Goal: Information Seeking & Learning: Learn about a topic

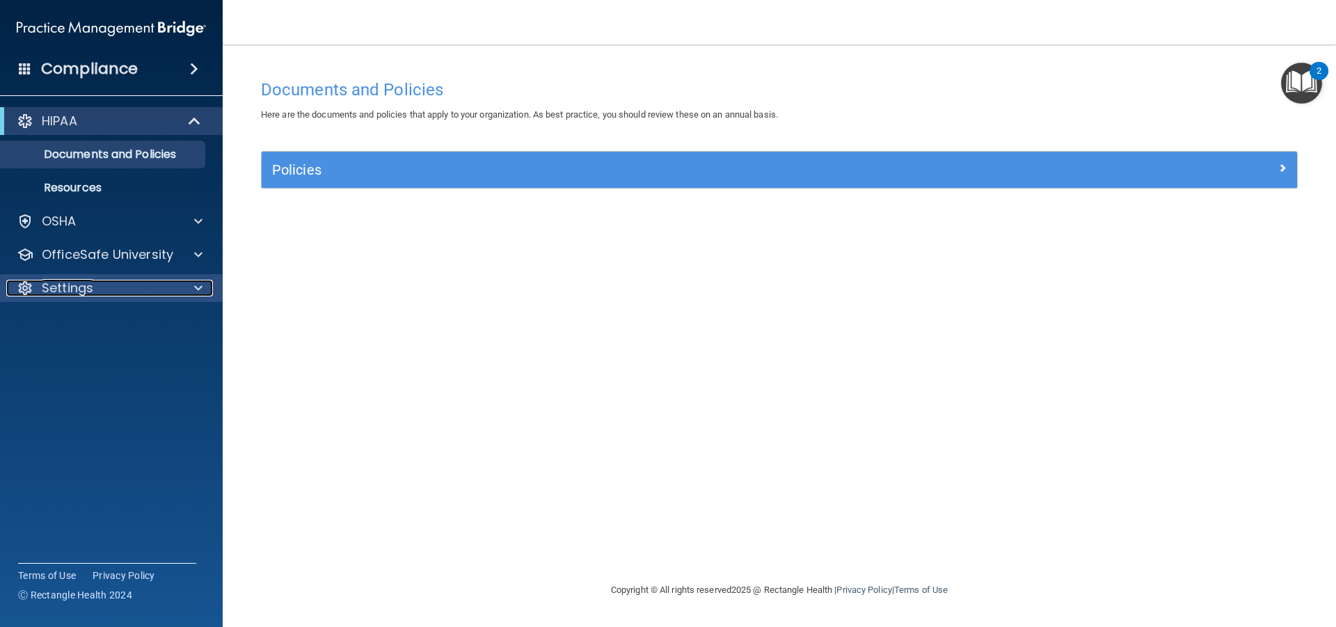
click at [109, 294] on div "Settings" at bounding box center [92, 288] width 173 height 17
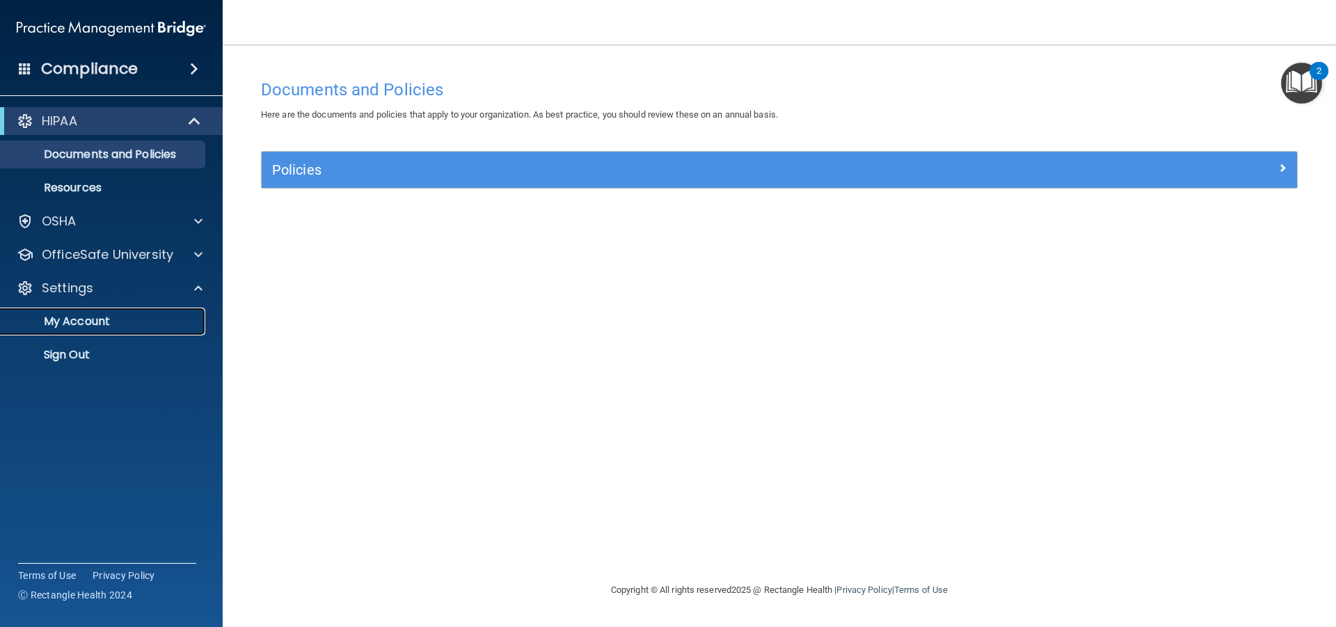
click at [106, 324] on p "My Account" at bounding box center [104, 322] width 190 height 14
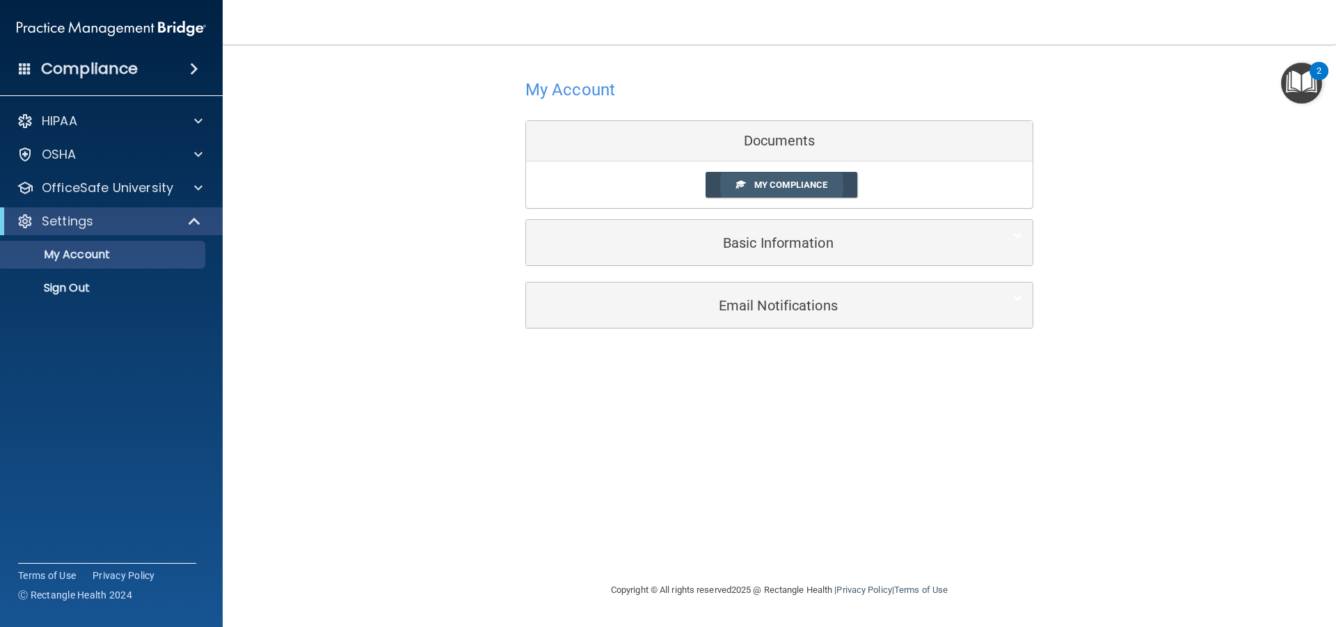
click at [842, 179] on link "My Compliance" at bounding box center [782, 185] width 152 height 26
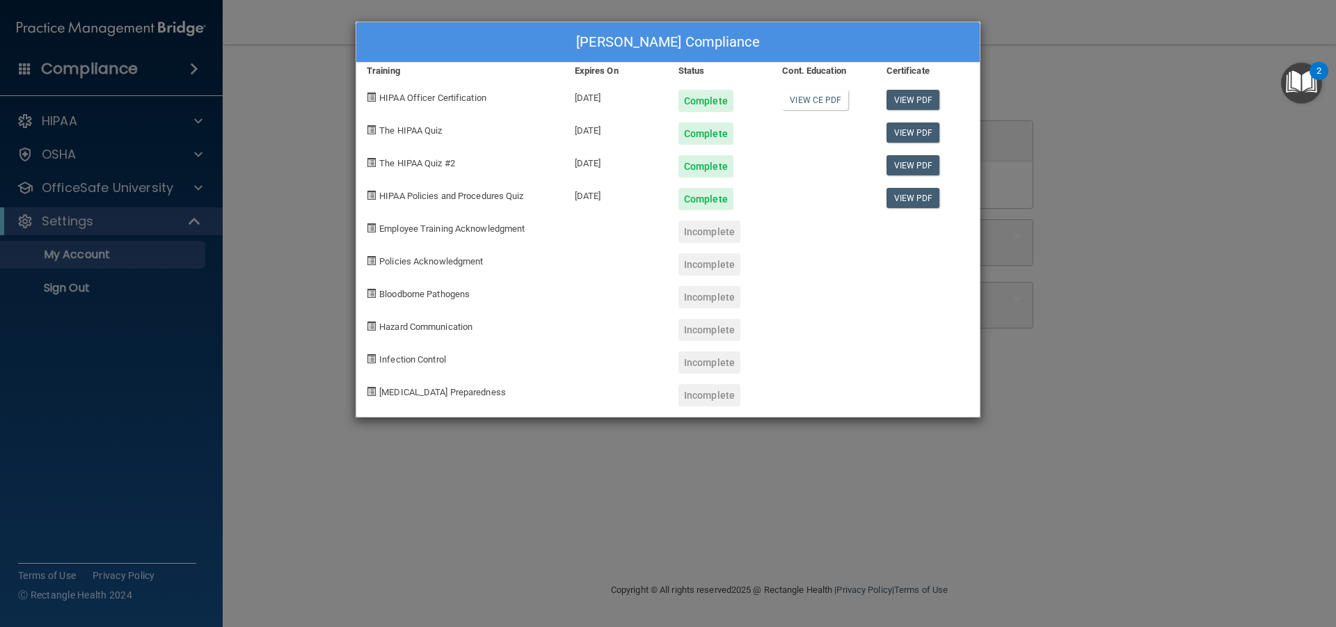
click at [285, 205] on div "Madison Holmes's Compliance Training Expires On Status Cont. Education Certific…" at bounding box center [668, 313] width 1336 height 627
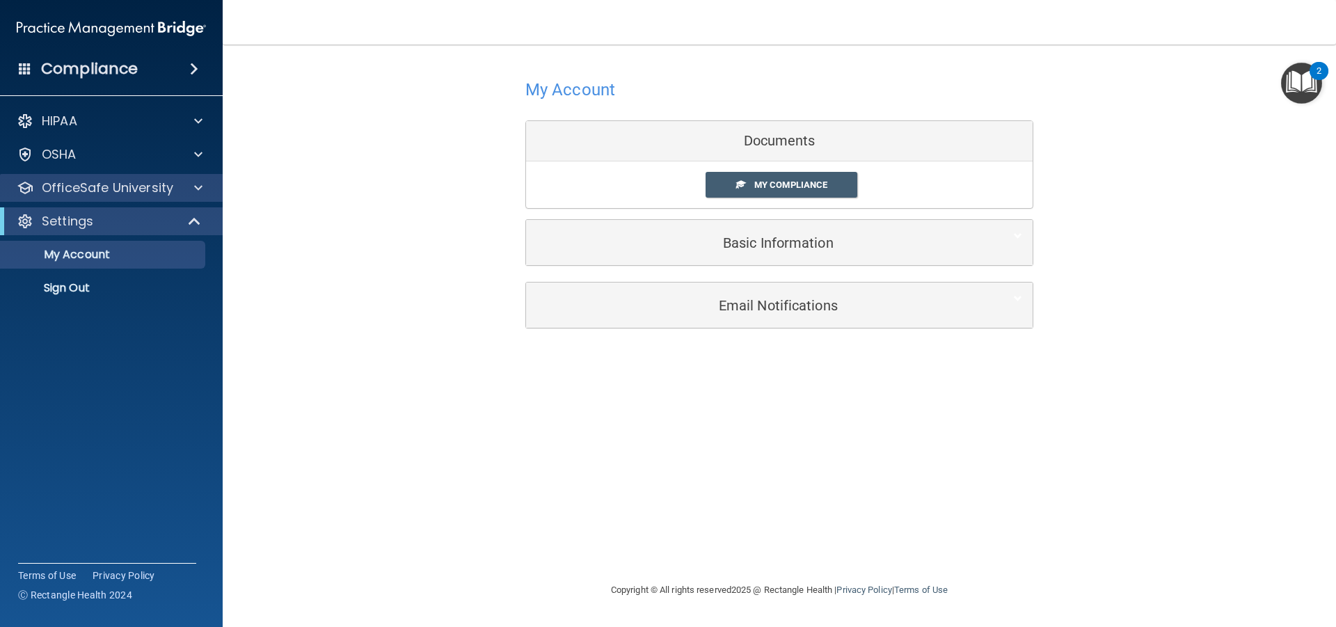
click at [103, 199] on div "OfficeSafe University" at bounding box center [111, 188] width 223 height 28
click at [110, 187] on p "OfficeSafe University" at bounding box center [108, 188] width 132 height 17
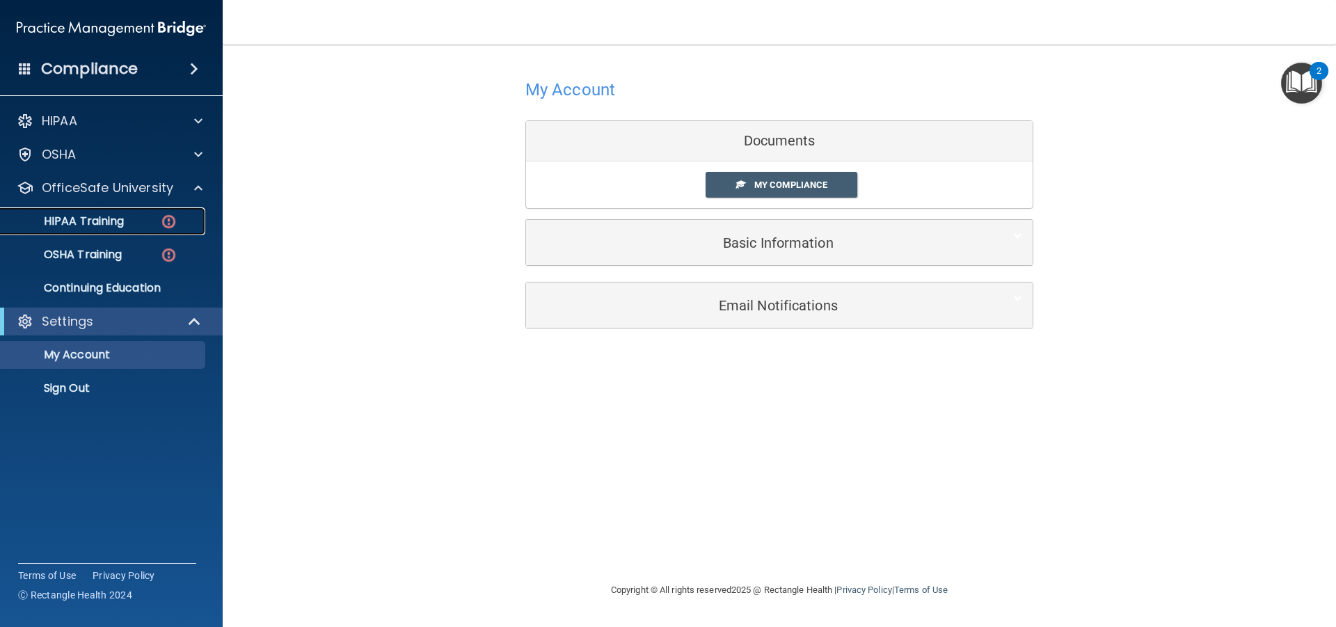
click at [97, 221] on p "HIPAA Training" at bounding box center [66, 221] width 115 height 14
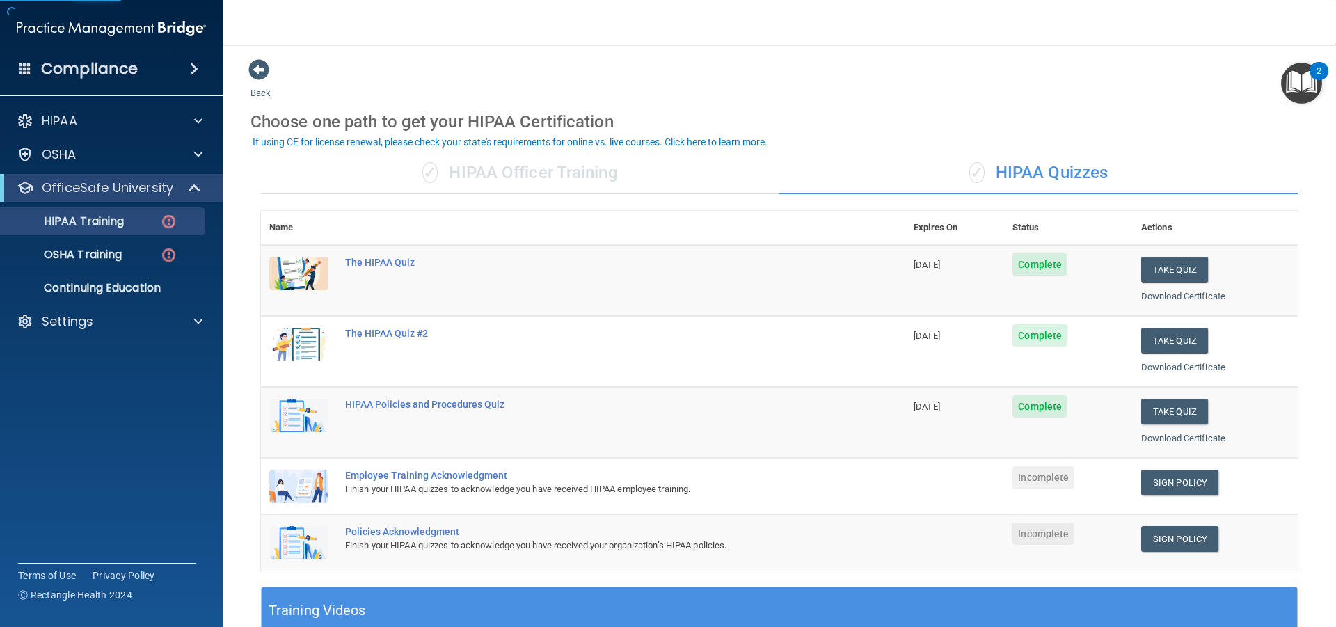
click at [1063, 172] on div "✓ HIPAA Quizzes" at bounding box center [1038, 173] width 518 height 42
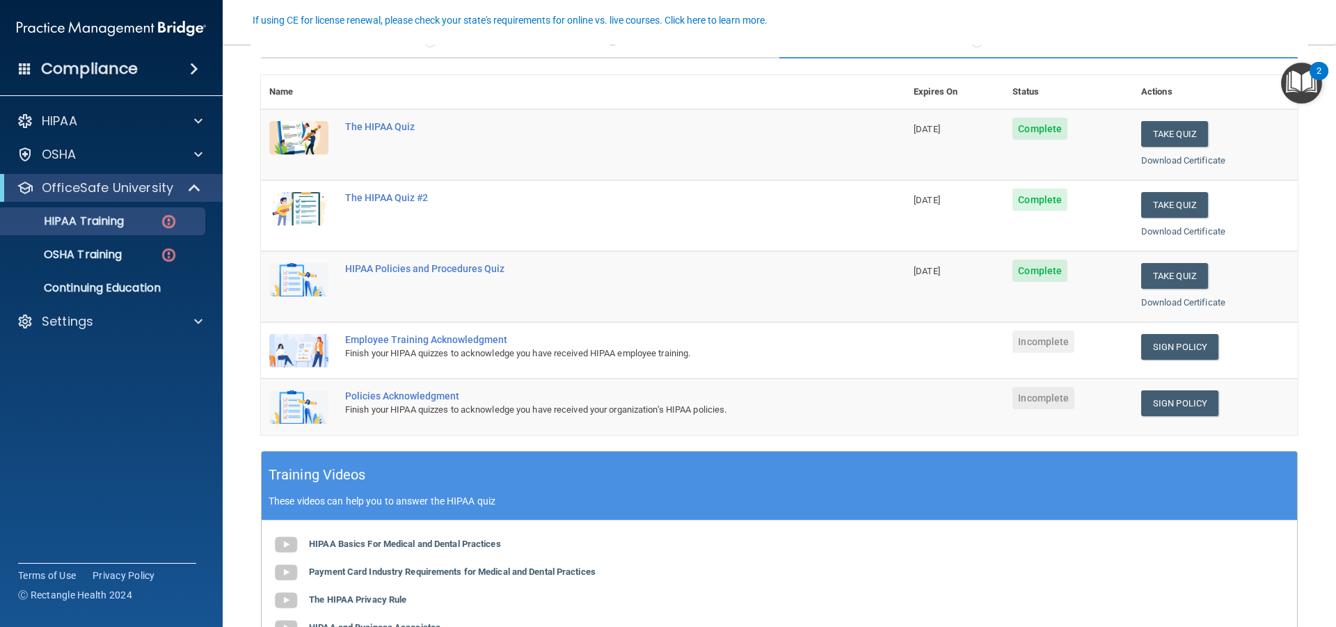
scroll to position [139, 0]
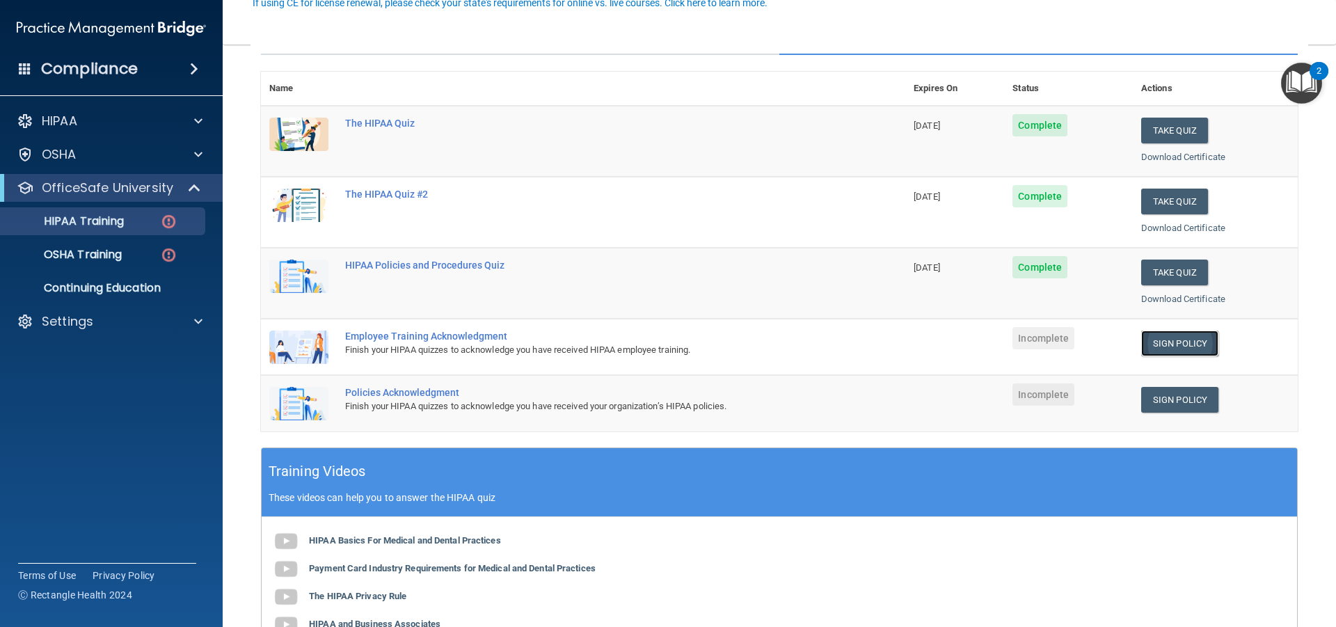
click at [1173, 340] on link "Sign Policy" at bounding box center [1179, 344] width 77 height 26
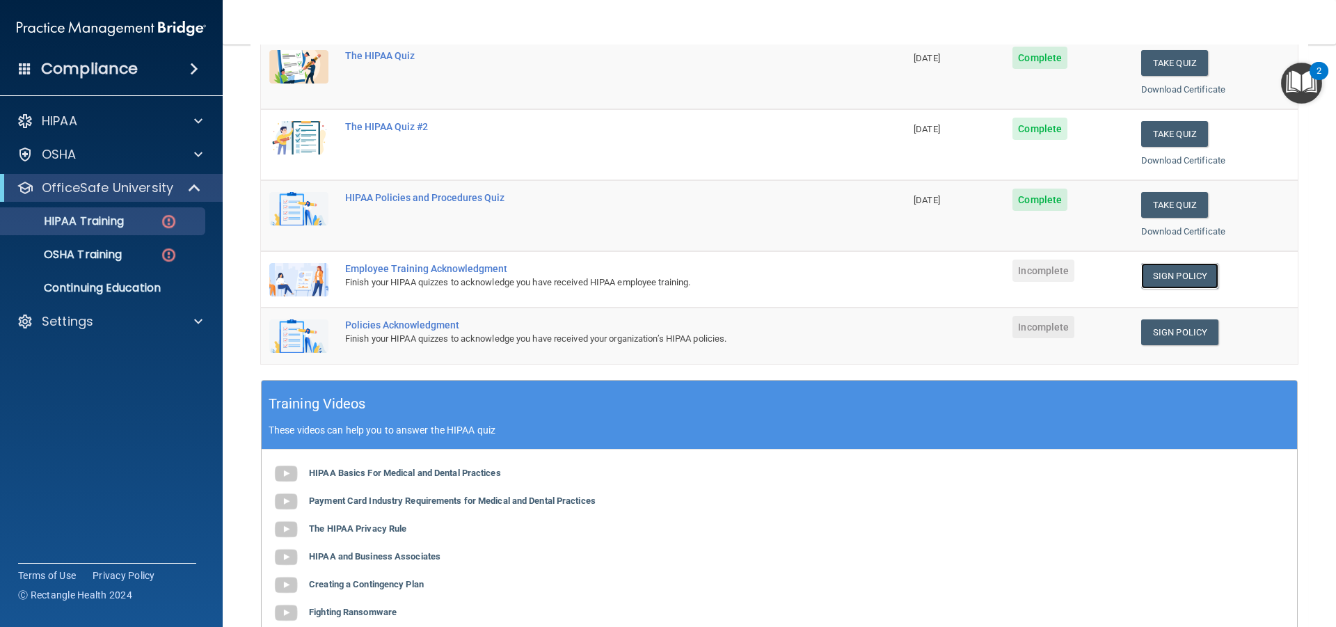
scroll to position [209, 0]
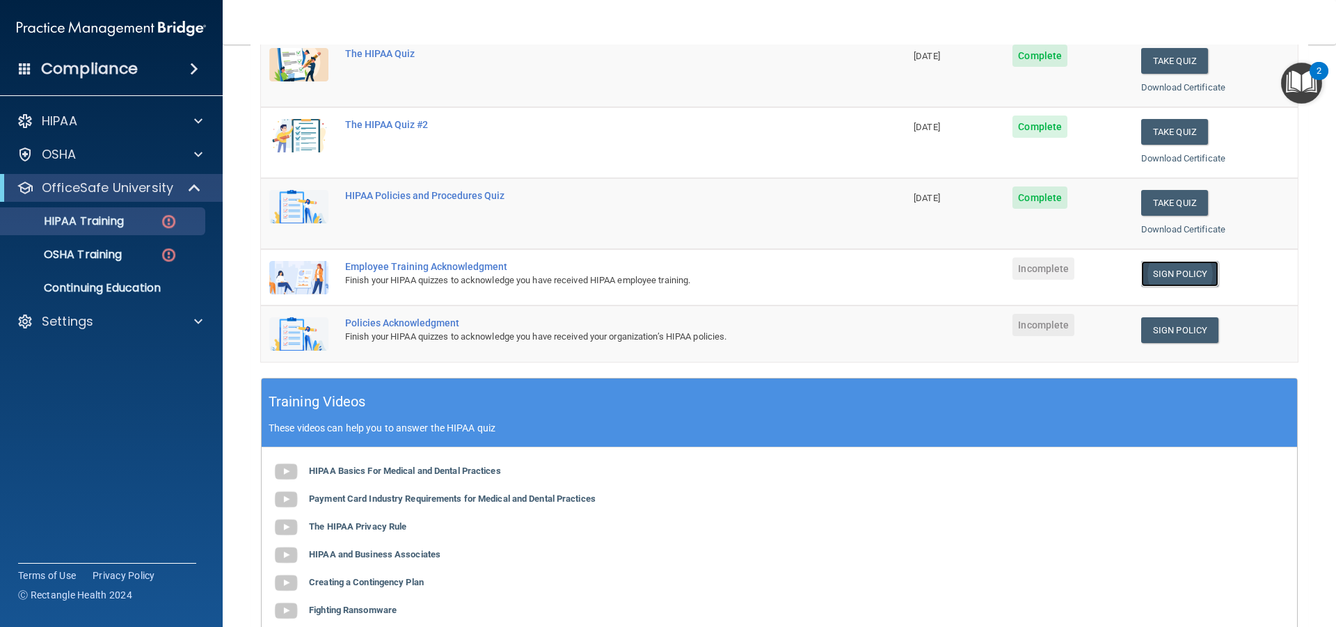
click at [1168, 271] on link "Sign Policy" at bounding box center [1179, 274] width 77 height 26
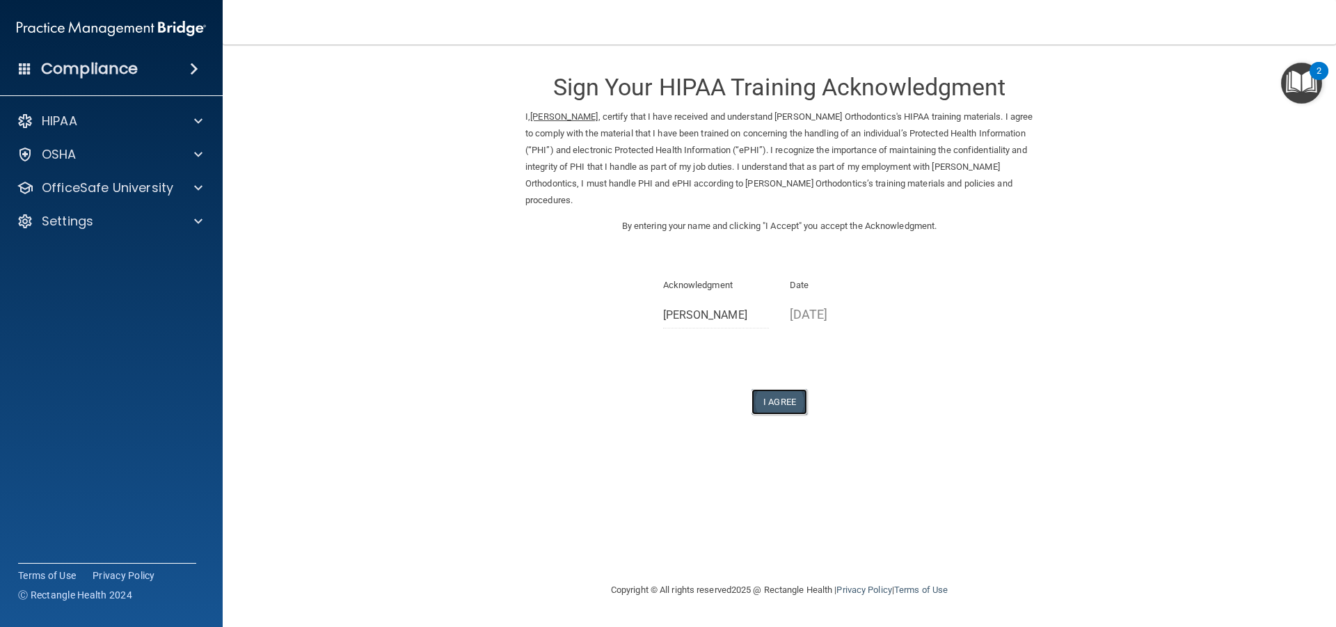
click at [761, 402] on button "I Agree" at bounding box center [780, 402] width 56 height 26
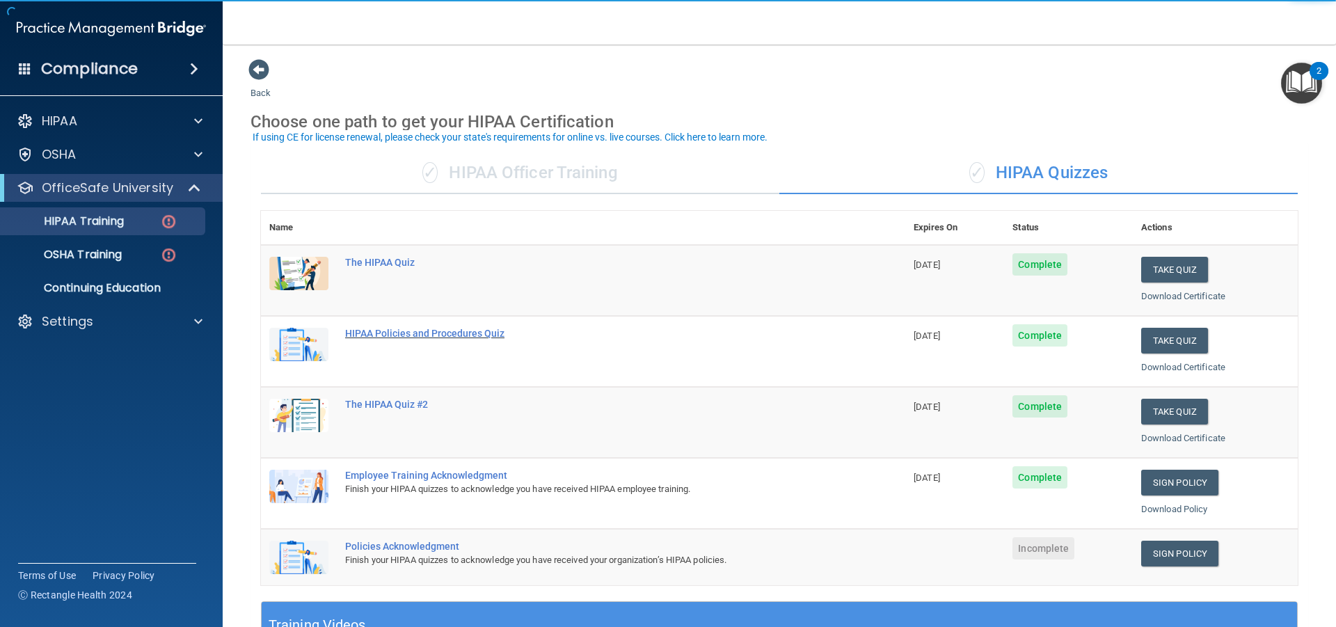
scroll to position [278, 0]
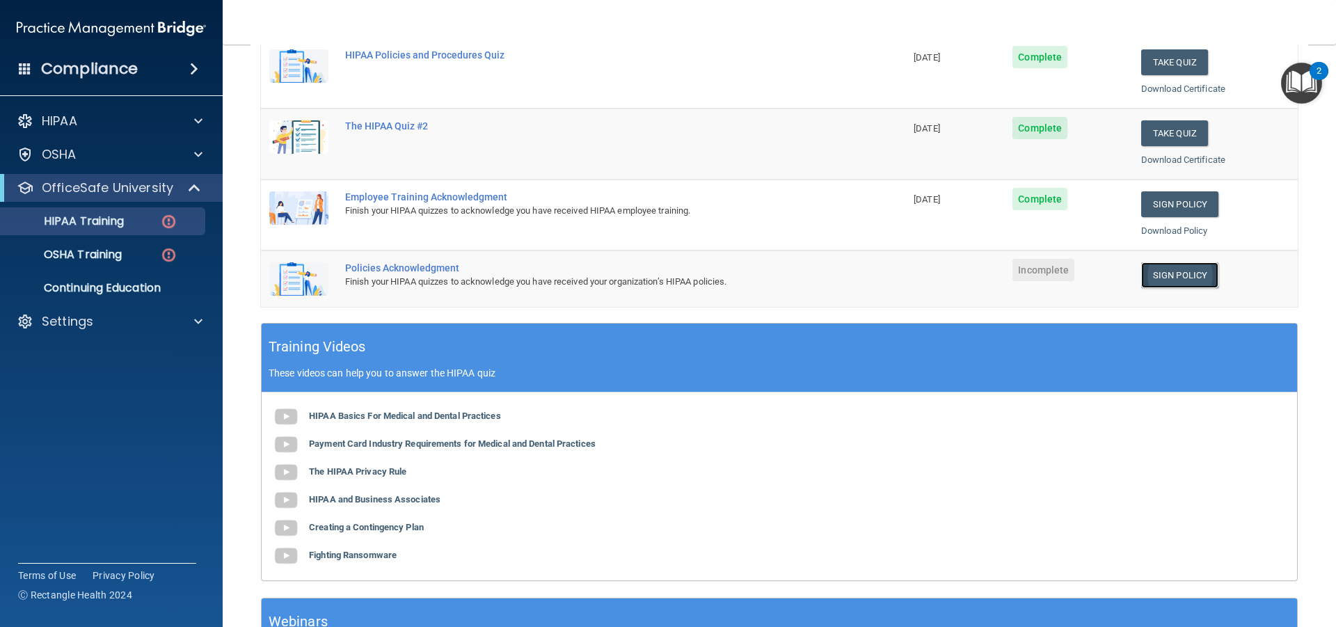
click at [1168, 269] on link "Sign Policy" at bounding box center [1179, 275] width 77 height 26
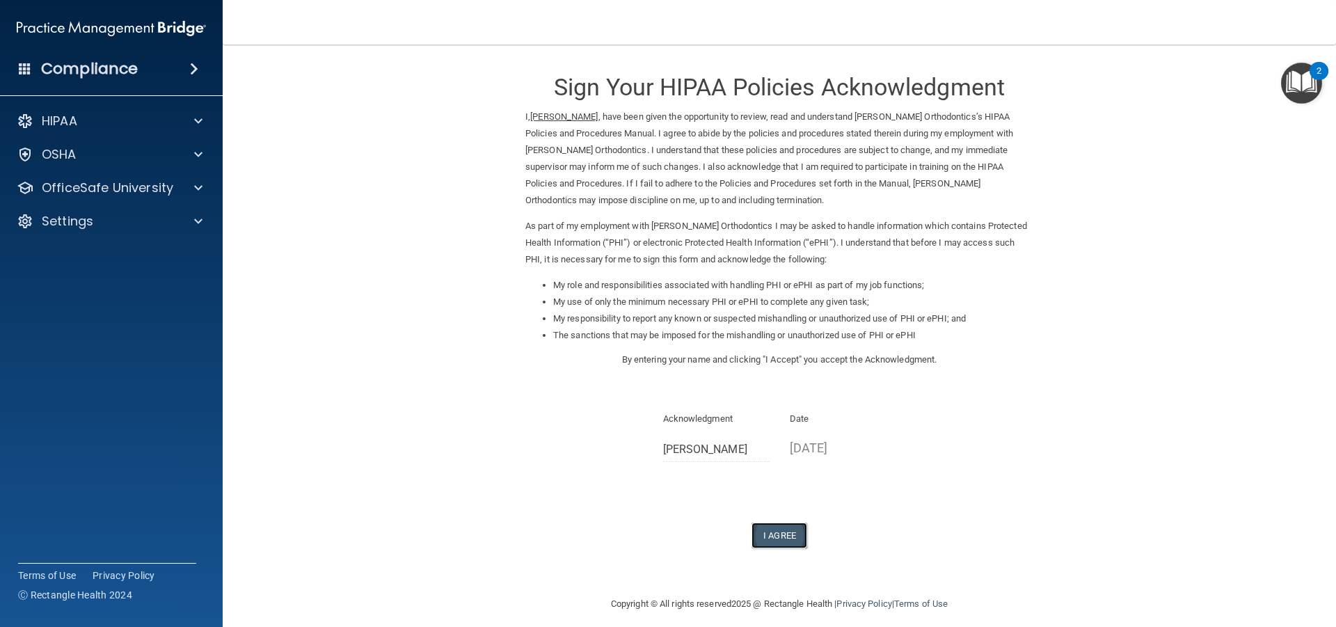
click at [773, 527] on button "I Agree" at bounding box center [780, 536] width 56 height 26
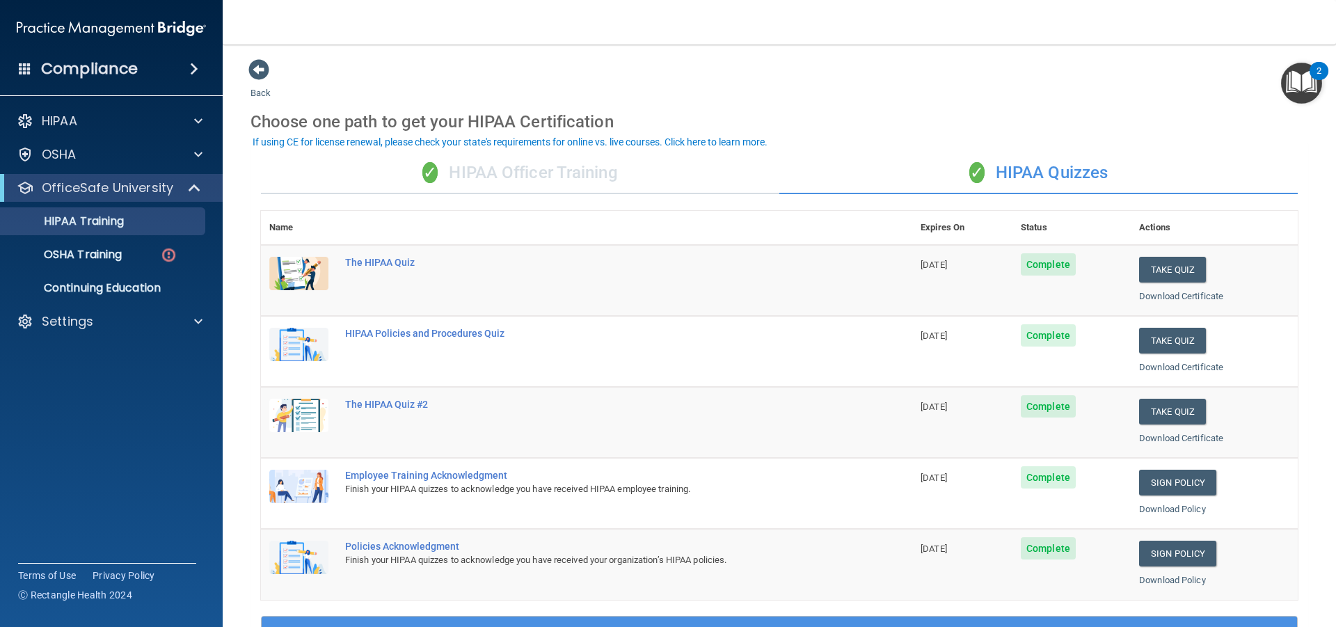
click at [562, 173] on div "✓ HIPAA Officer Training" at bounding box center [520, 173] width 518 height 42
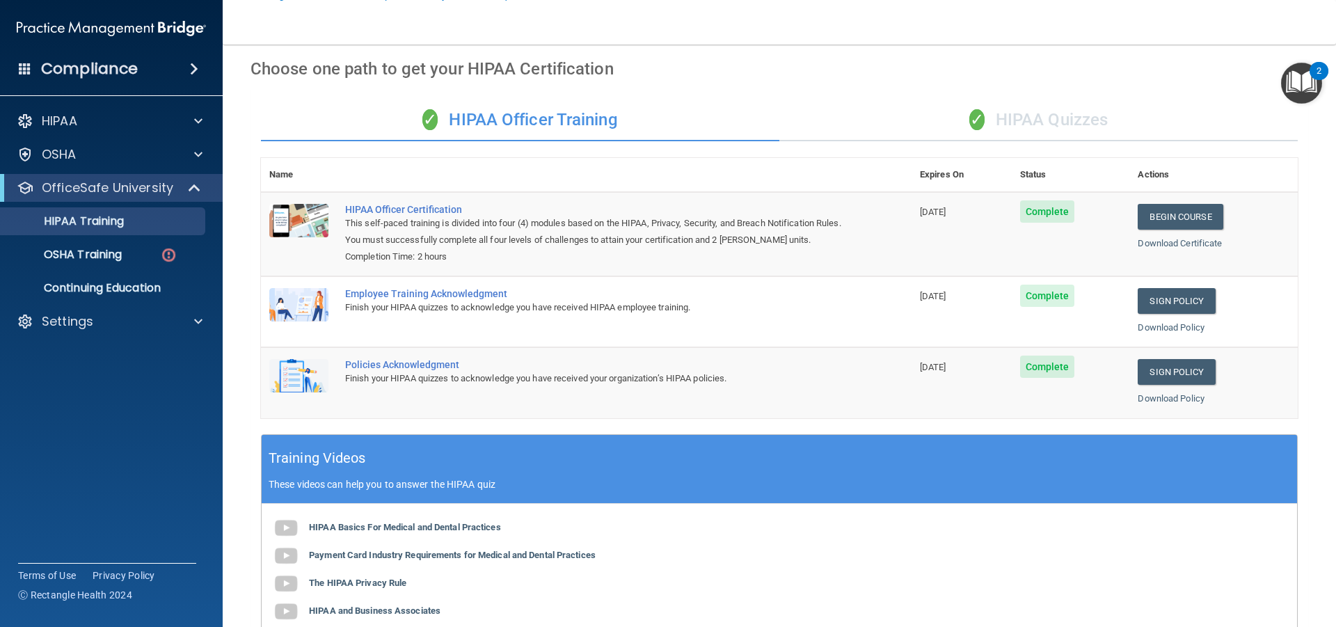
scroll to position [278, 0]
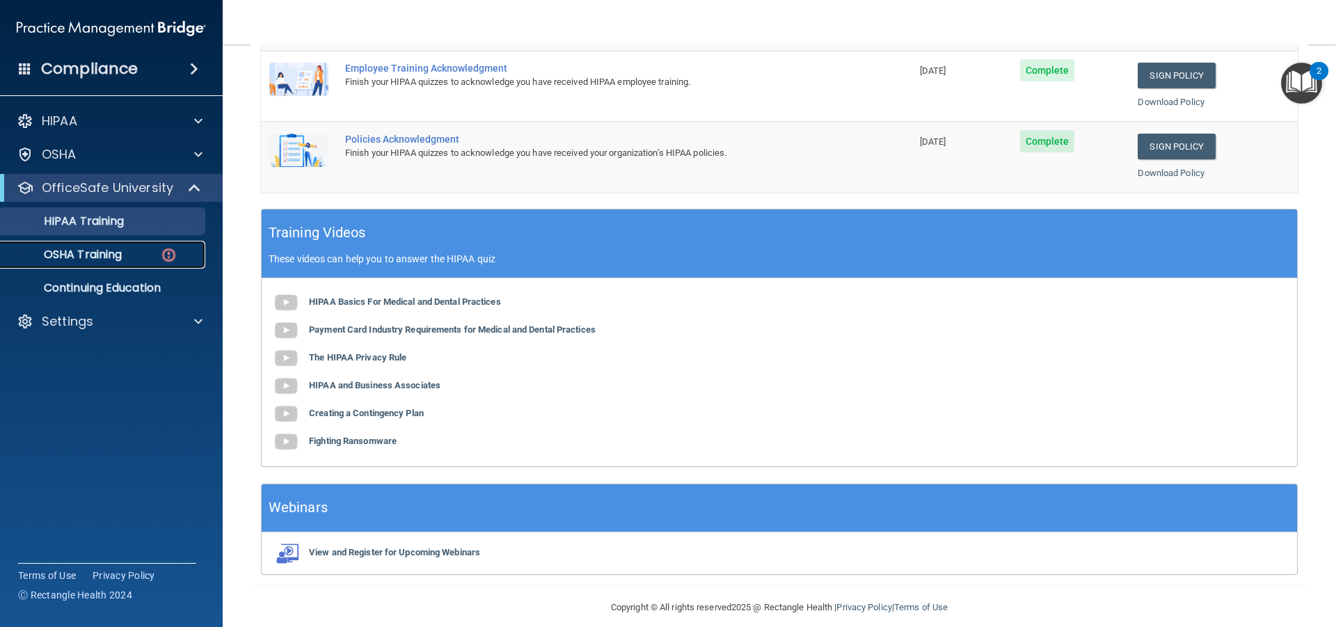
click at [97, 255] on p "OSHA Training" at bounding box center [65, 255] width 113 height 14
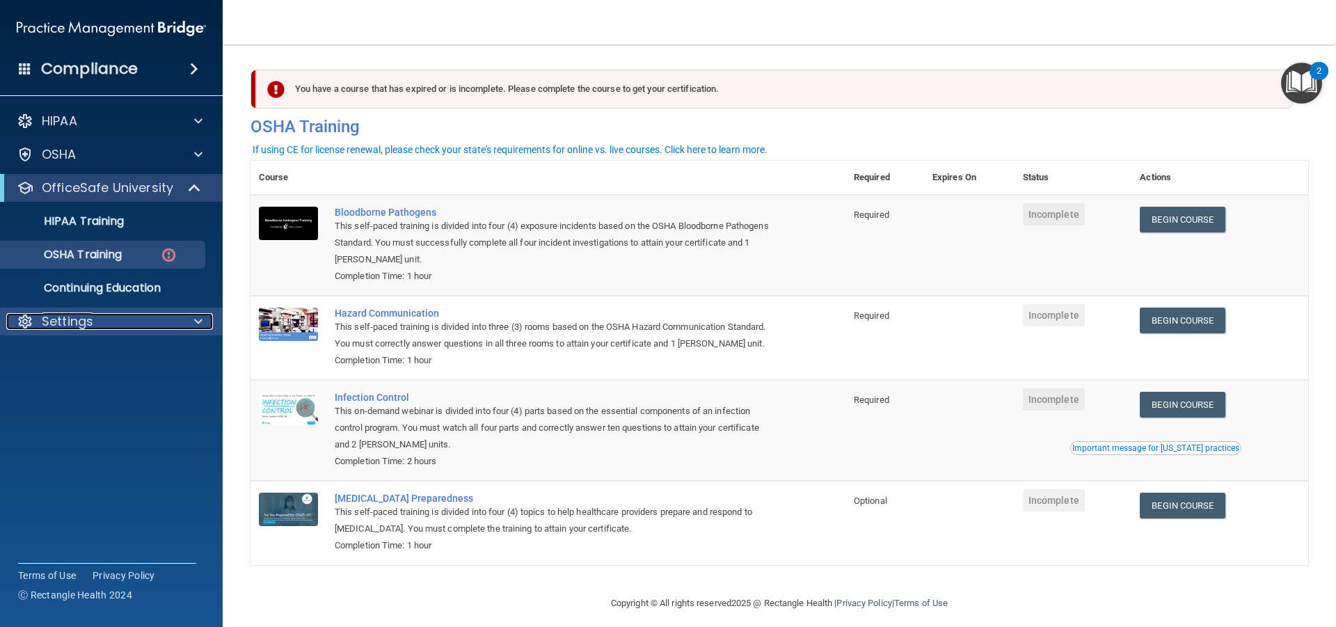
click at [95, 321] on div "Settings" at bounding box center [92, 321] width 173 height 17
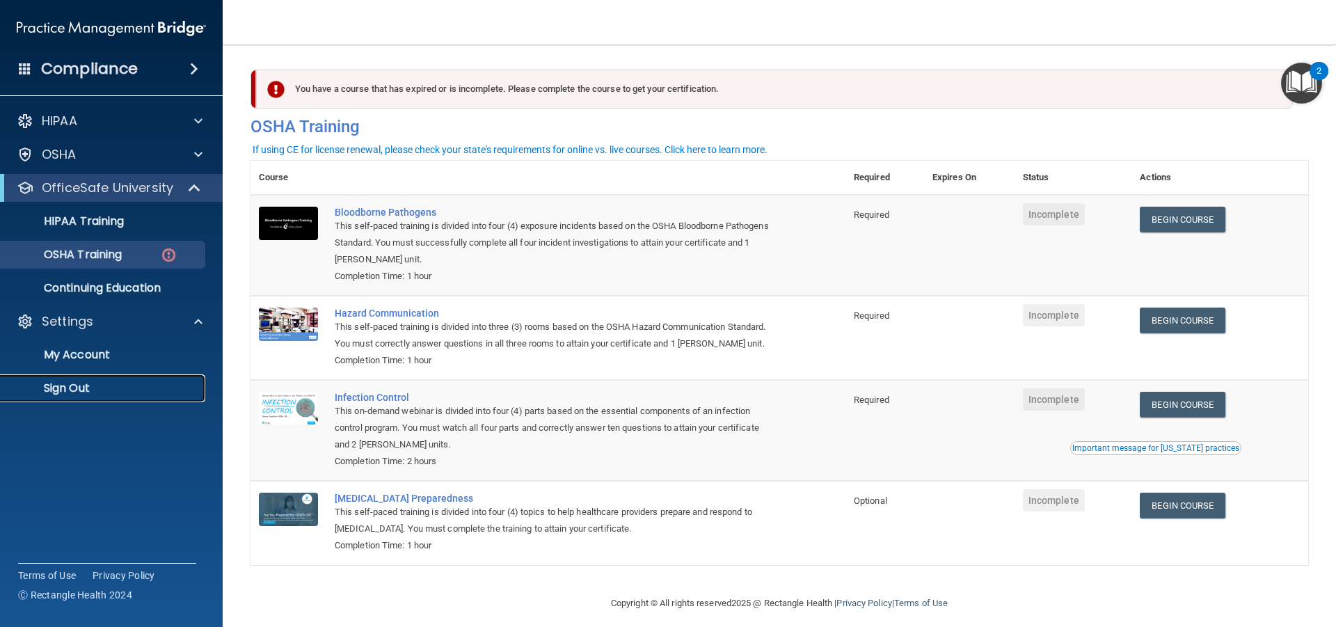
click at [86, 385] on p "Sign Out" at bounding box center [104, 388] width 190 height 14
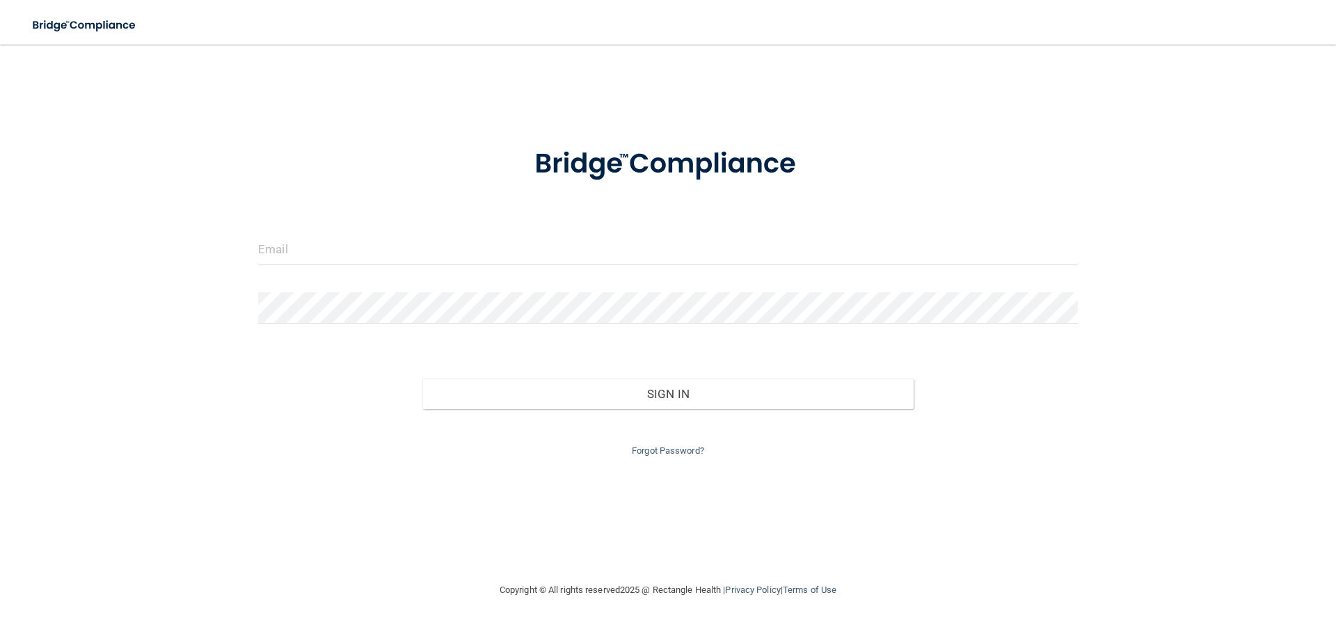
click at [521, 214] on form "Invalid email/password. You don't have permission to access that page. Sign In …" at bounding box center [668, 293] width 820 height 331
click at [517, 237] on input "email" at bounding box center [668, 249] width 820 height 31
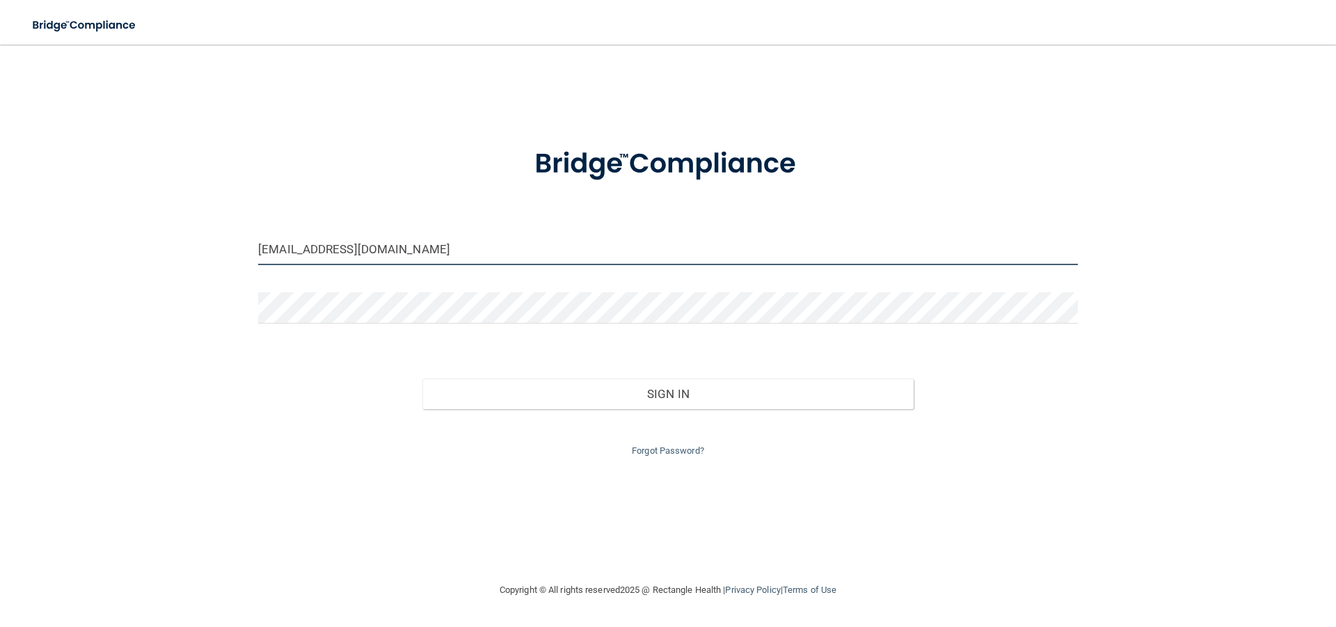
type input "[EMAIL_ADDRESS][DOMAIN_NAME]"
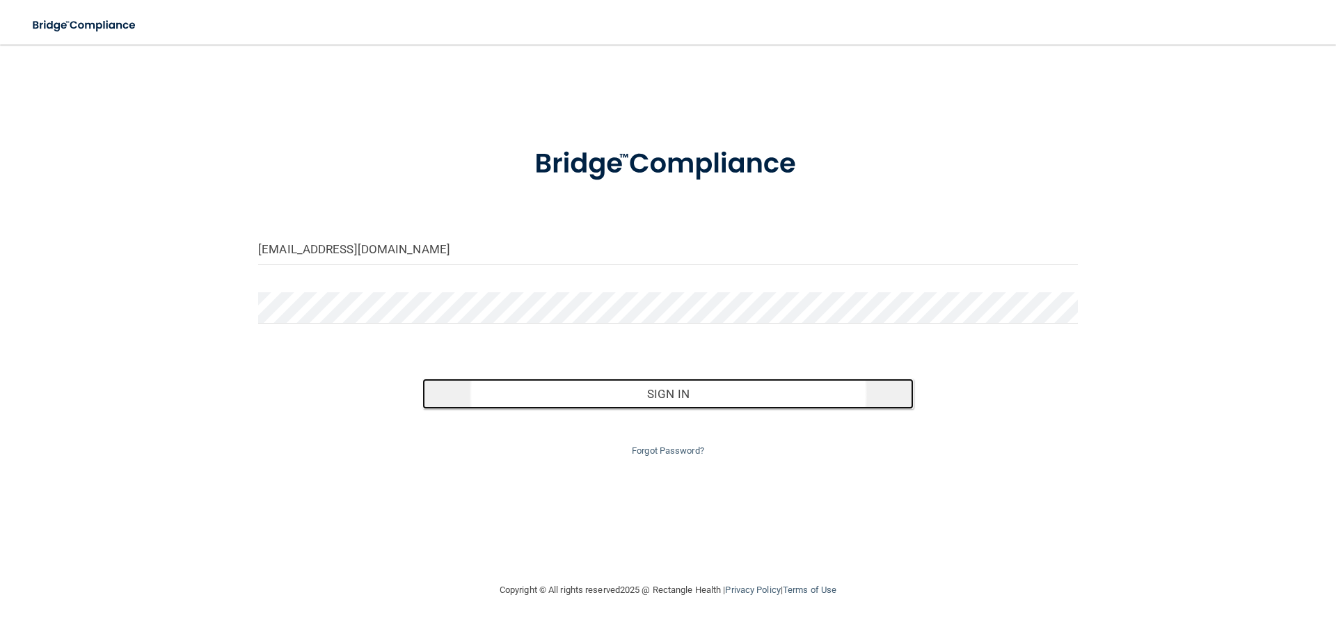
click at [669, 397] on button "Sign In" at bounding box center [668, 394] width 492 height 31
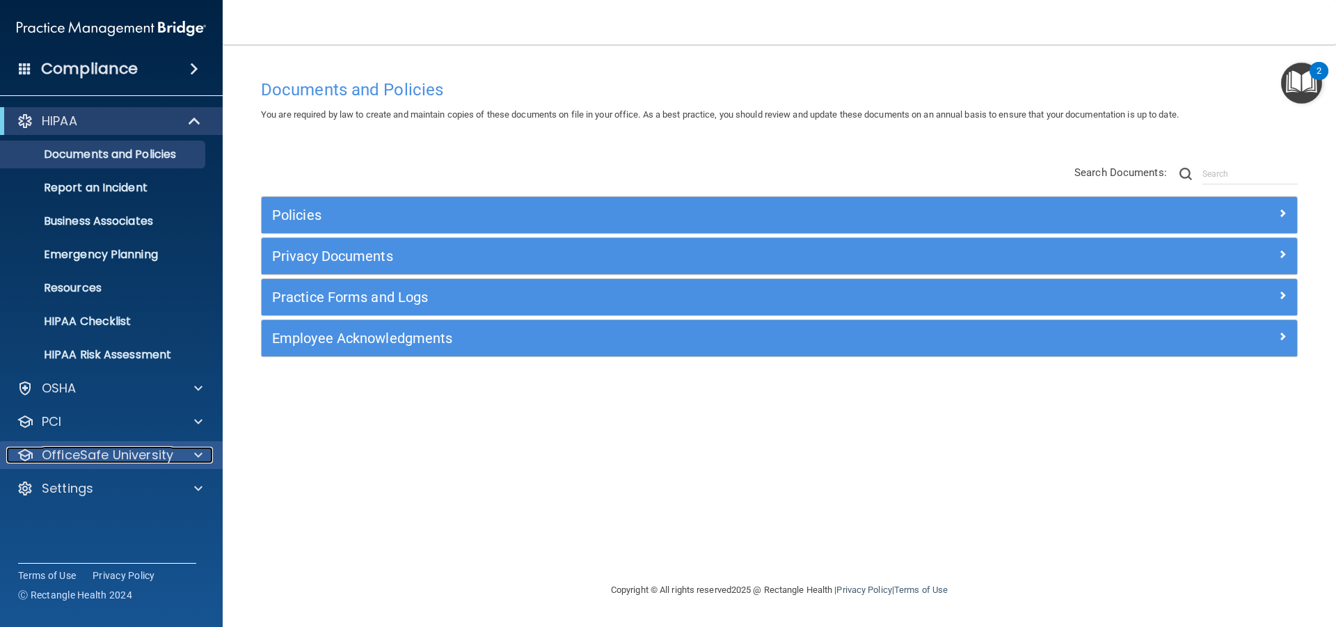
click at [111, 455] on p "OfficeSafe University" at bounding box center [108, 455] width 132 height 17
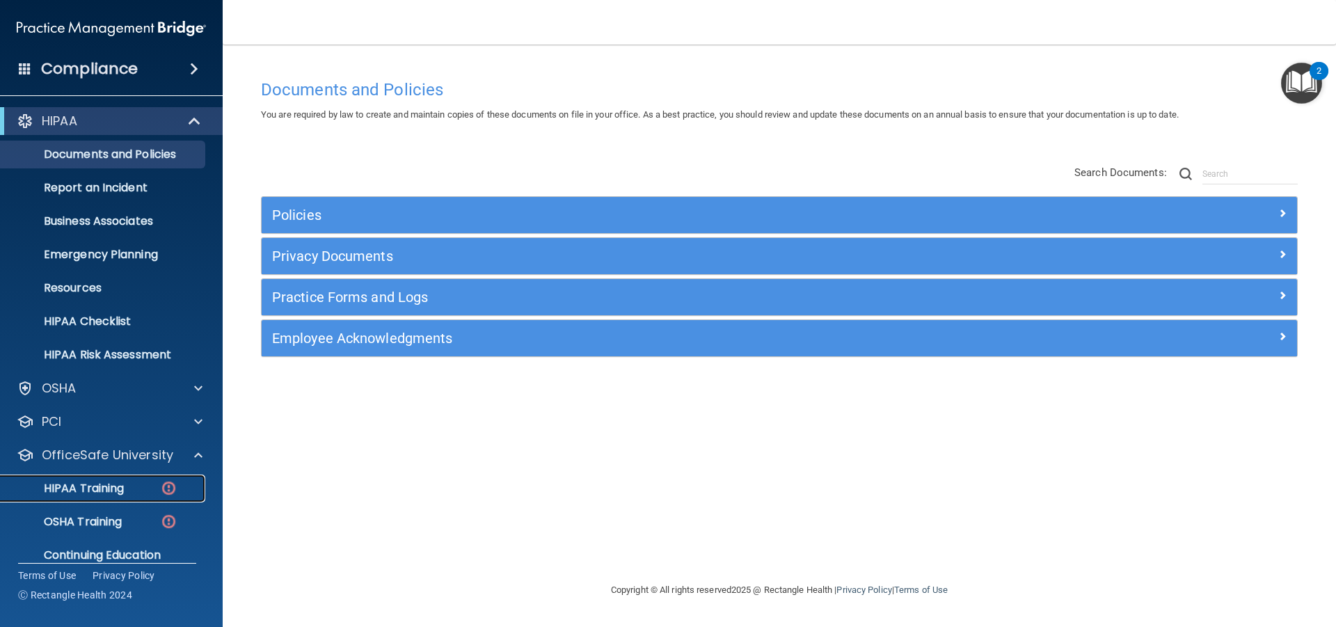
click at [155, 486] on div "HIPAA Training" at bounding box center [104, 489] width 190 height 14
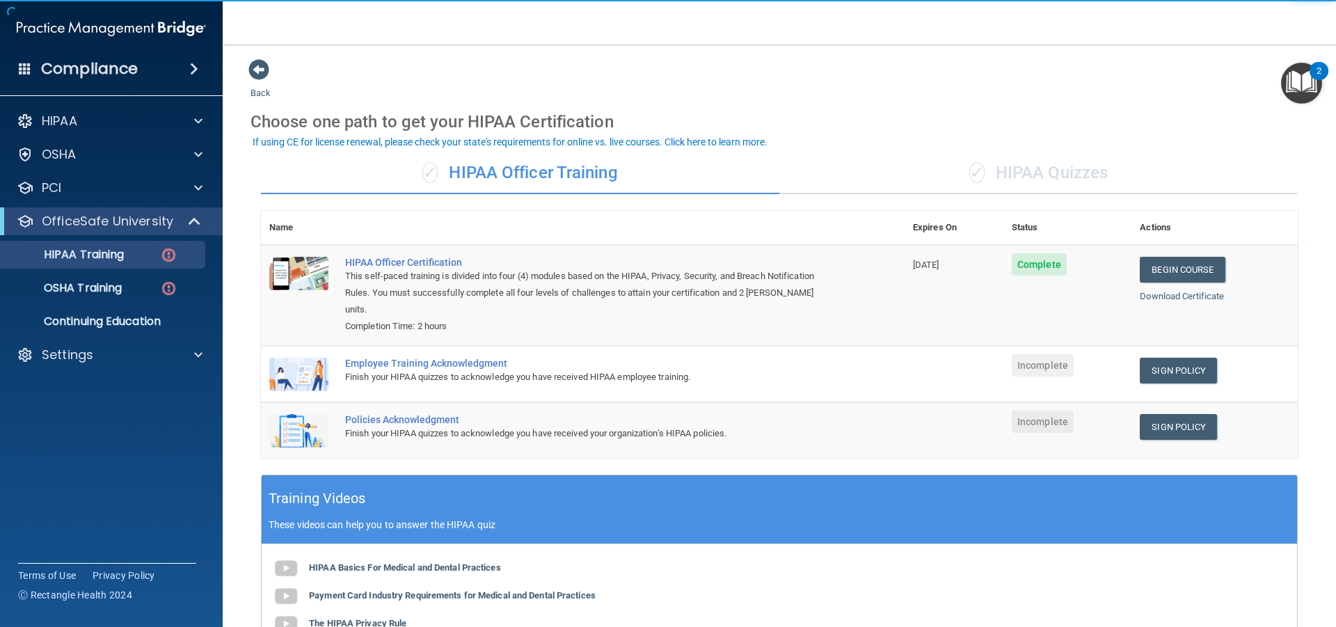
click at [1063, 175] on div "✓ HIPAA Quizzes" at bounding box center [1038, 173] width 518 height 42
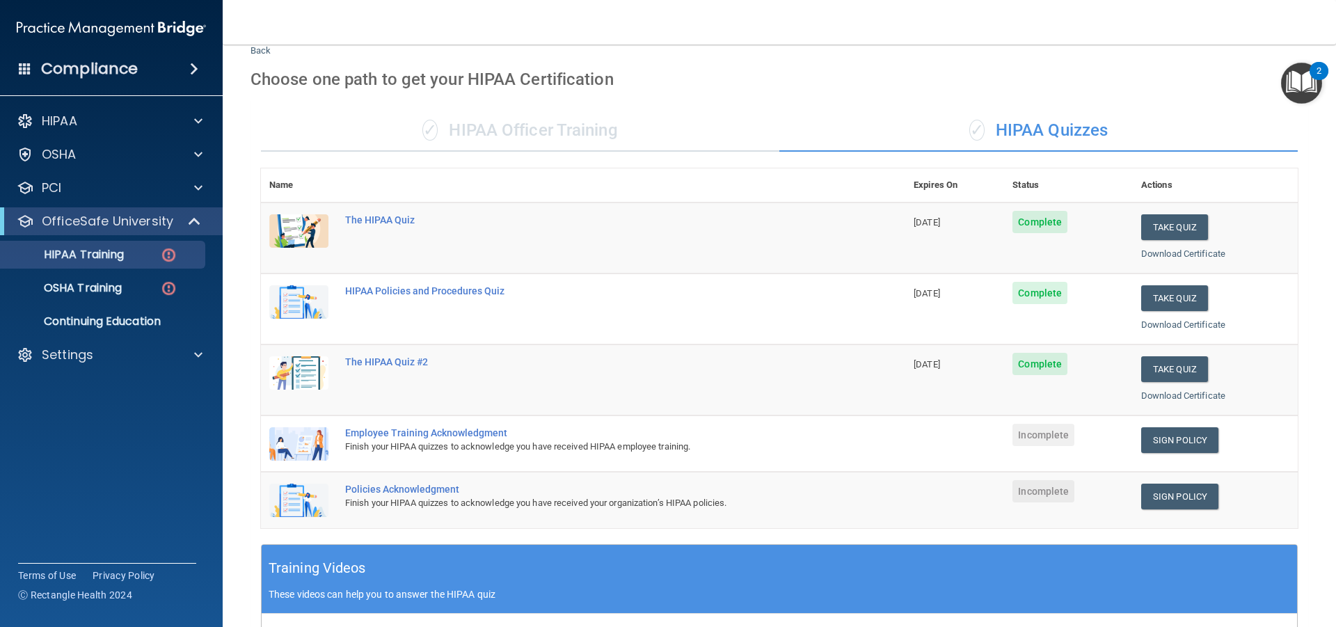
scroll to position [209, 0]
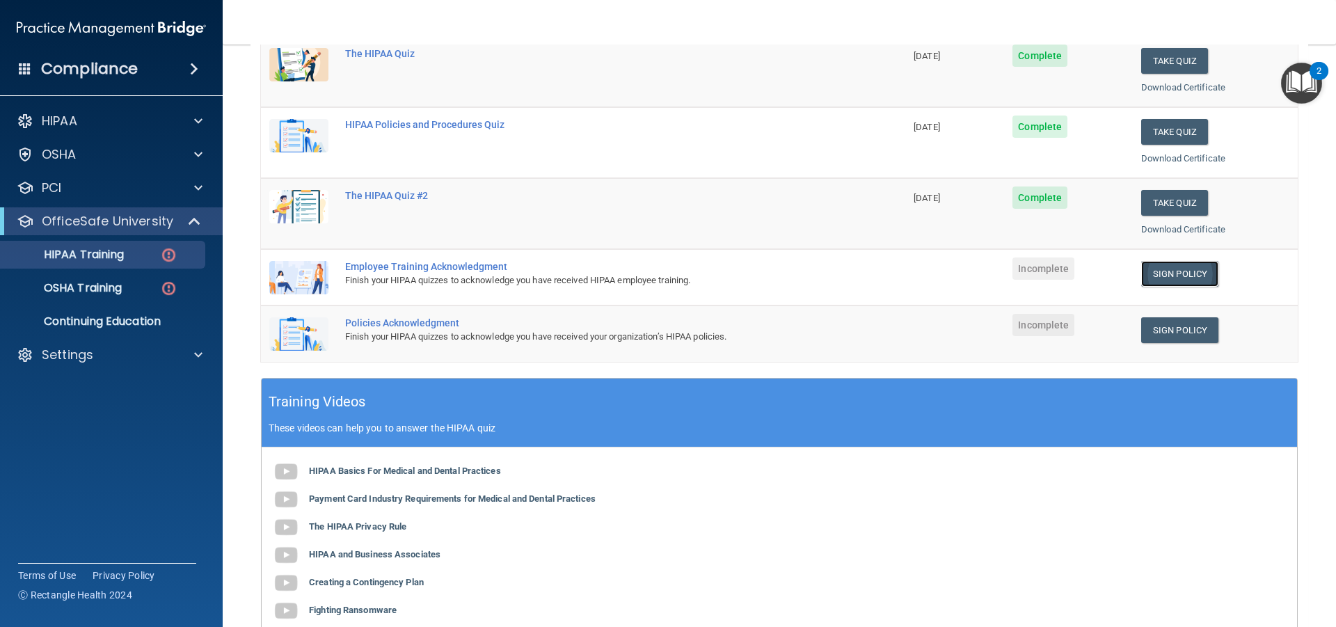
click at [1154, 278] on link "Sign Policy" at bounding box center [1179, 274] width 77 height 26
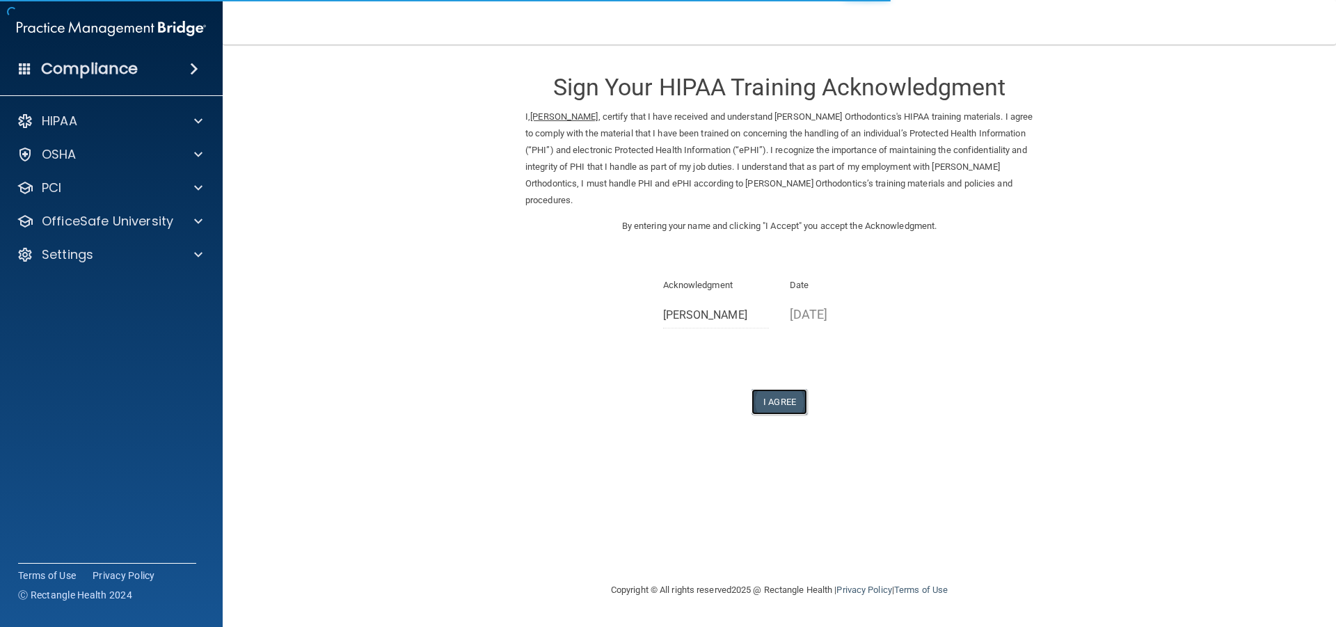
click at [781, 404] on button "I Agree" at bounding box center [780, 402] width 56 height 26
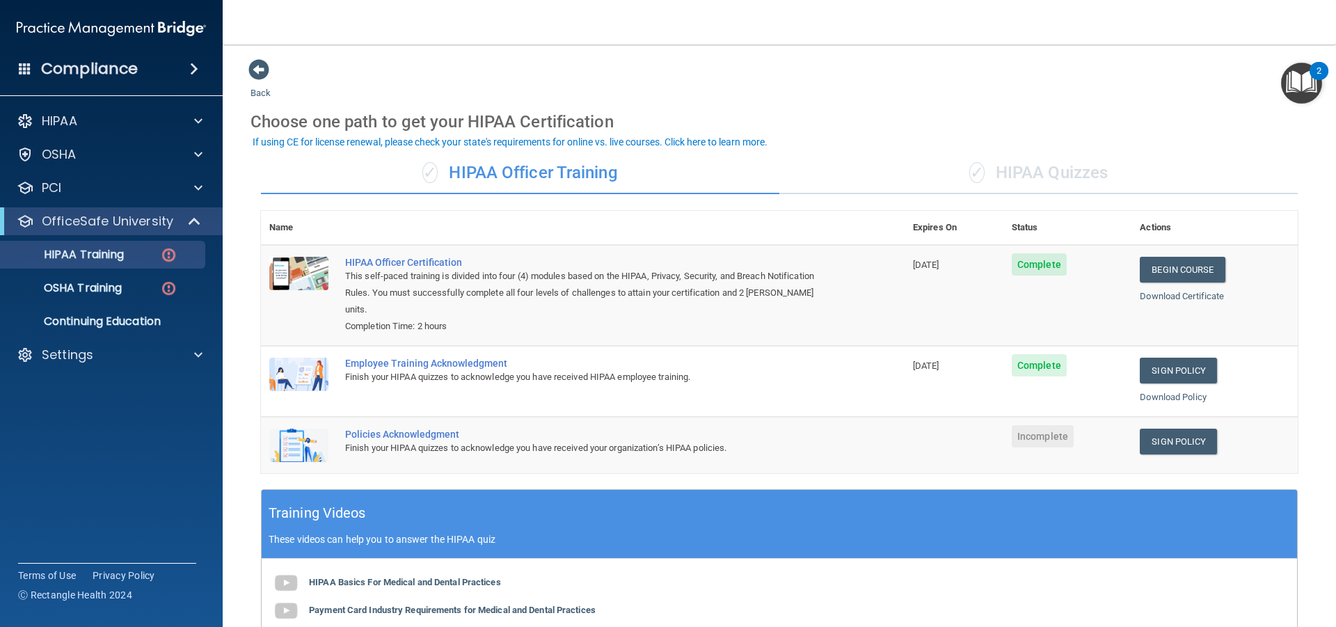
click at [992, 166] on div "✓ HIPAA Quizzes" at bounding box center [1038, 173] width 518 height 42
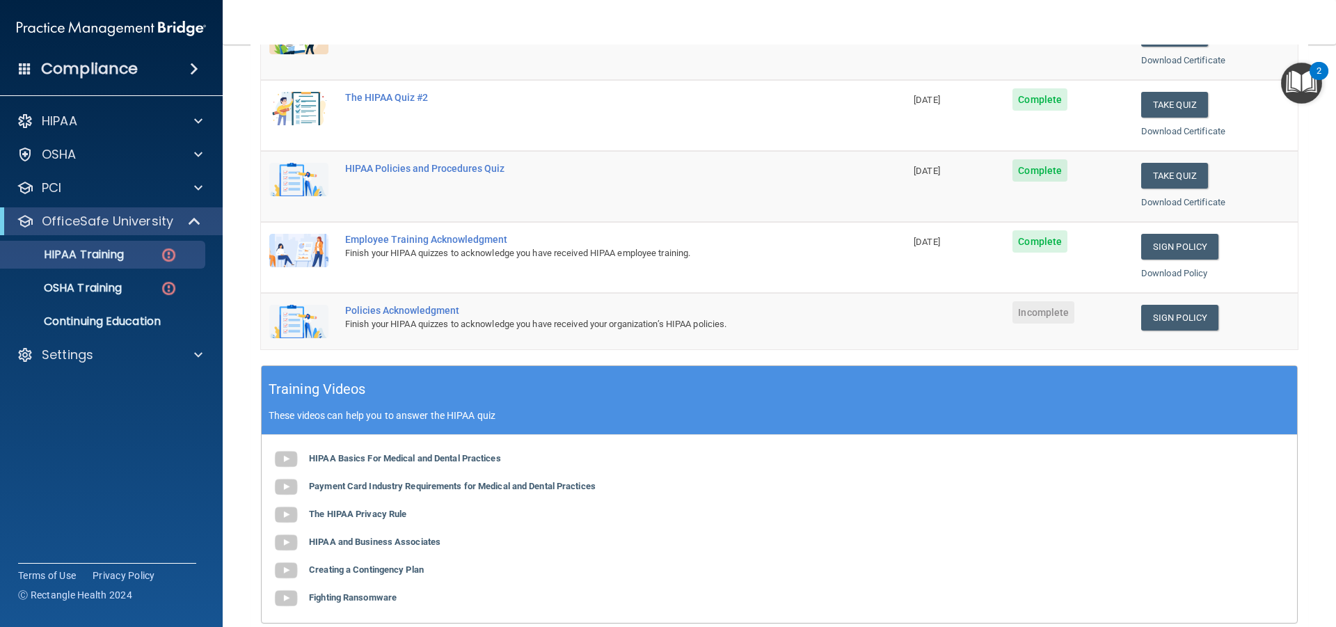
scroll to position [278, 0]
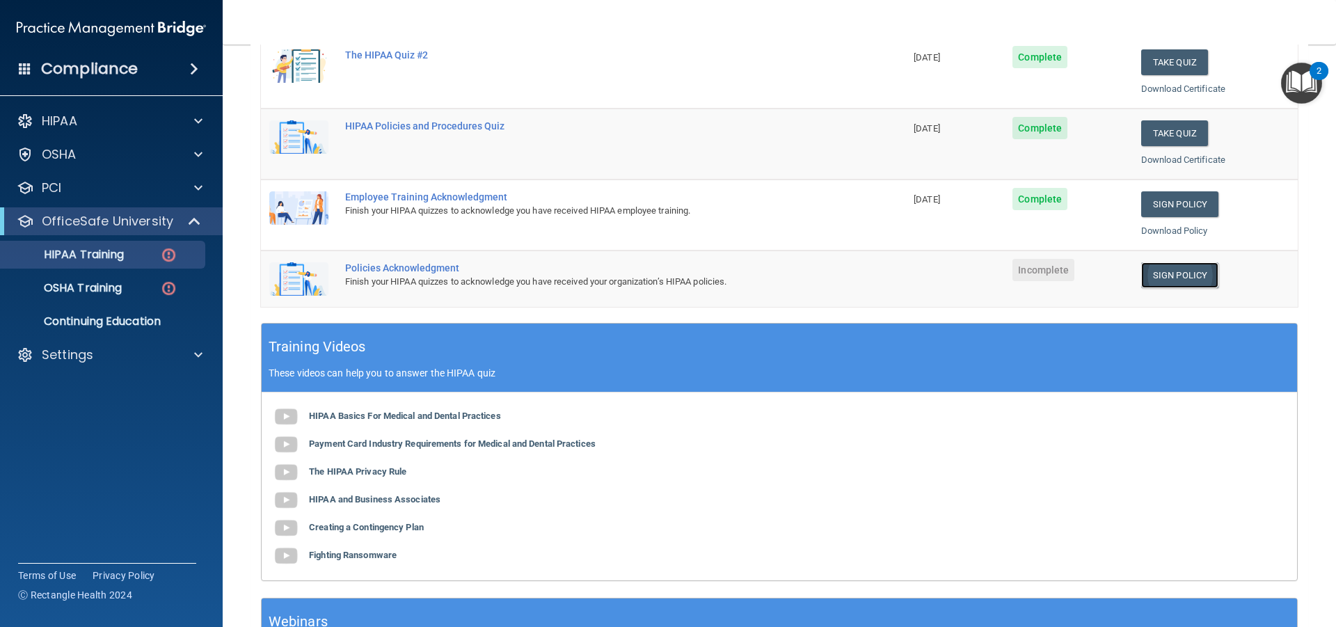
click at [1150, 277] on link "Sign Policy" at bounding box center [1179, 275] width 77 height 26
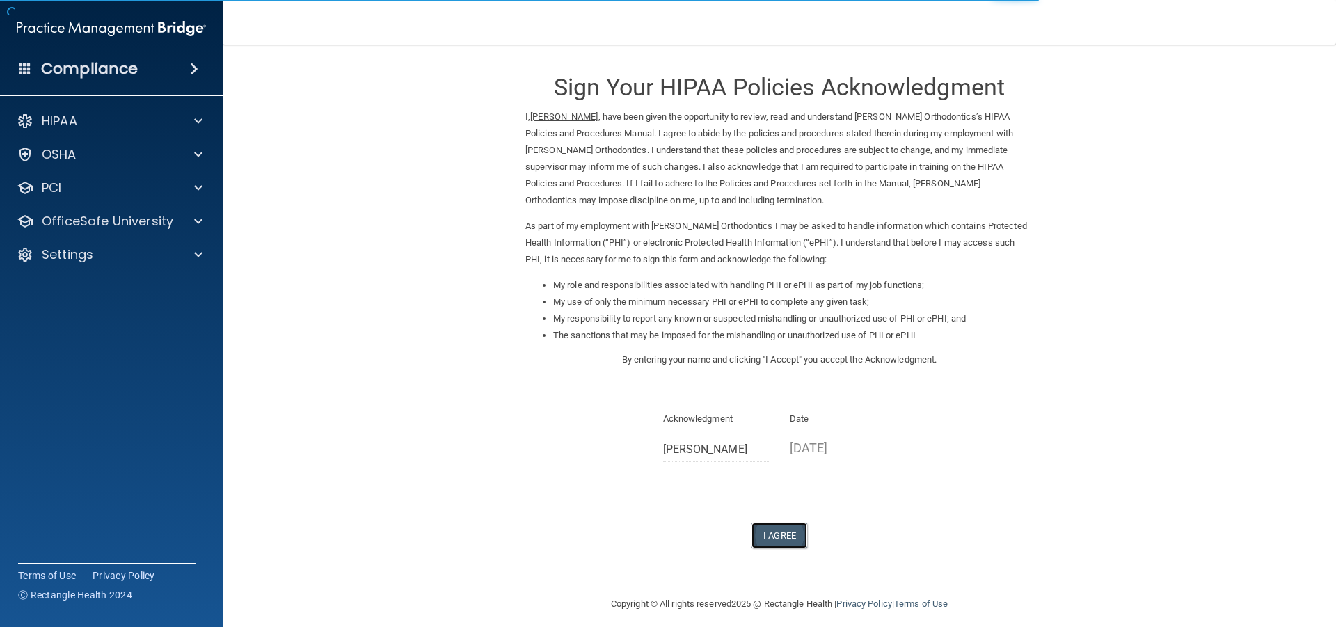
click at [792, 537] on button "I Agree" at bounding box center [780, 536] width 56 height 26
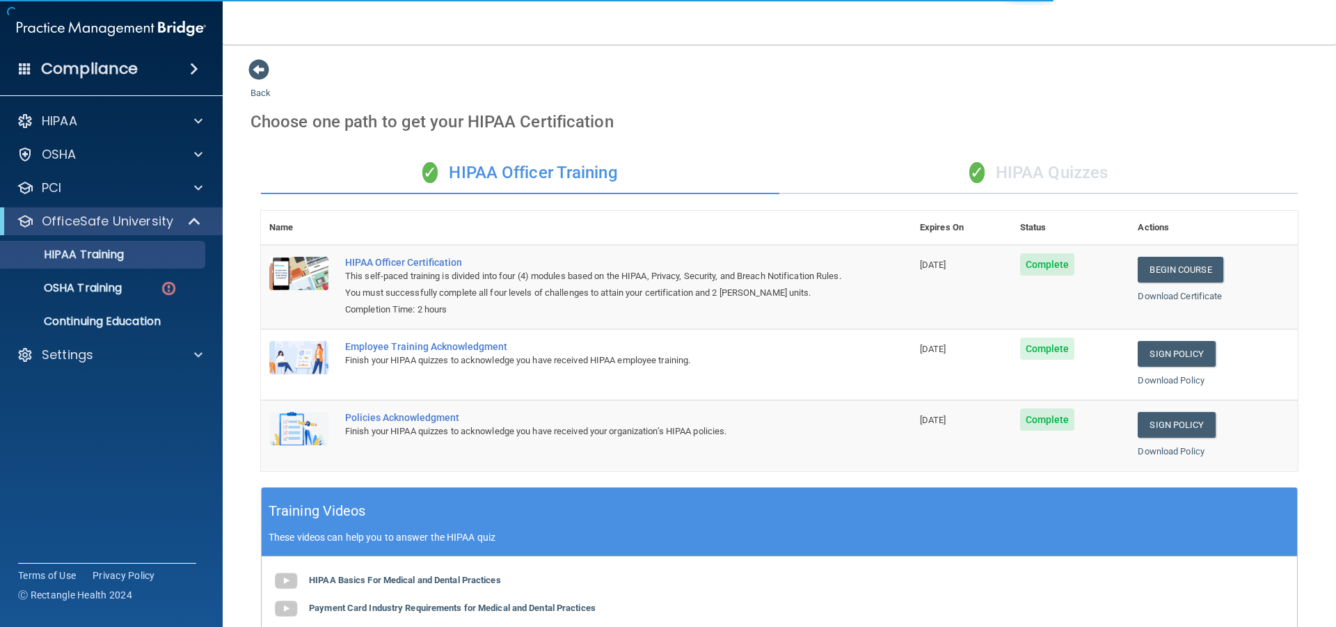
click at [1071, 168] on div "✓ HIPAA Quizzes" at bounding box center [1038, 173] width 518 height 42
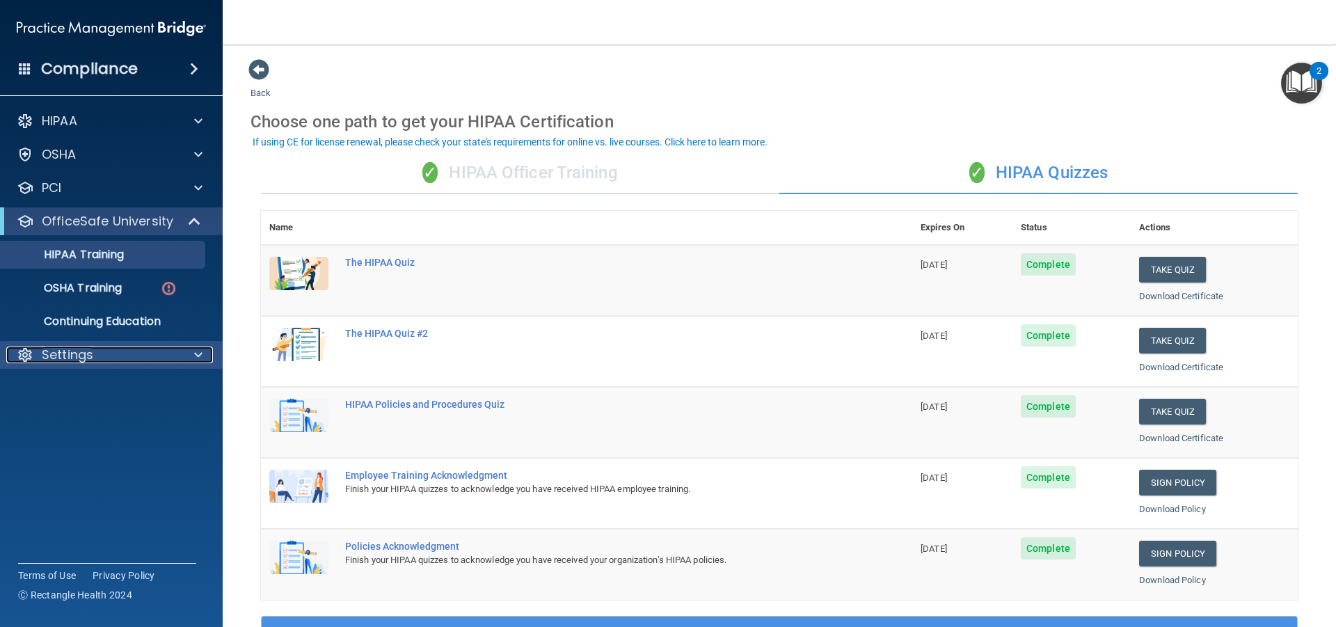
click at [109, 347] on div "Settings" at bounding box center [92, 355] width 173 height 17
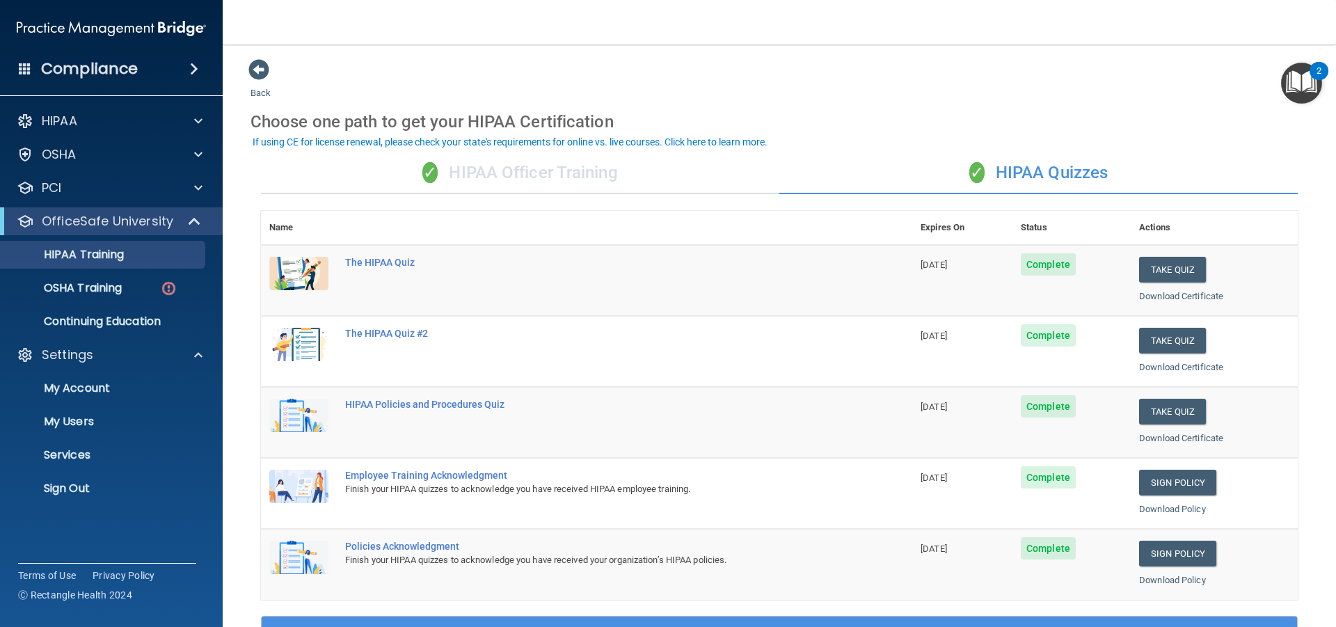
click at [509, 166] on div "✓ HIPAA Officer Training" at bounding box center [520, 173] width 518 height 42
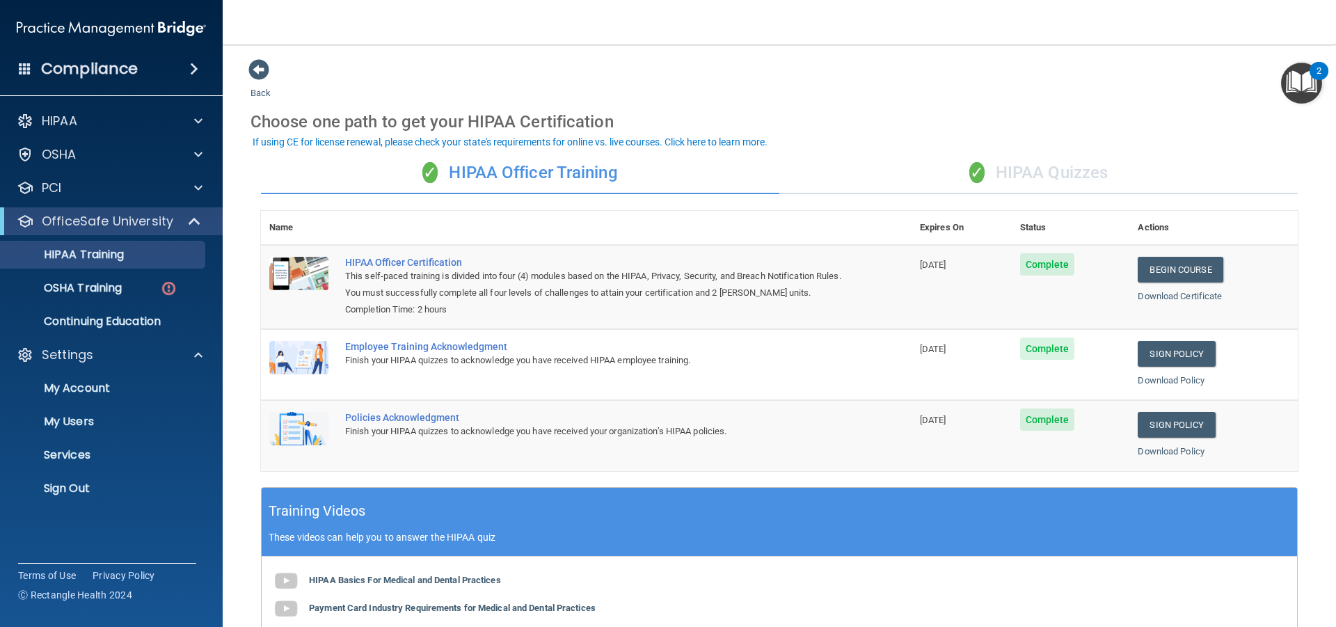
click at [1019, 171] on div "✓ HIPAA Quizzes" at bounding box center [1038, 173] width 518 height 42
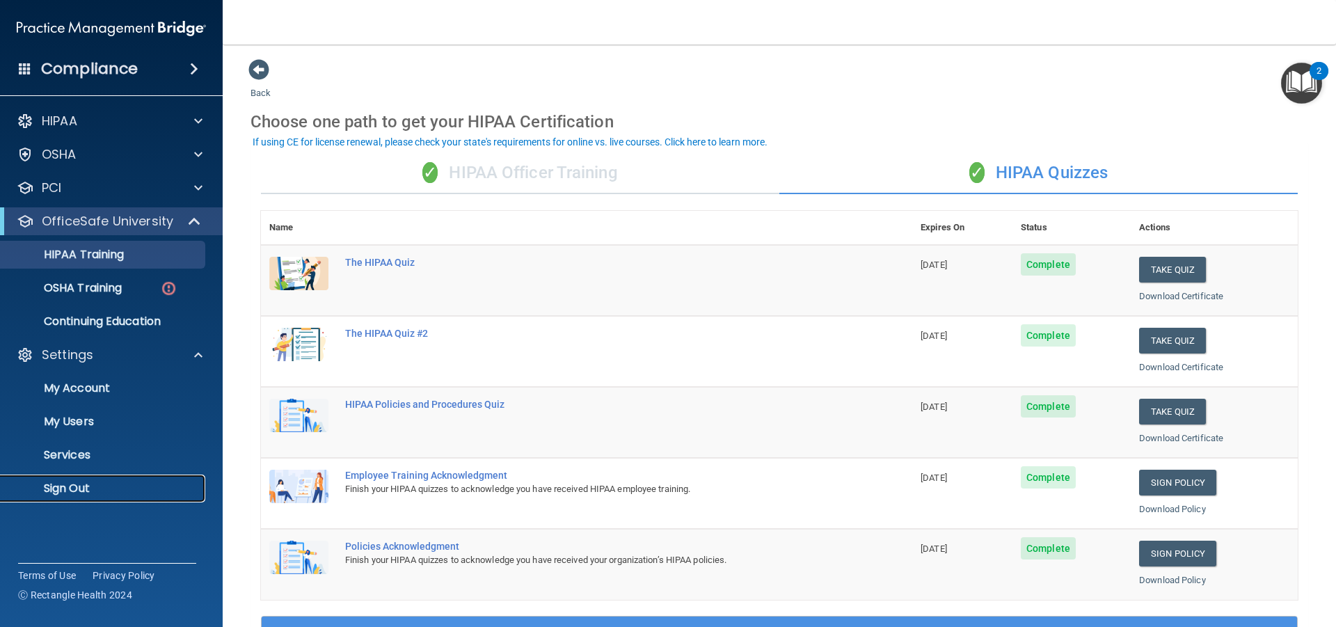
click at [90, 486] on p "Sign Out" at bounding box center [104, 489] width 190 height 14
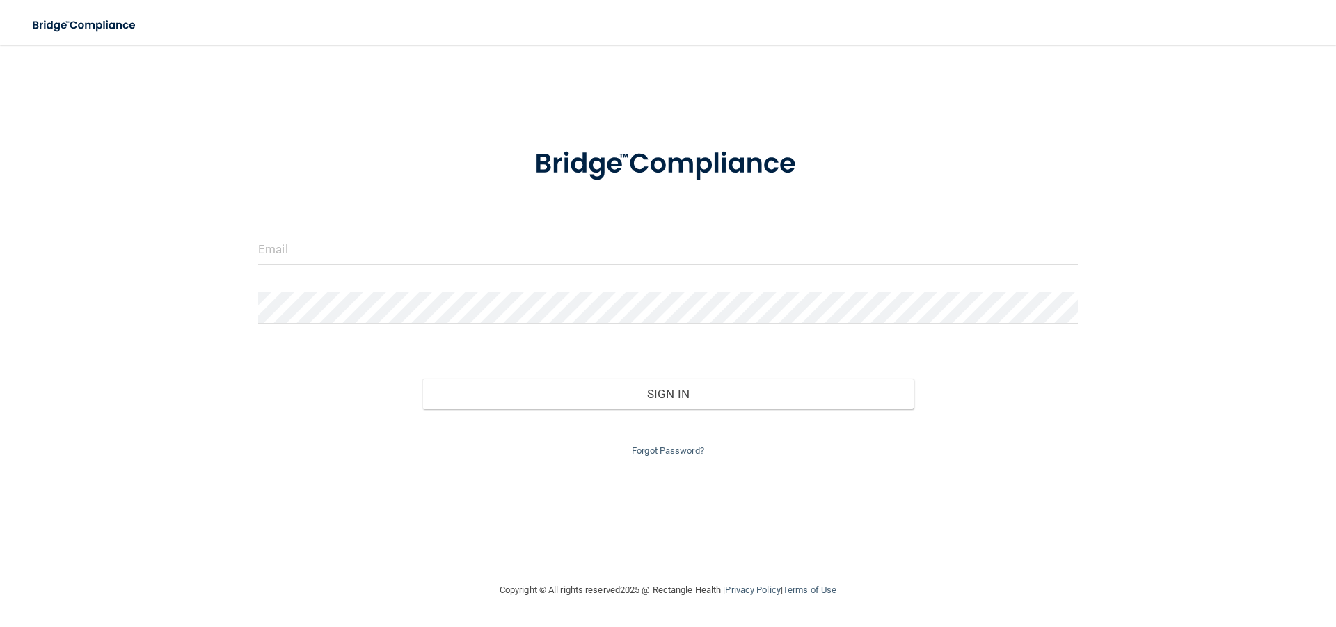
click at [375, 229] on form "Invalid email/password. You don't have permission to access that page. Sign In …" at bounding box center [668, 293] width 820 height 331
click at [341, 251] on input "email" at bounding box center [668, 249] width 820 height 31
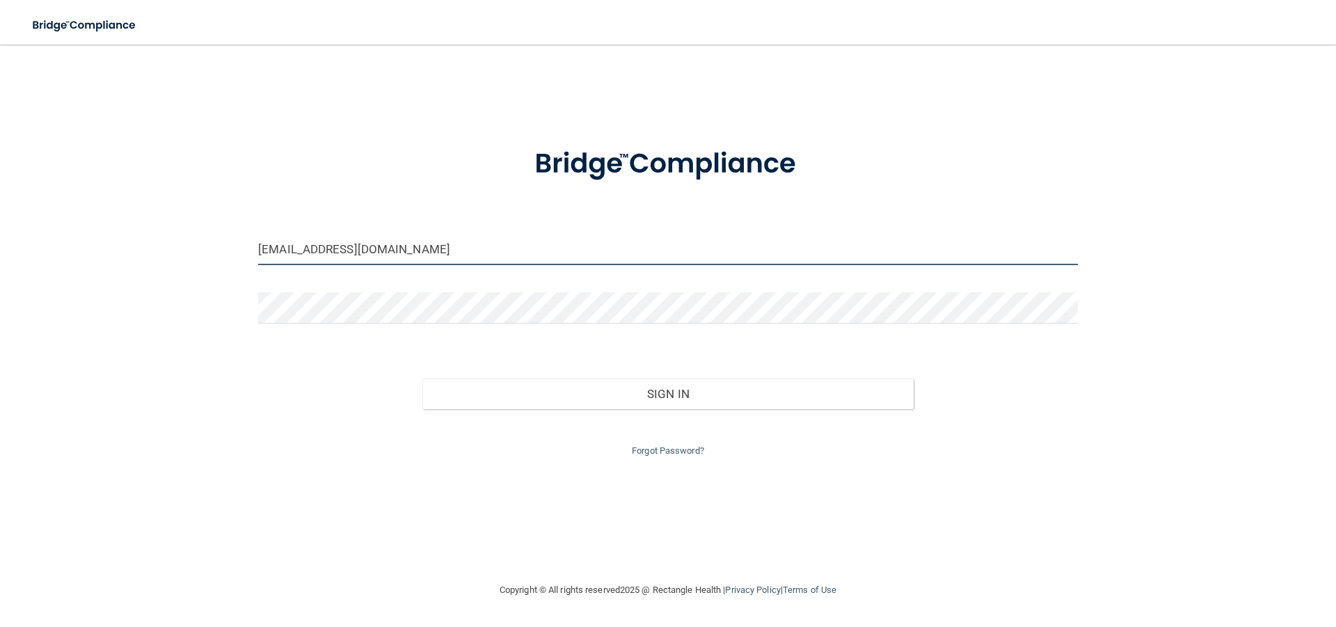
type input "[EMAIL_ADDRESS][DOMAIN_NAME]"
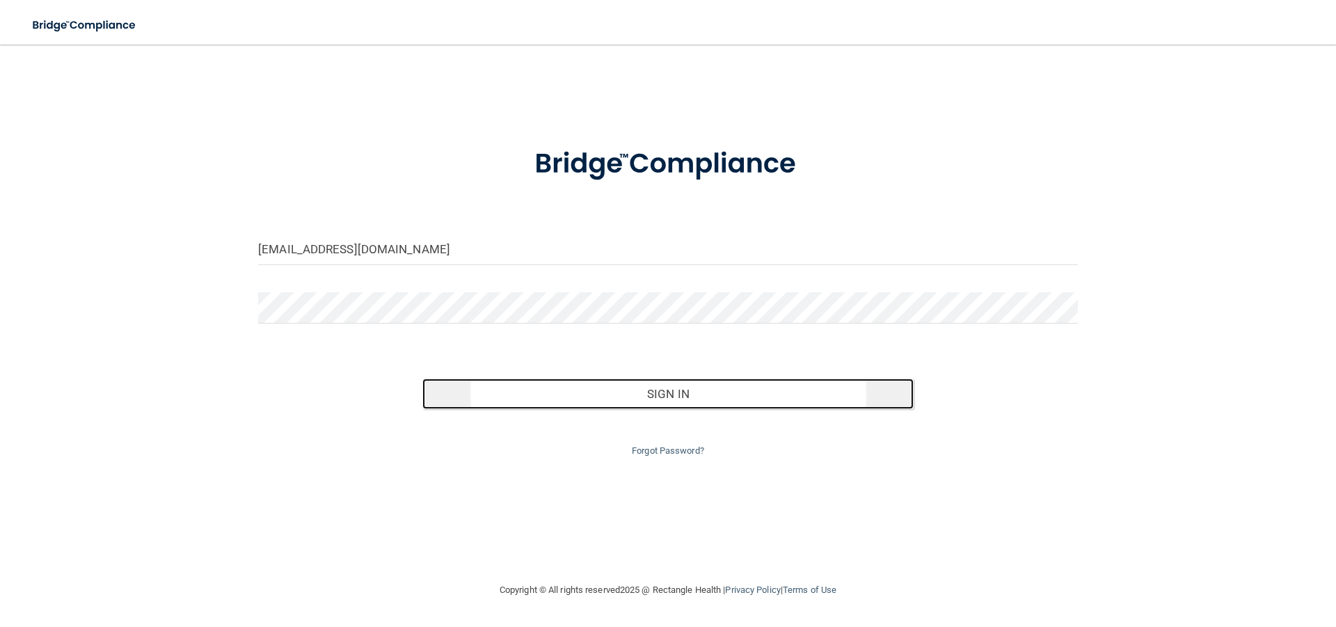
click at [709, 395] on button "Sign In" at bounding box center [668, 394] width 492 height 31
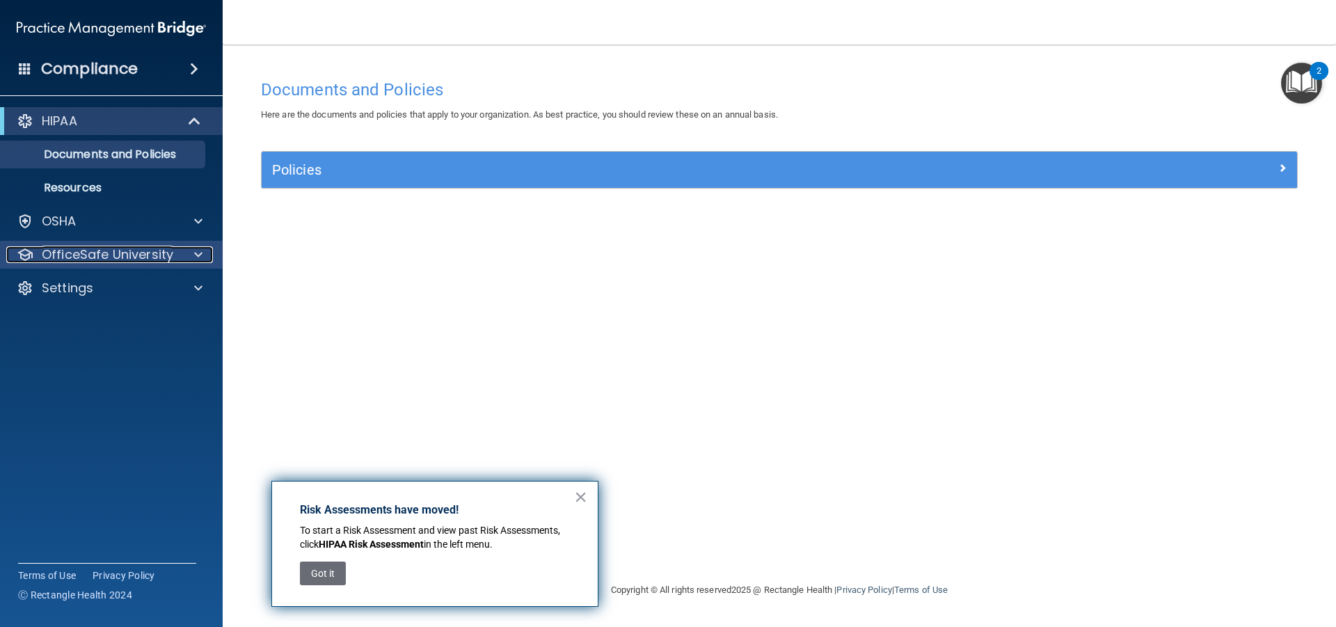
click at [136, 252] on p "OfficeSafe University" at bounding box center [108, 254] width 132 height 17
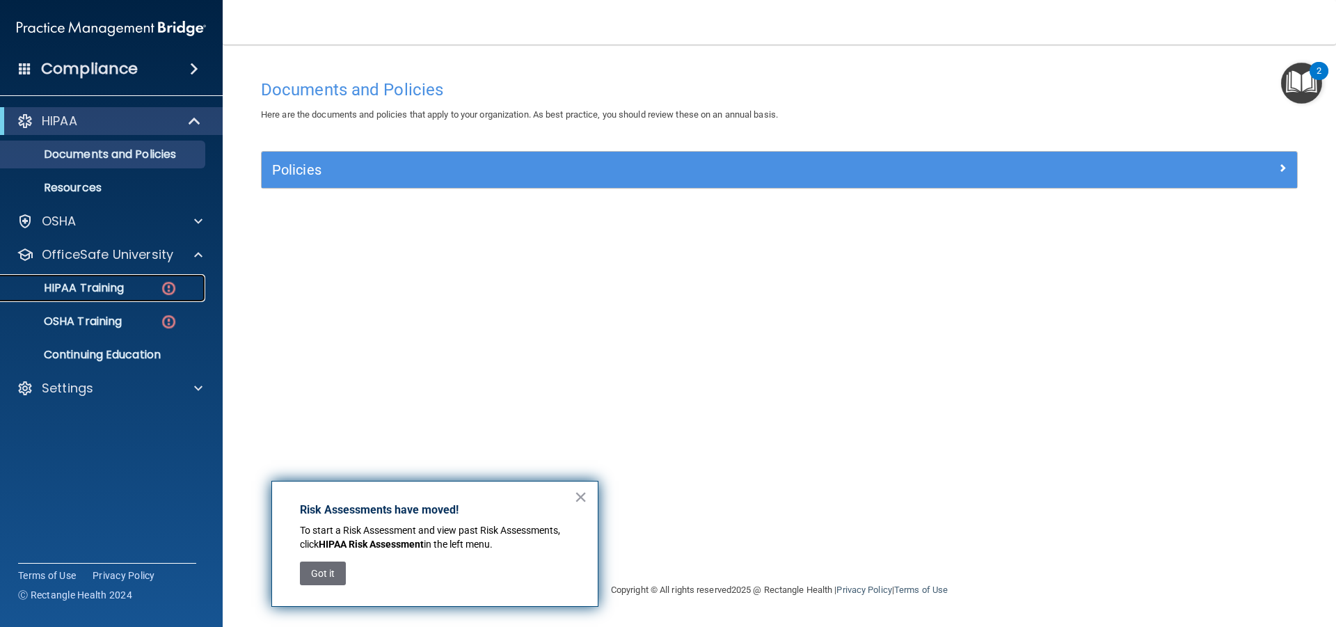
click at [133, 280] on link "HIPAA Training" at bounding box center [95, 288] width 219 height 28
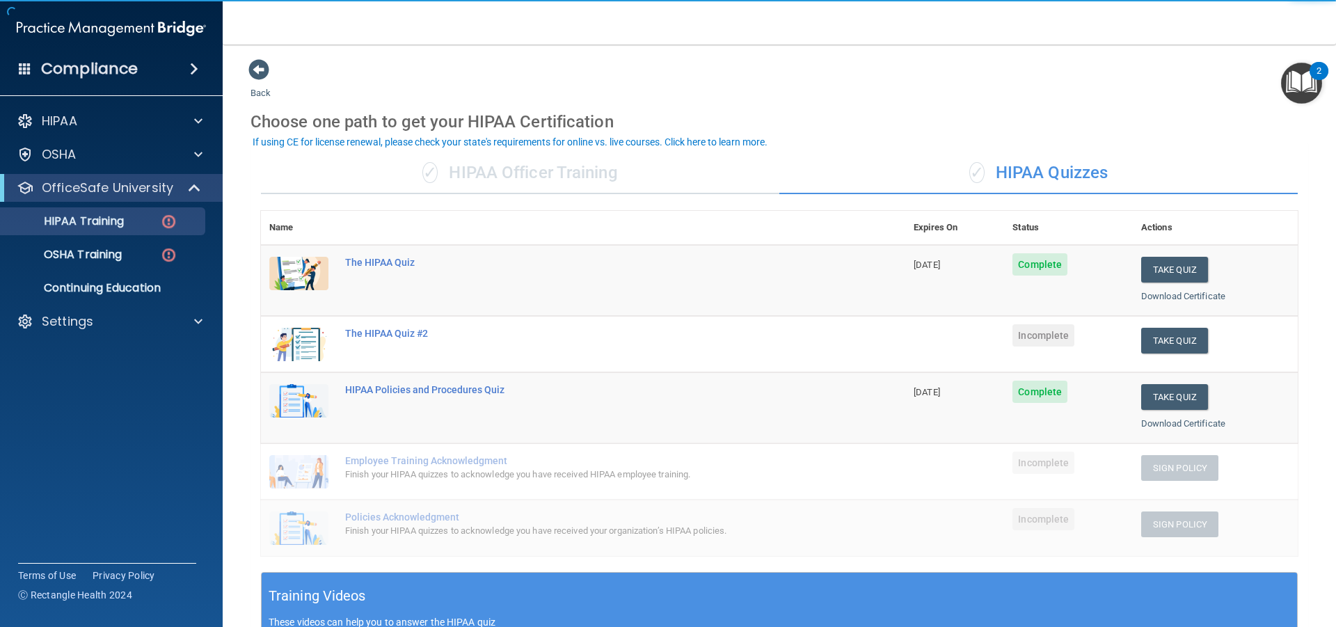
click at [1054, 157] on div "✓ HIPAA Quizzes" at bounding box center [1038, 173] width 518 height 42
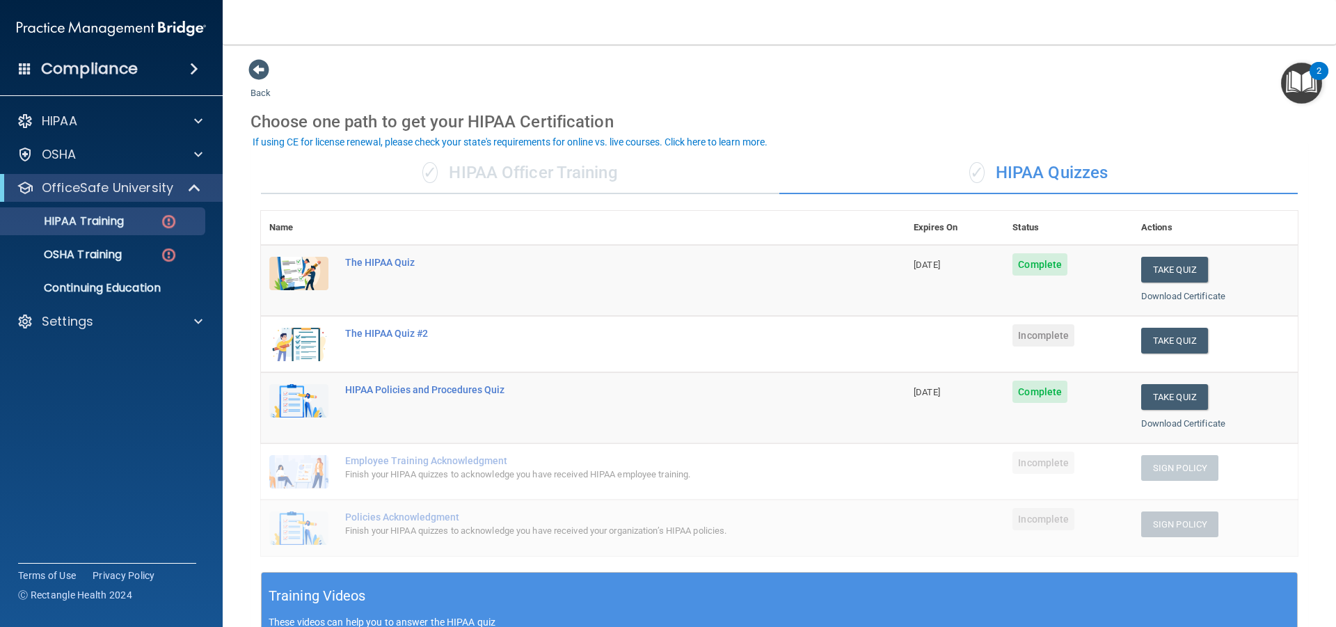
click at [1053, 175] on div "✓ HIPAA Quizzes" at bounding box center [1038, 173] width 518 height 42
click at [1147, 342] on button "Take Quiz" at bounding box center [1174, 341] width 67 height 26
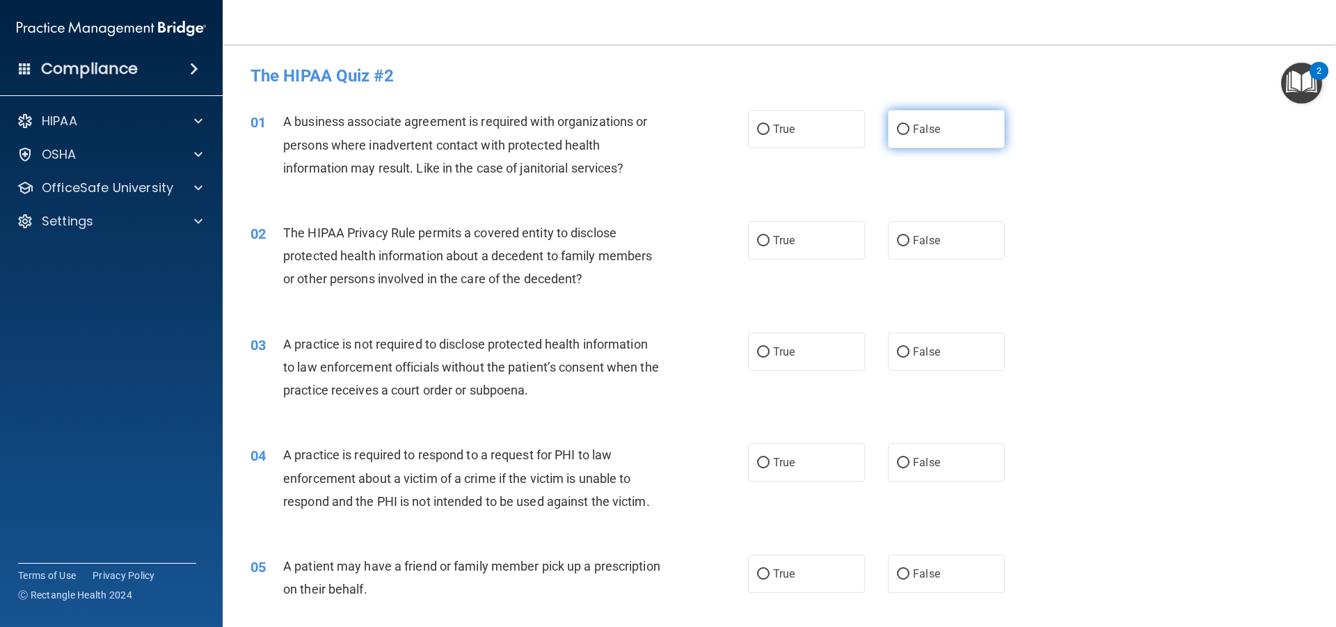
click at [916, 126] on span "False" at bounding box center [926, 128] width 27 height 13
click at [909, 126] on input "False" at bounding box center [903, 130] width 13 height 10
radio input "true"
click at [821, 232] on label "True" at bounding box center [806, 240] width 117 height 38
click at [770, 236] on input "True" at bounding box center [763, 241] width 13 height 10
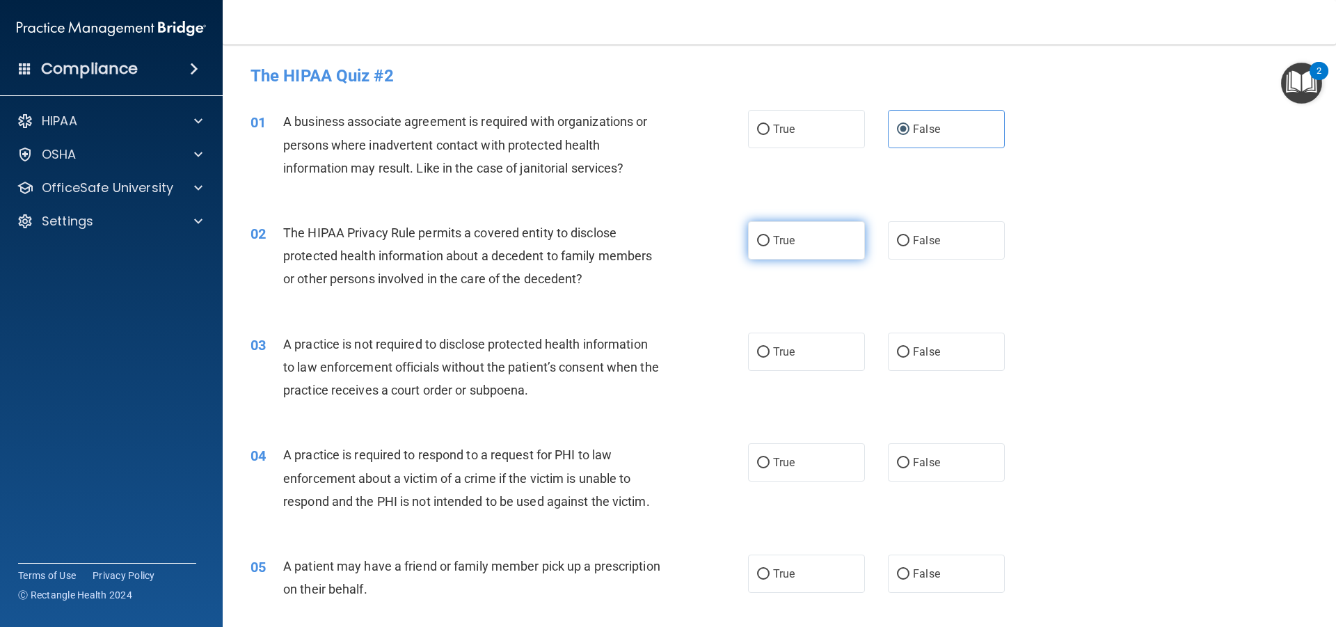
radio input "true"
click at [912, 359] on label "False" at bounding box center [946, 352] width 117 height 38
click at [909, 358] on input "False" at bounding box center [903, 352] width 13 height 10
radio input "true"
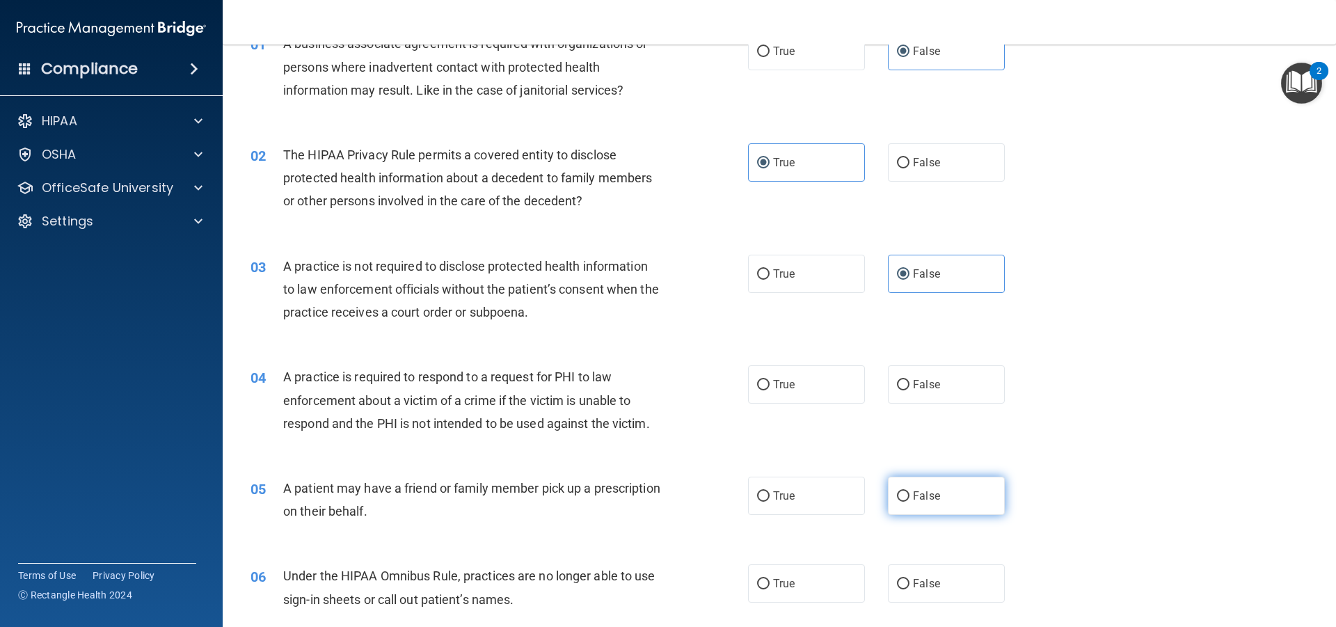
scroll to position [209, 0]
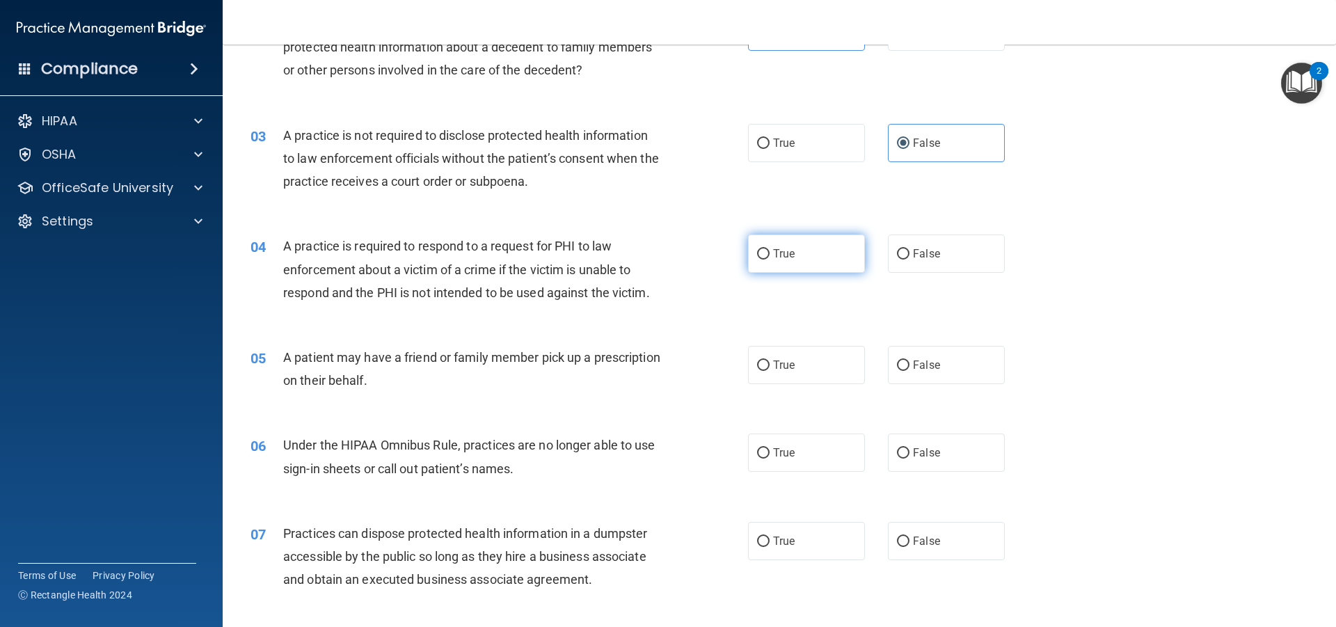
click at [793, 254] on label "True" at bounding box center [806, 254] width 117 height 38
click at [770, 254] on input "True" at bounding box center [763, 254] width 13 height 10
radio input "true"
click at [796, 362] on label "True" at bounding box center [806, 365] width 117 height 38
click at [770, 362] on input "True" at bounding box center [763, 365] width 13 height 10
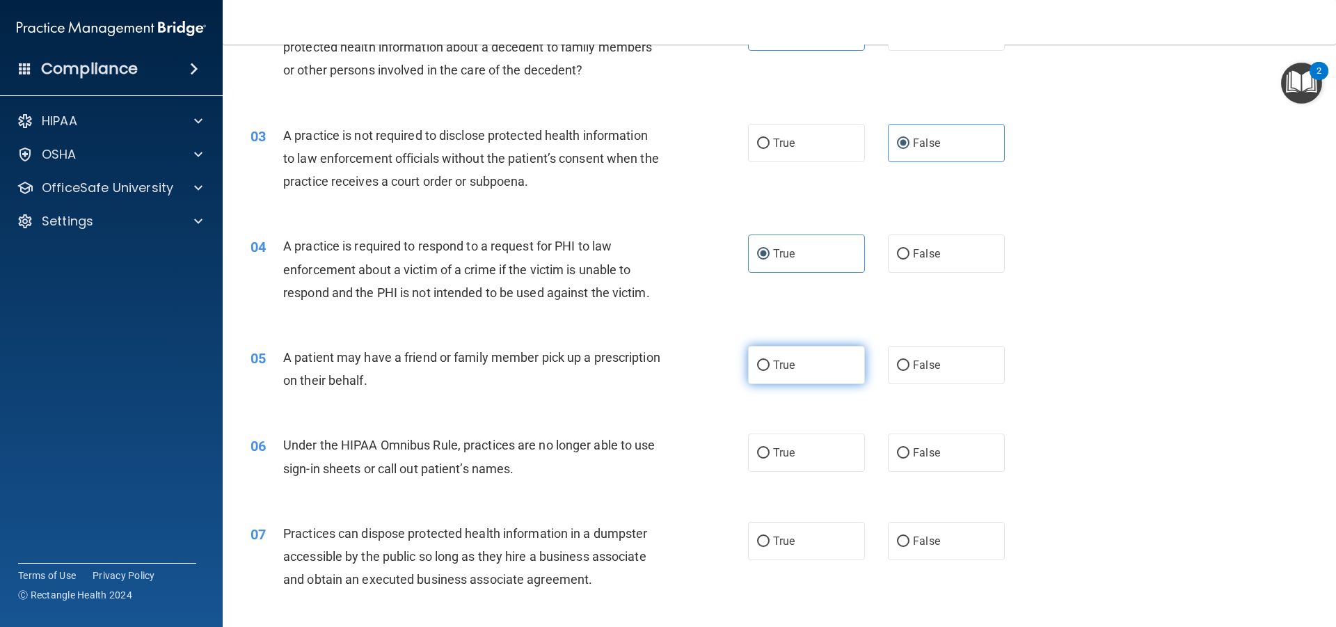
radio input "true"
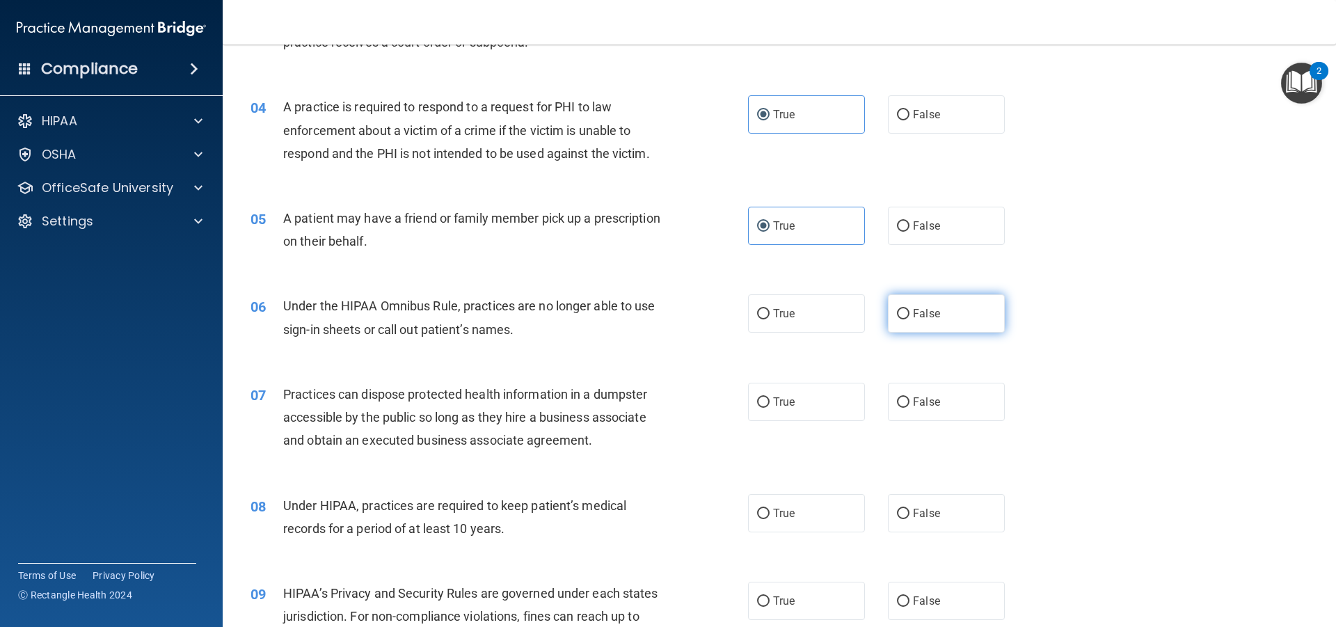
click at [928, 306] on label "False" at bounding box center [946, 313] width 117 height 38
click at [909, 309] on input "False" at bounding box center [903, 314] width 13 height 10
radio input "true"
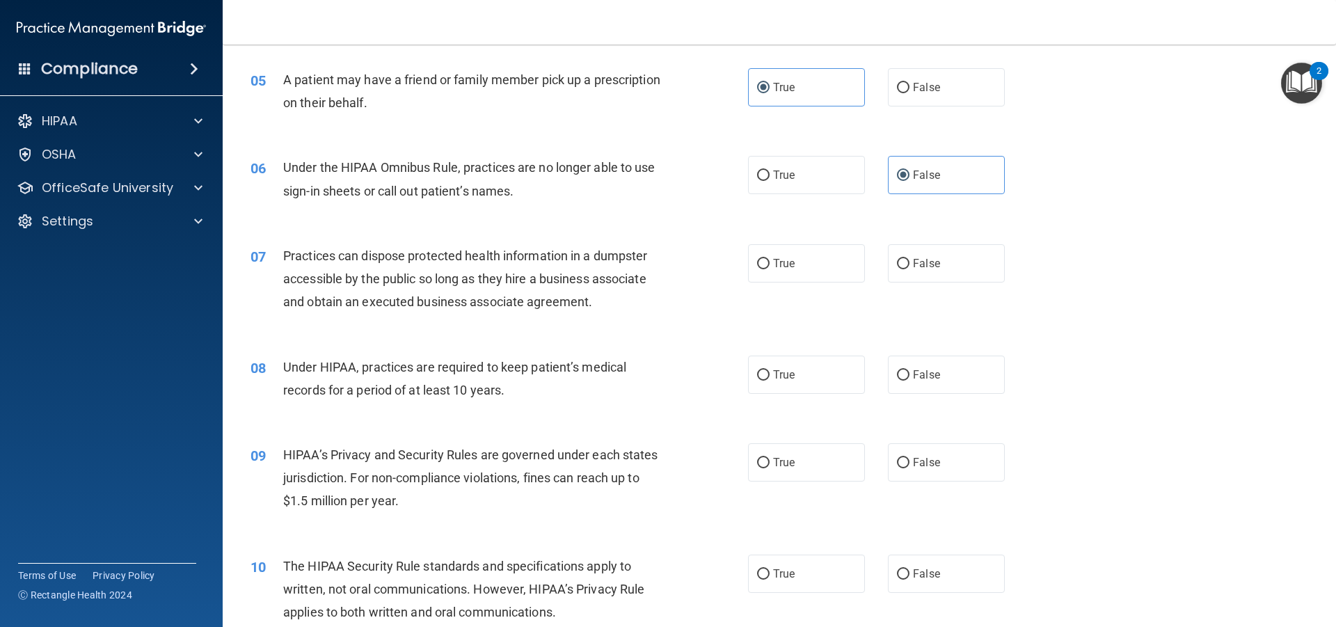
scroll to position [487, 0]
click at [935, 280] on label "False" at bounding box center [946, 263] width 117 height 38
click at [909, 269] on input "False" at bounding box center [903, 263] width 13 height 10
radio input "true"
click at [897, 374] on input "False" at bounding box center [903, 374] width 13 height 10
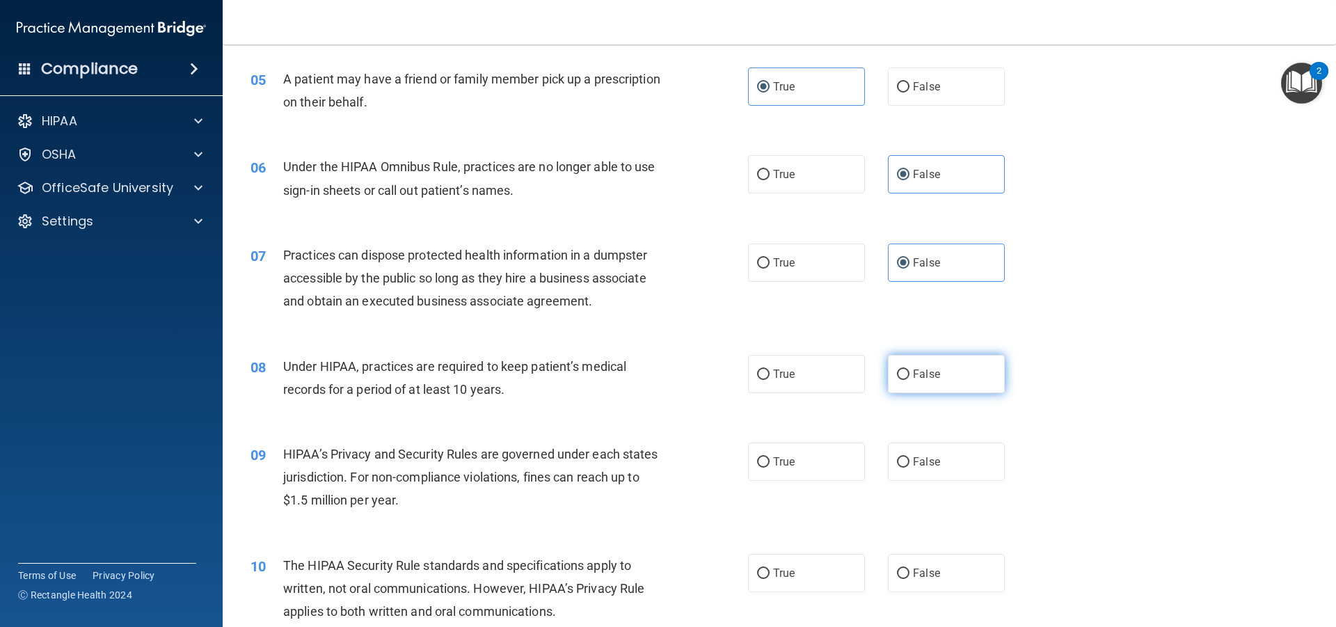
radio input "true"
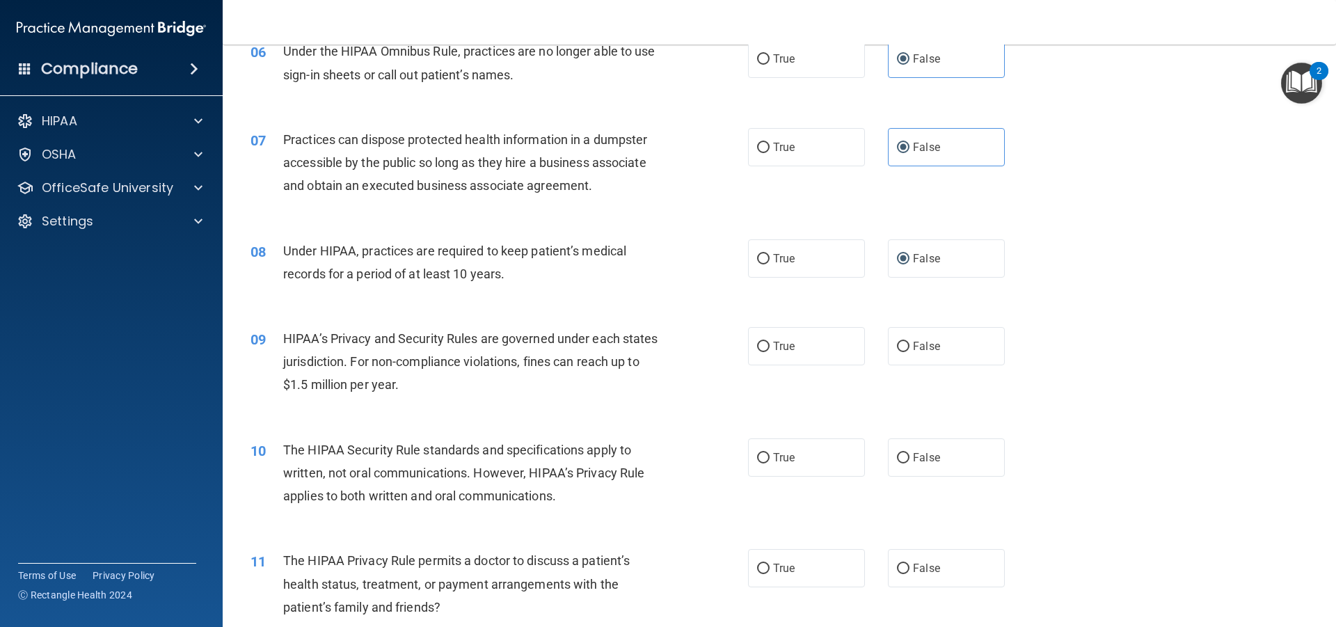
scroll to position [626, 0]
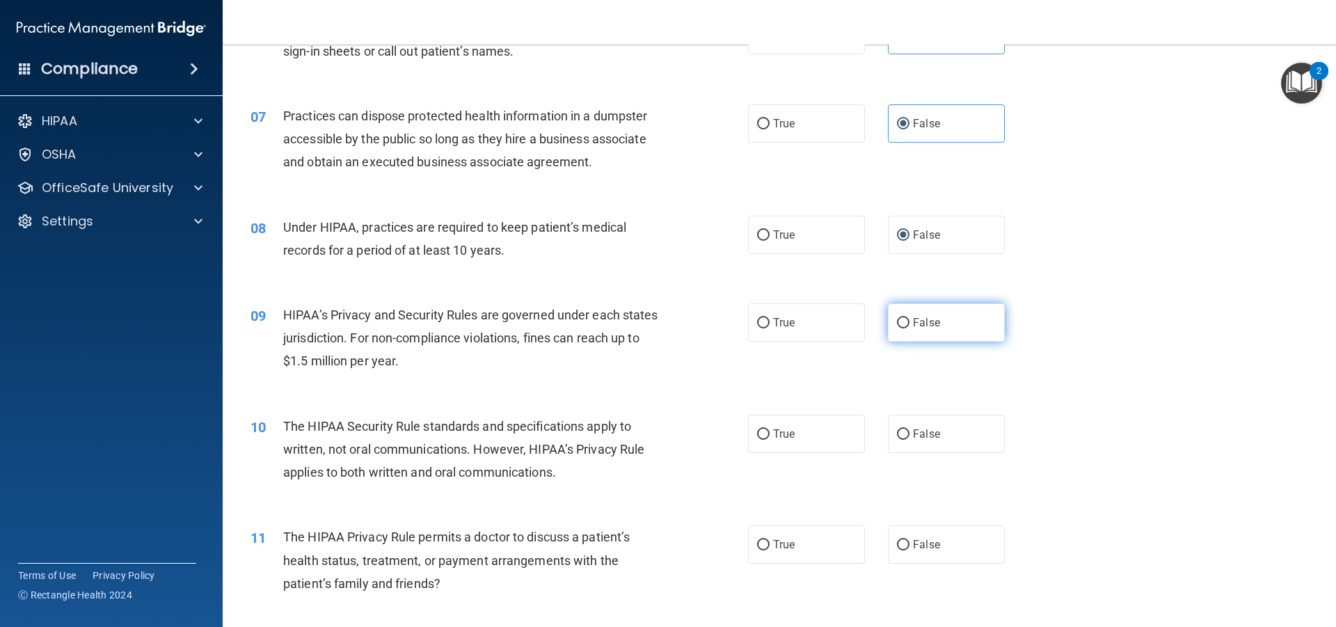
click at [941, 324] on label "False" at bounding box center [946, 322] width 117 height 38
click at [909, 324] on input "False" at bounding box center [903, 323] width 13 height 10
radio input "true"
click at [820, 432] on label "True" at bounding box center [806, 434] width 117 height 38
click at [770, 432] on input "True" at bounding box center [763, 434] width 13 height 10
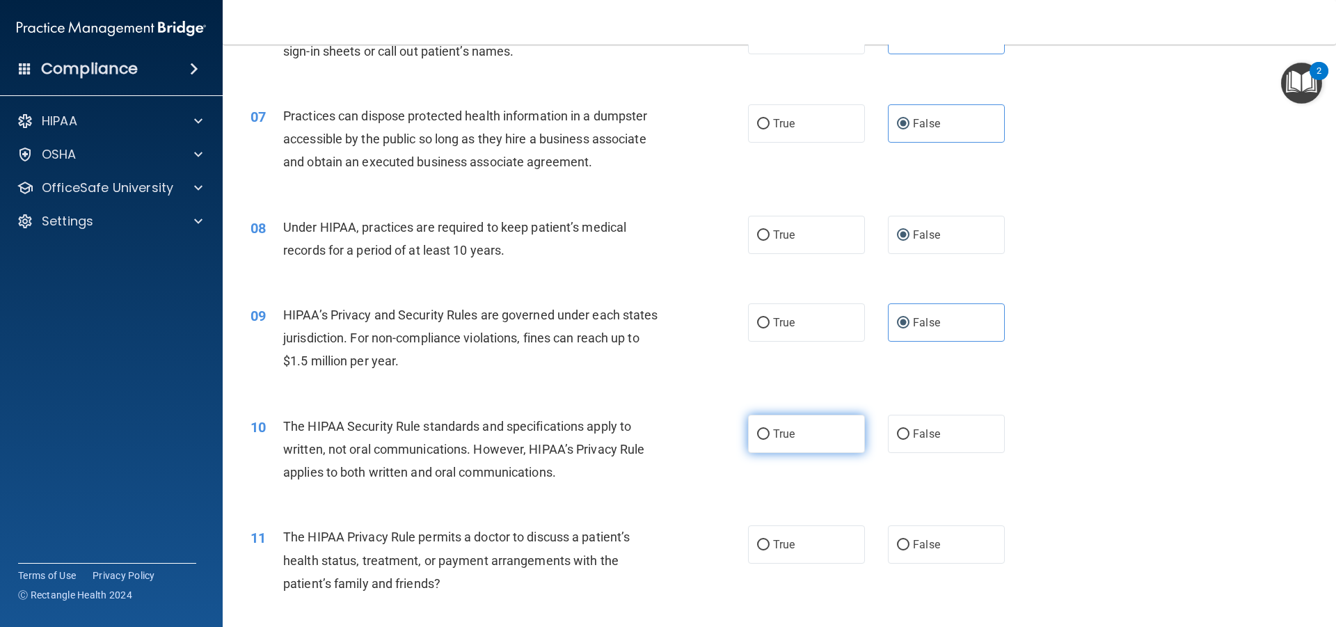
radio input "true"
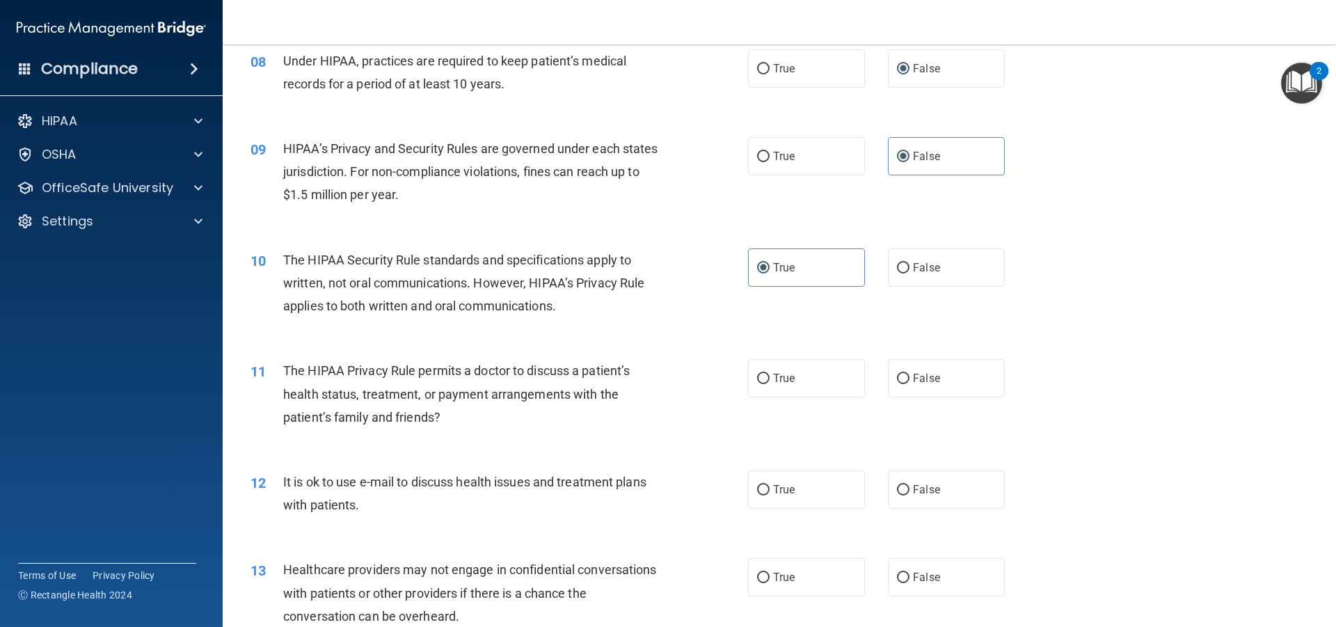
scroll to position [835, 0]
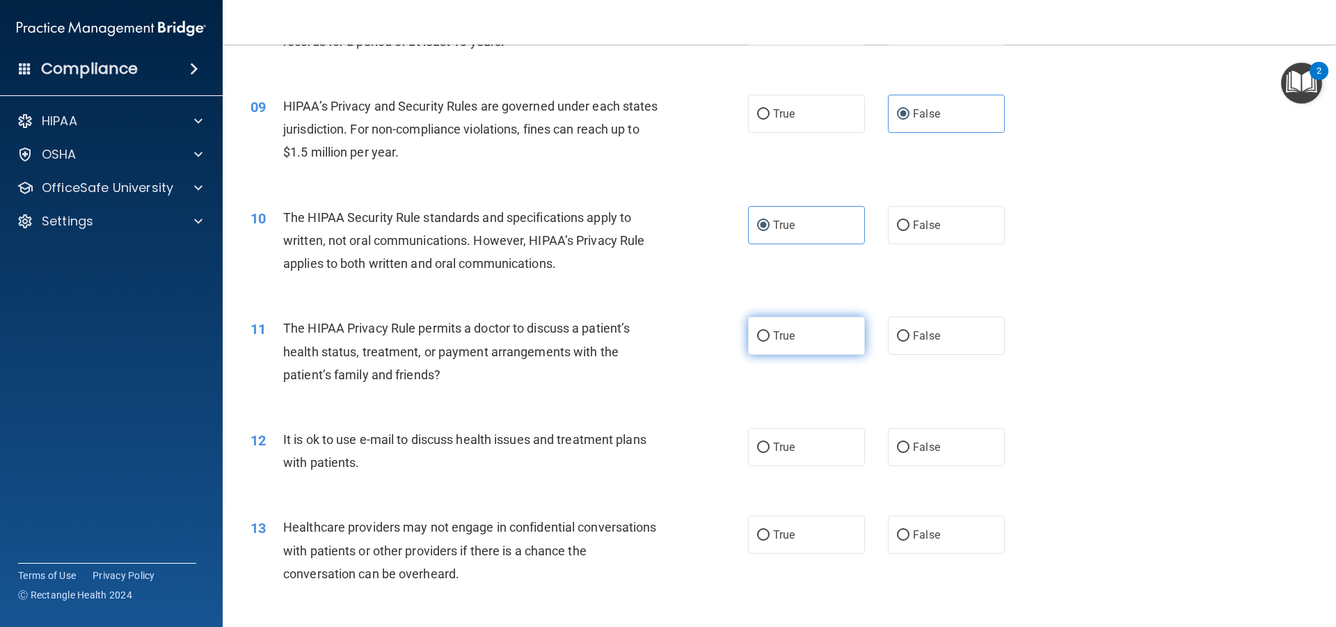
click at [820, 347] on label "True" at bounding box center [806, 336] width 117 height 38
click at [770, 342] on input "True" at bounding box center [763, 336] width 13 height 10
radio input "true"
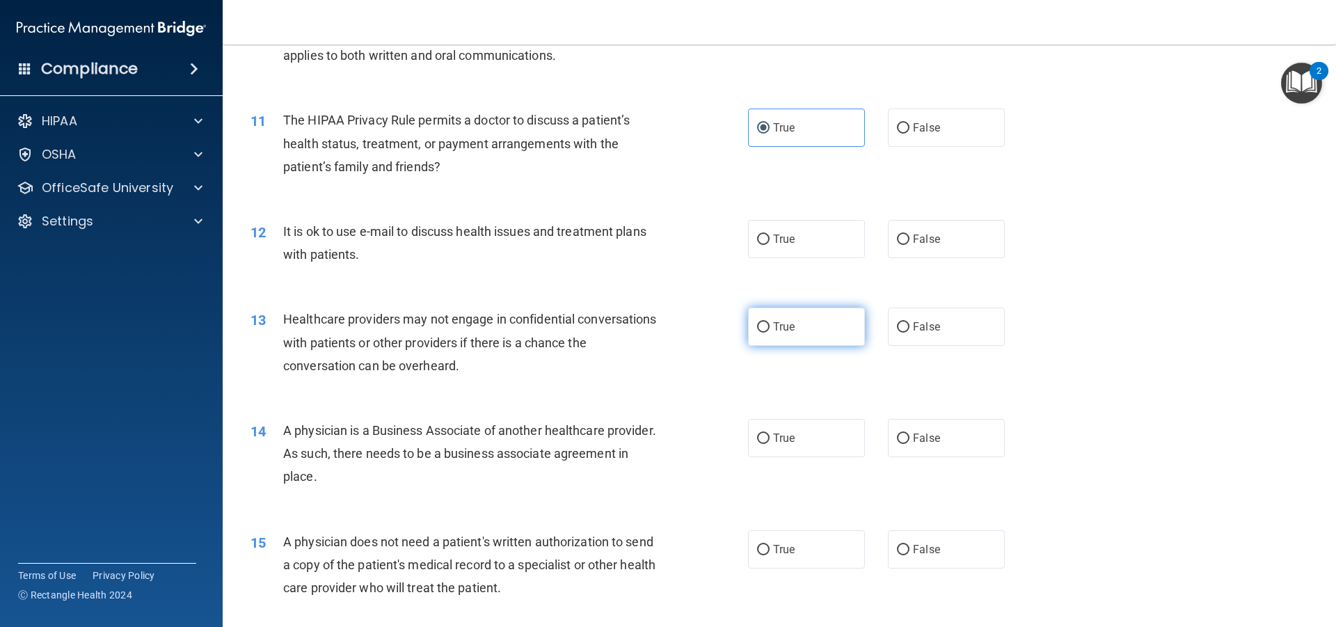
scroll to position [1044, 0]
click at [804, 246] on label "True" at bounding box center [806, 238] width 117 height 38
click at [770, 244] on input "True" at bounding box center [763, 239] width 13 height 10
radio input "true"
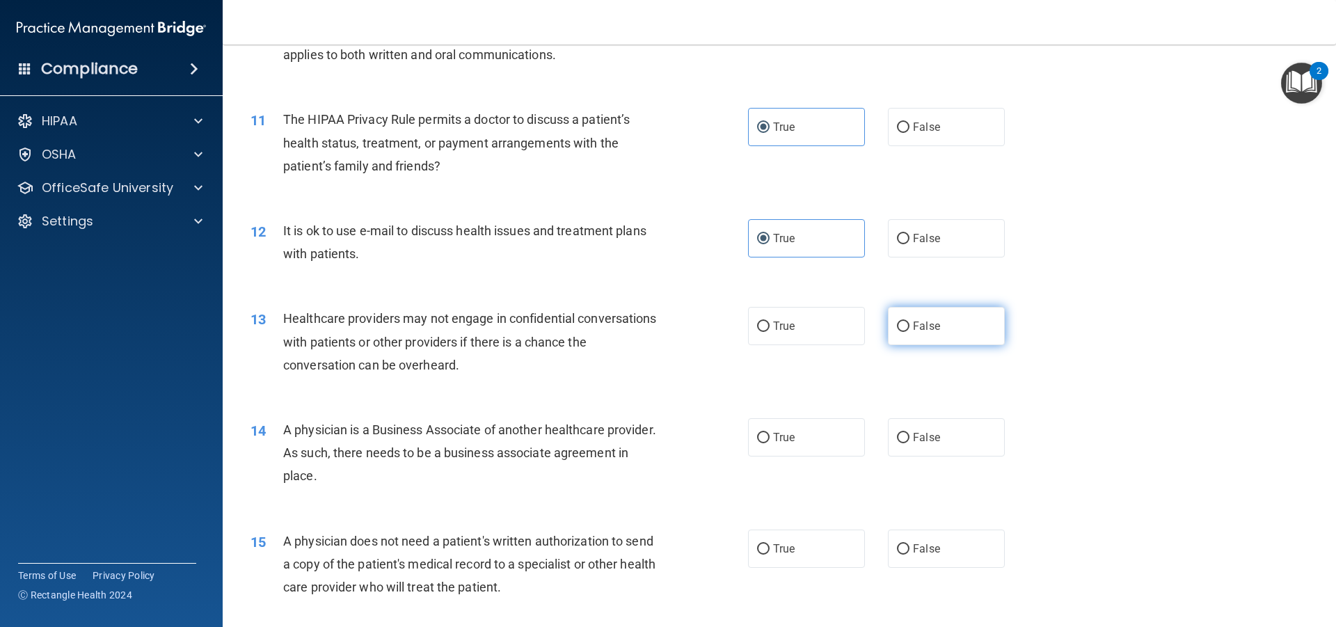
click at [947, 330] on label "False" at bounding box center [946, 326] width 117 height 38
click at [909, 330] on input "False" at bounding box center [903, 326] width 13 height 10
radio input "true"
drag, startPoint x: 899, startPoint y: 435, endPoint x: 930, endPoint y: 408, distance: 40.9
click at [899, 434] on input "False" at bounding box center [903, 438] width 13 height 10
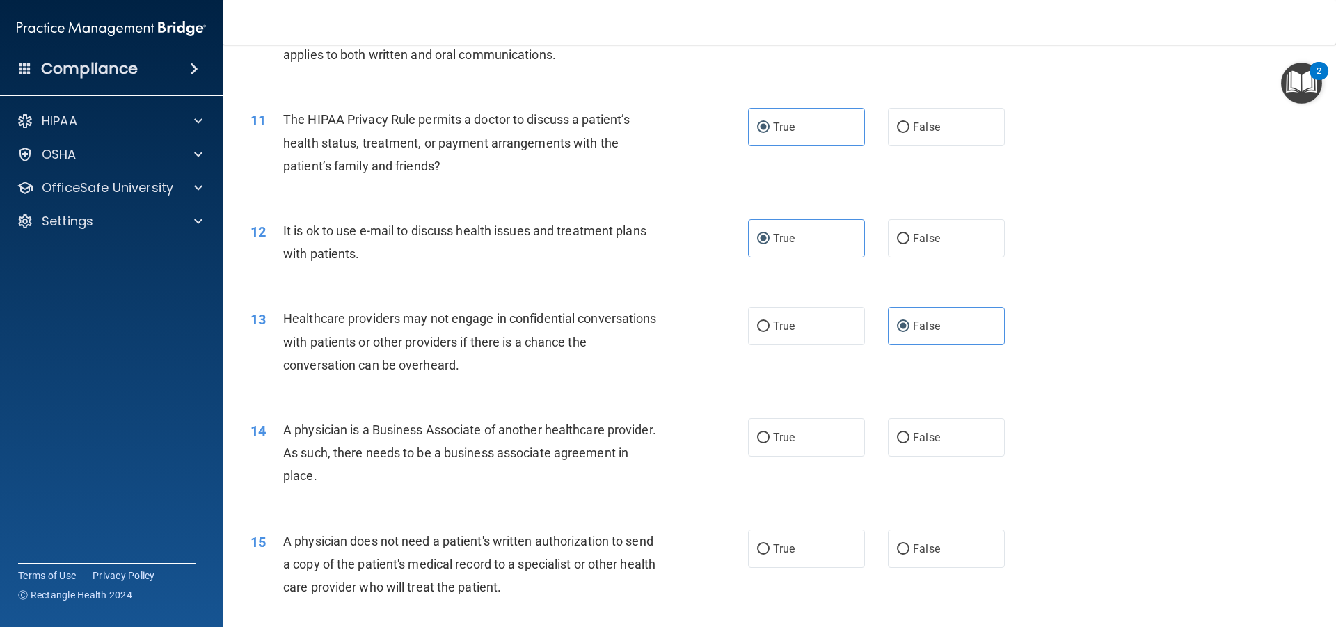
radio input "true"
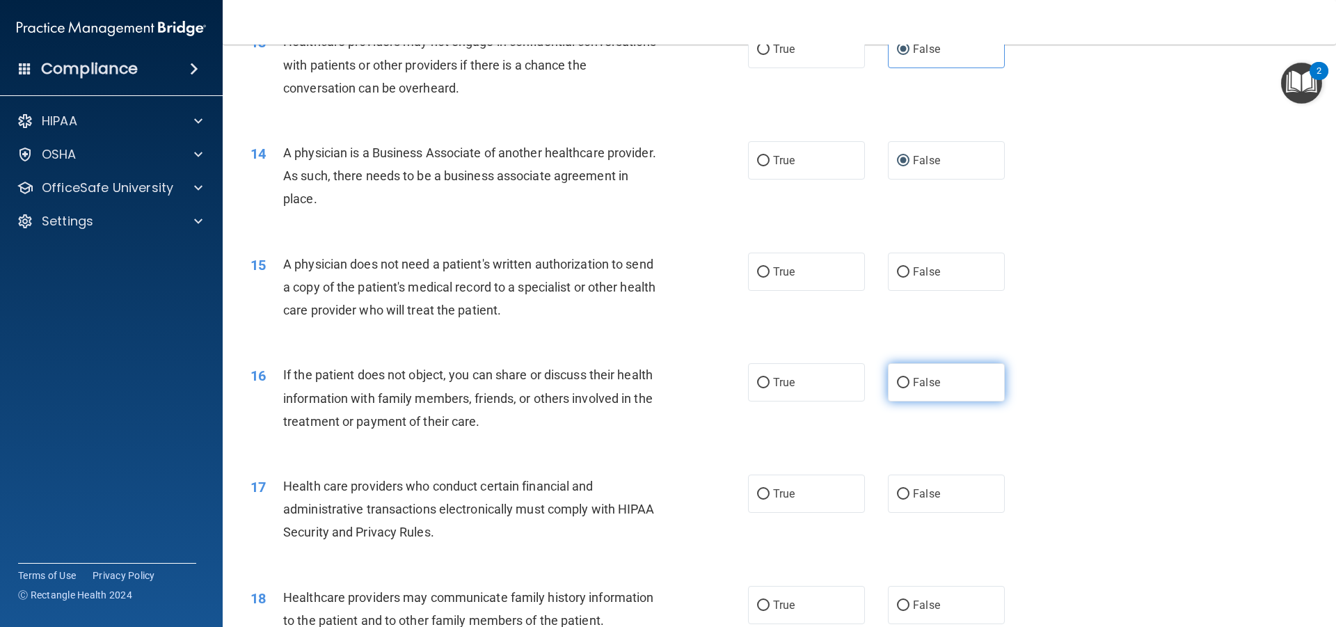
scroll to position [1322, 0]
click at [819, 296] on div "15 A physician does not need a patient's written authorization to send a copy o…" at bounding box center [779, 289] width 1079 height 111
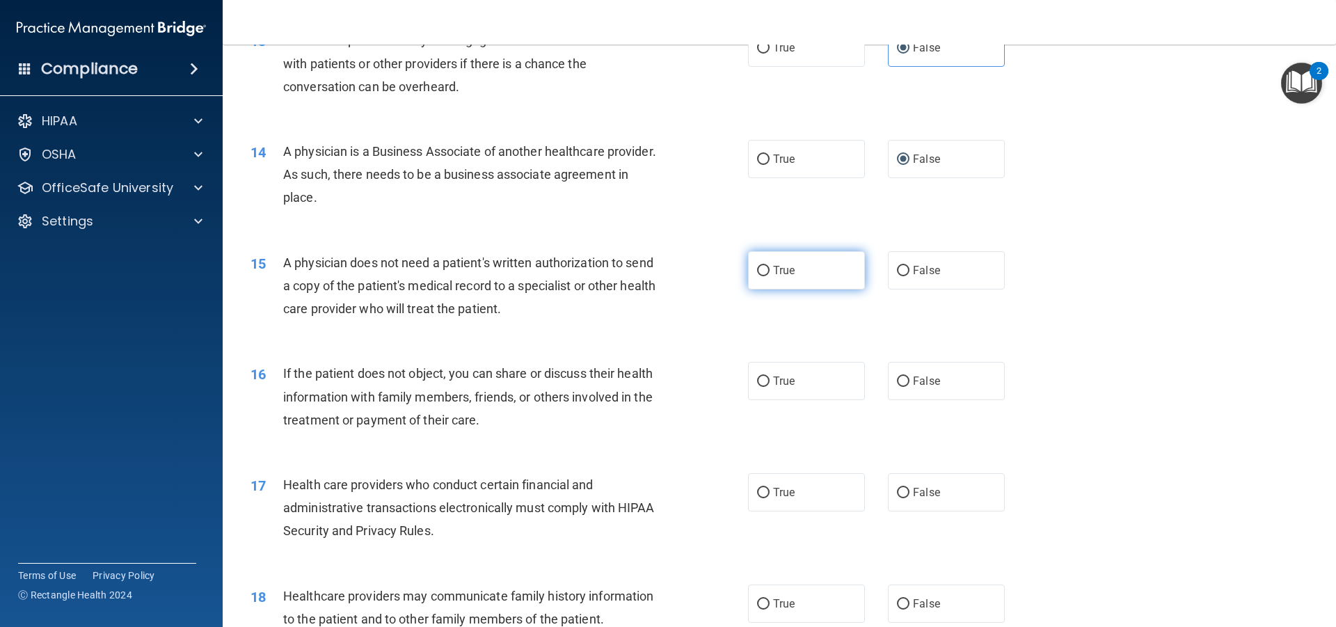
click at [811, 279] on label "True" at bounding box center [806, 270] width 117 height 38
click at [770, 276] on input "True" at bounding box center [763, 271] width 13 height 10
radio input "true"
click at [798, 372] on label "True" at bounding box center [806, 381] width 117 height 38
click at [770, 376] on input "True" at bounding box center [763, 381] width 13 height 10
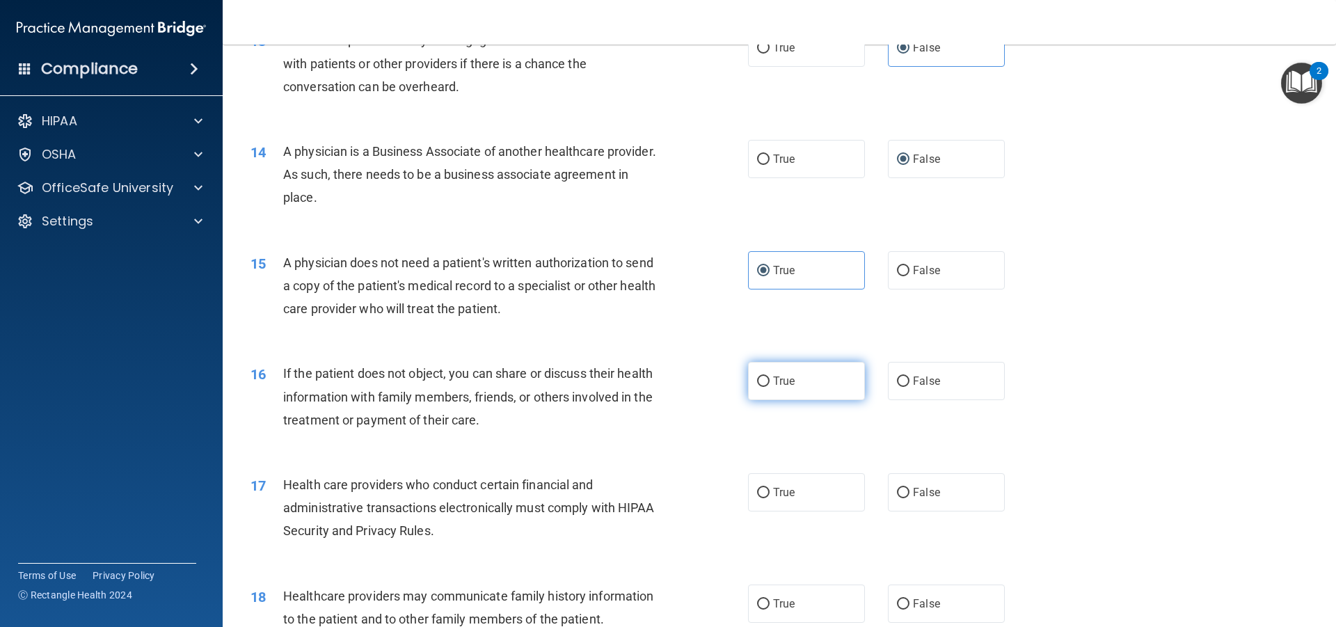
radio input "true"
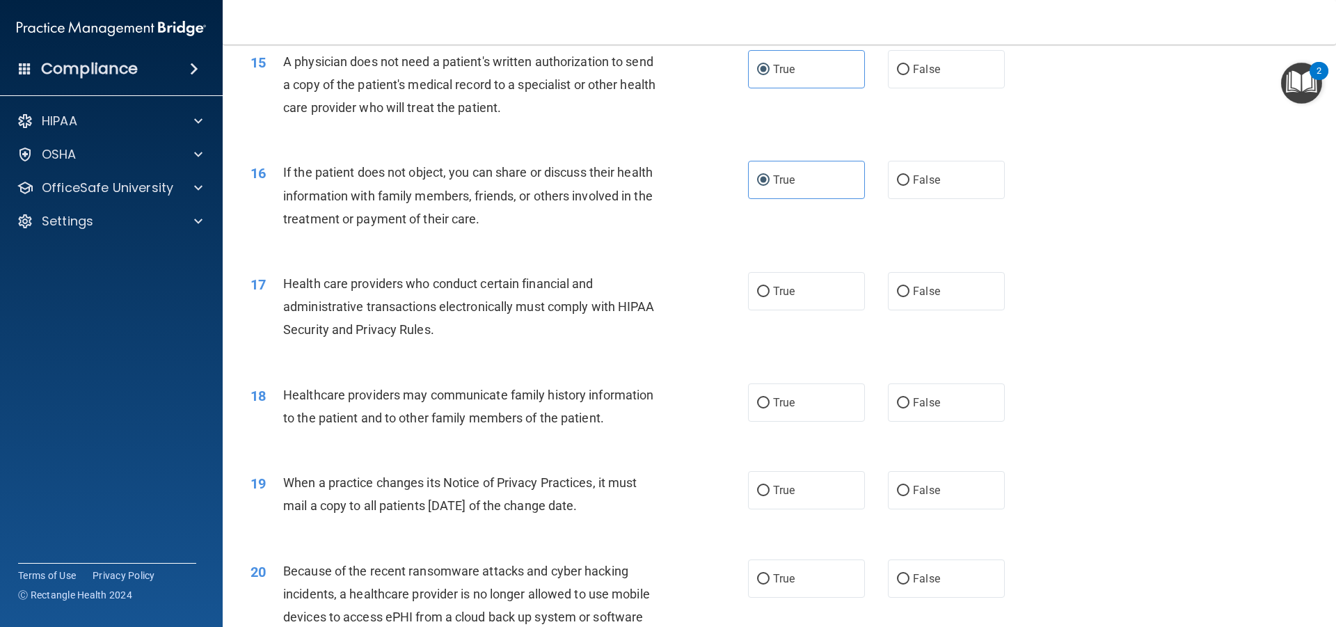
scroll to position [1531, 0]
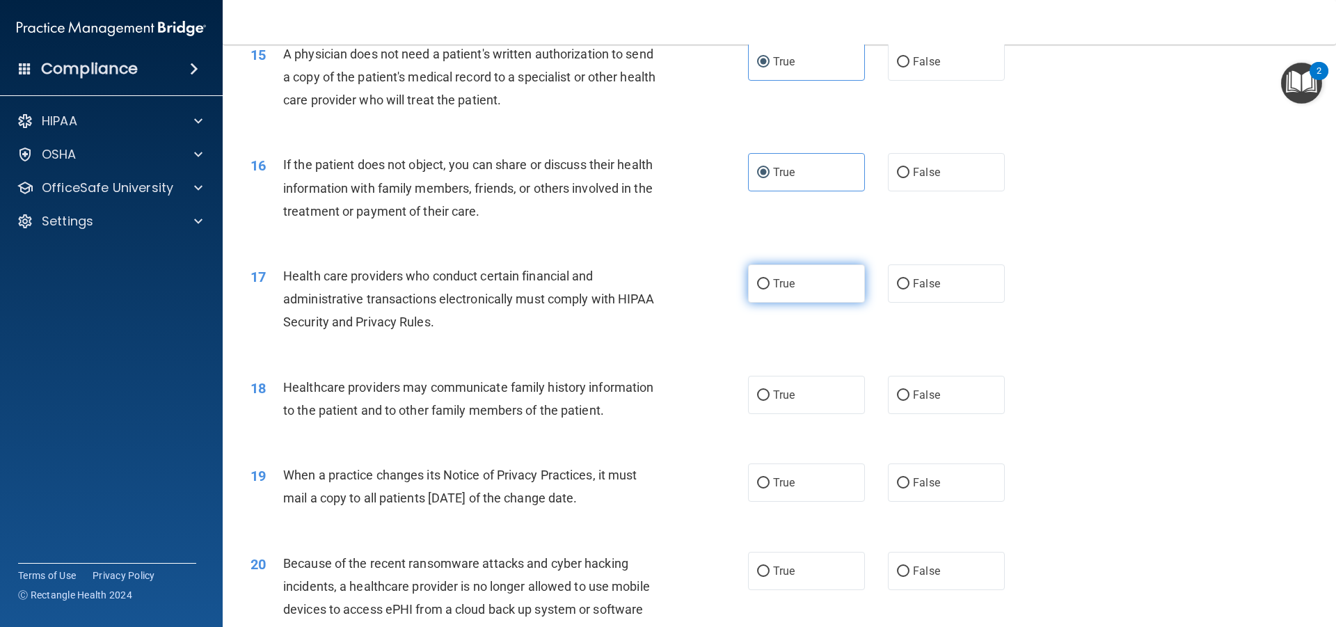
click at [804, 278] on label "True" at bounding box center [806, 283] width 117 height 38
click at [770, 279] on input "True" at bounding box center [763, 284] width 13 height 10
radio input "true"
click at [913, 392] on span "False" at bounding box center [926, 394] width 27 height 13
click at [908, 392] on input "False" at bounding box center [903, 395] width 13 height 10
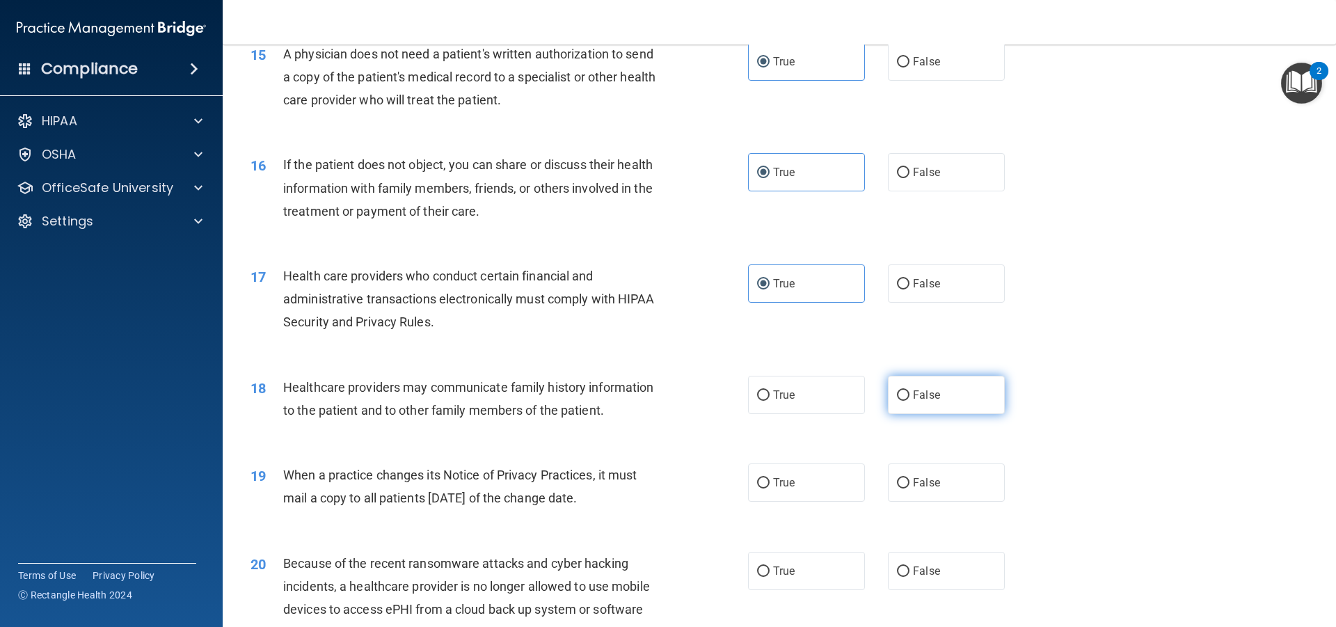
radio input "true"
click at [913, 484] on span "False" at bounding box center [926, 482] width 27 height 13
click at [909, 484] on input "False" at bounding box center [903, 483] width 13 height 10
radio input "true"
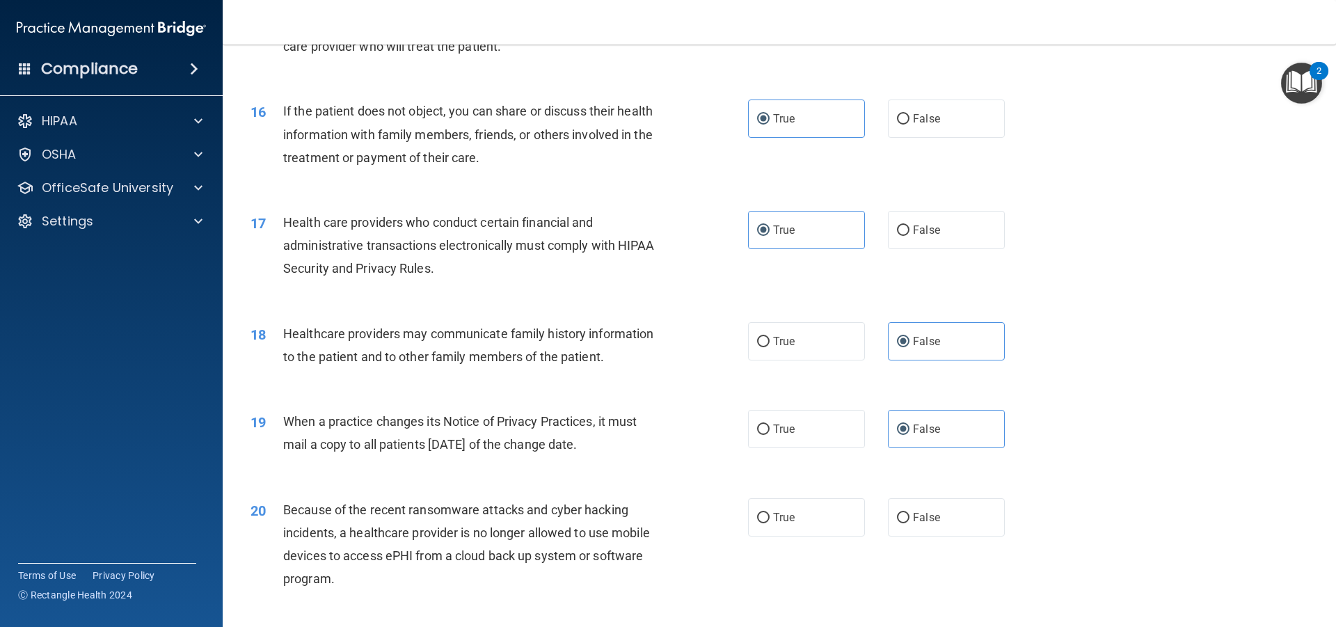
scroll to position [1670, 0]
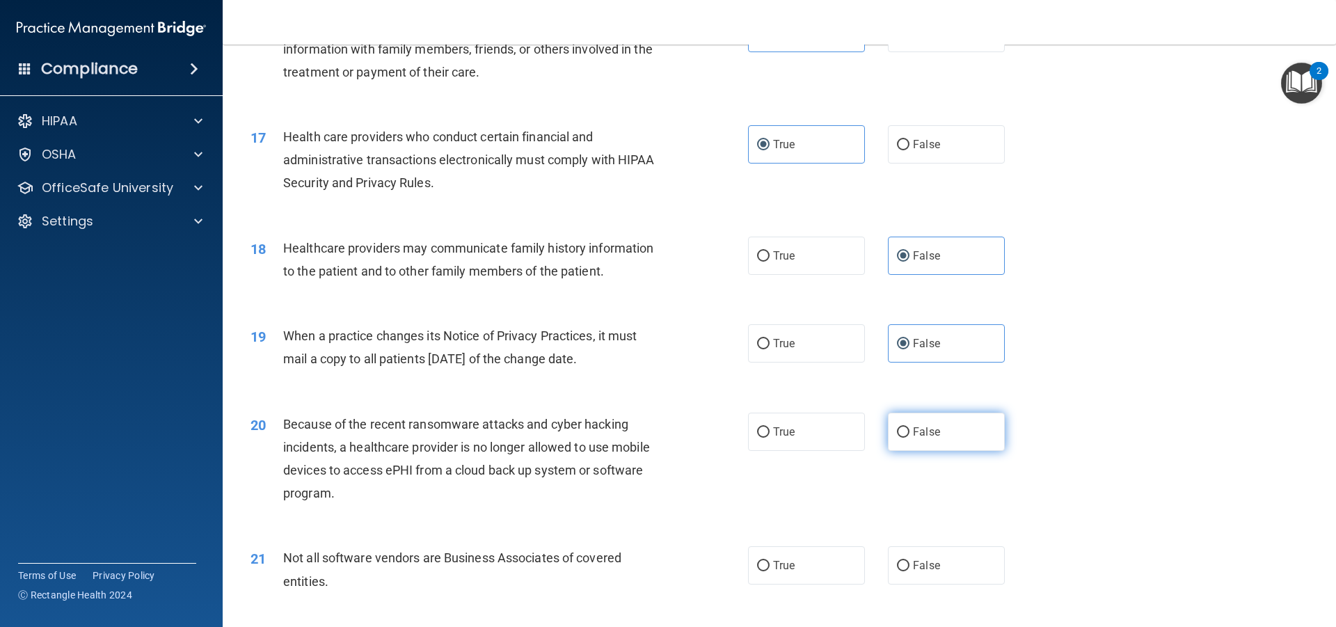
click at [914, 449] on label "False" at bounding box center [946, 432] width 117 height 38
click at [909, 438] on input "False" at bounding box center [903, 432] width 13 height 10
radio input "true"
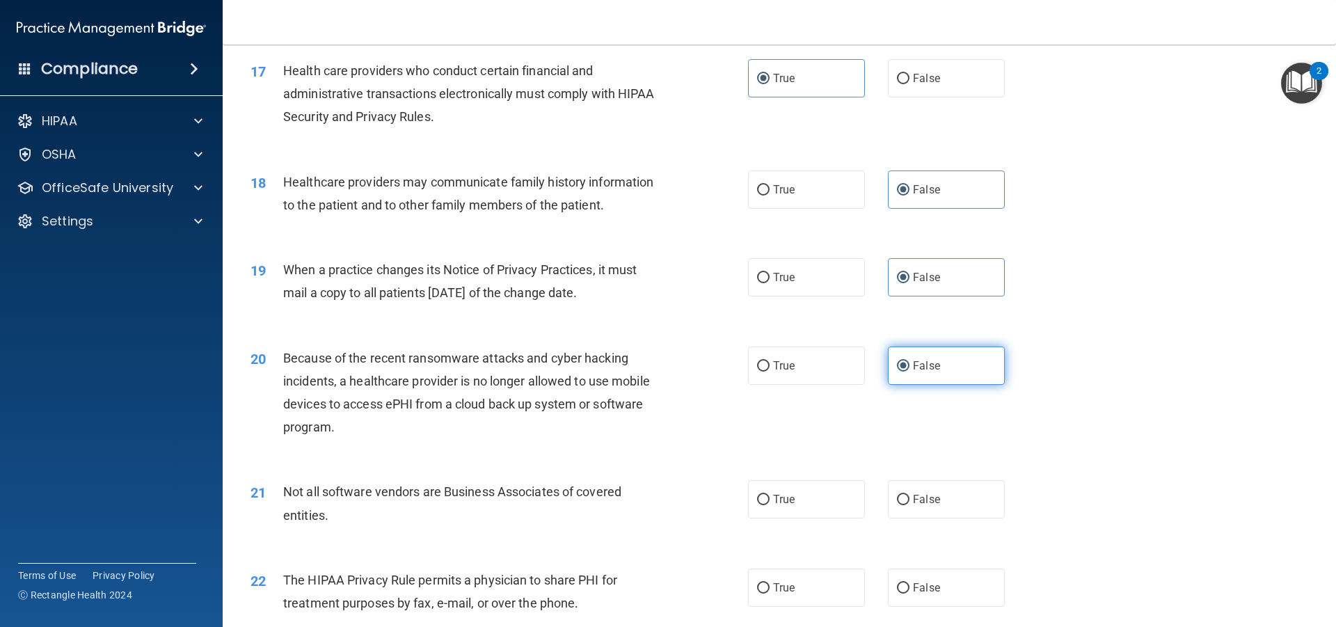
scroll to position [1879, 0]
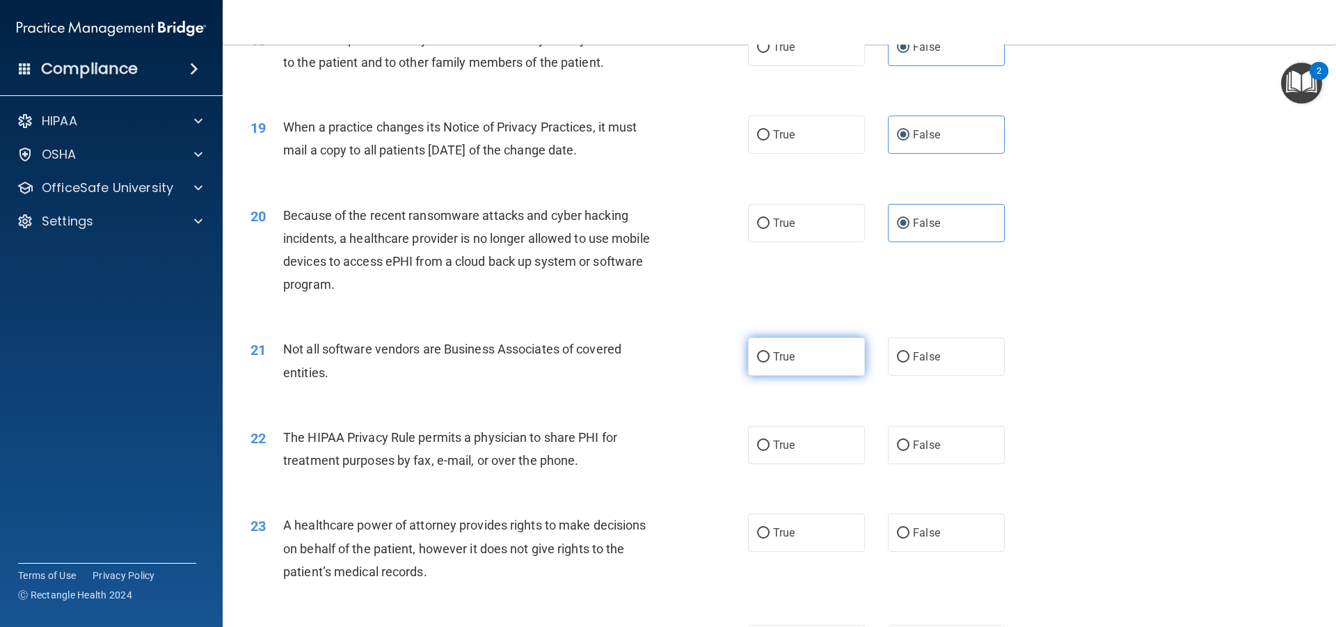
click at [841, 370] on label "True" at bounding box center [806, 356] width 117 height 38
click at [770, 363] on input "True" at bounding box center [763, 357] width 13 height 10
radio input "true"
click at [818, 440] on label "True" at bounding box center [806, 445] width 117 height 38
click at [770, 440] on input "True" at bounding box center [763, 445] width 13 height 10
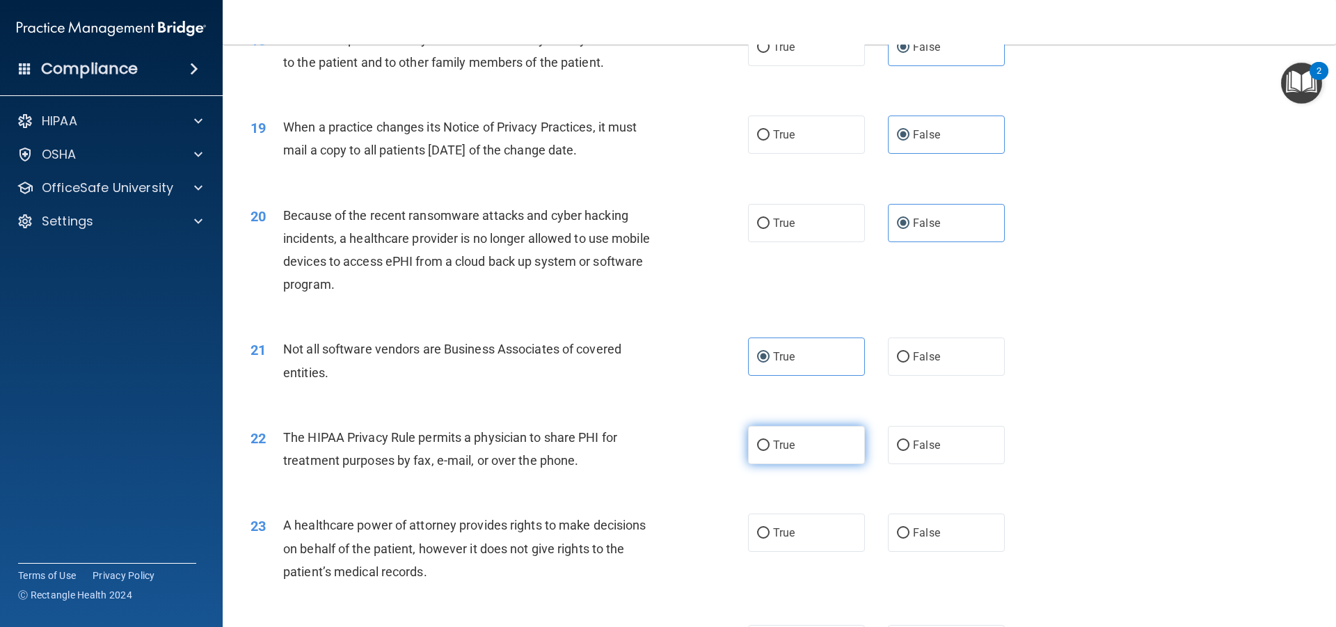
radio input "true"
click at [892, 527] on label "False" at bounding box center [946, 533] width 117 height 38
click at [897, 528] on input "False" at bounding box center [903, 533] width 13 height 10
radio input "true"
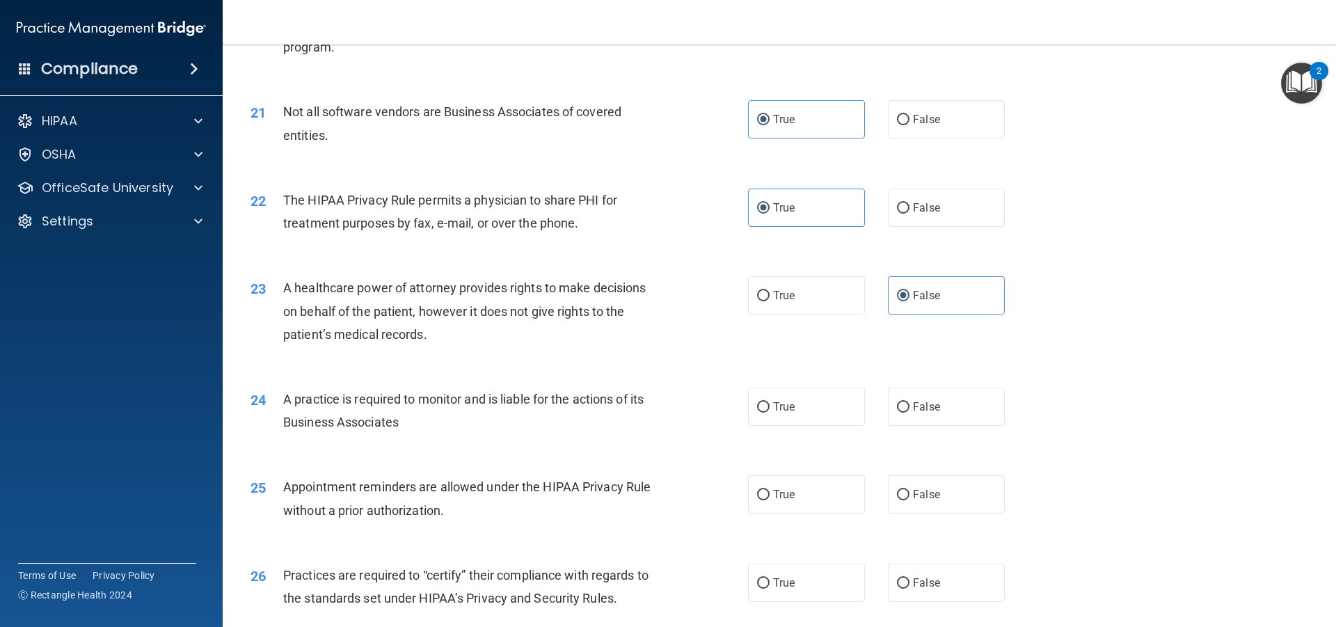
scroll to position [2227, 0]
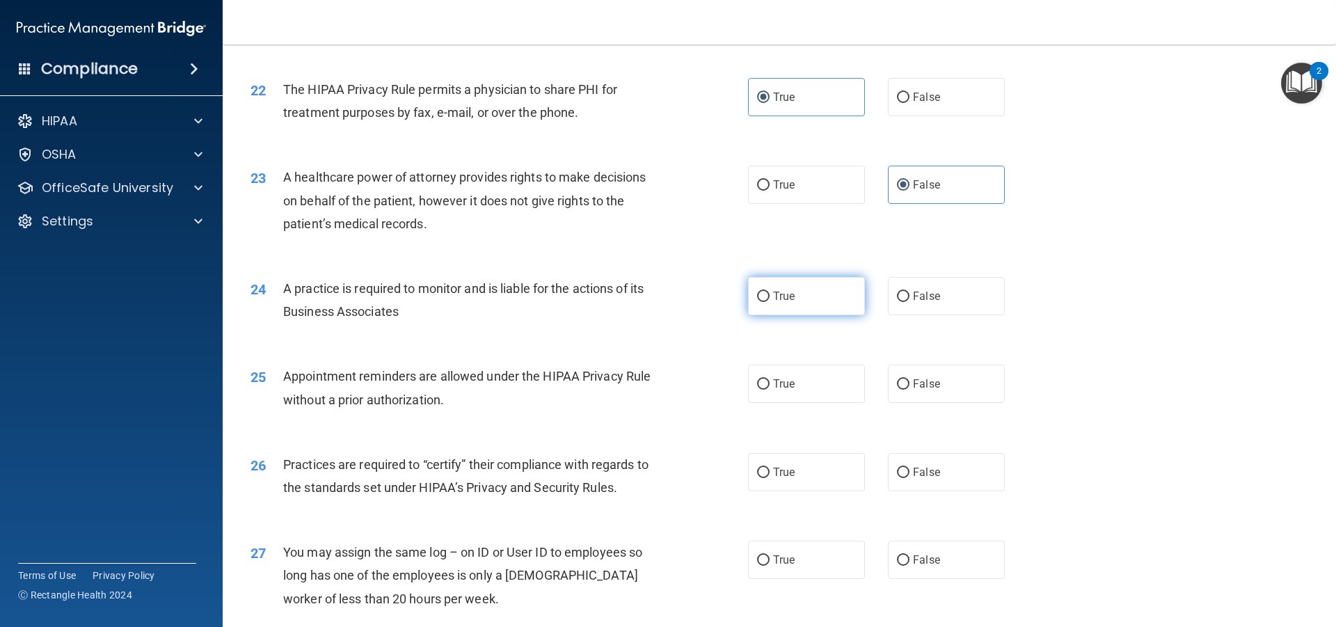
click at [820, 297] on label "True" at bounding box center [806, 296] width 117 height 38
click at [770, 297] on input "True" at bounding box center [763, 297] width 13 height 10
radio input "true"
click at [888, 305] on label "False" at bounding box center [946, 296] width 117 height 38
click at [897, 302] on input "False" at bounding box center [903, 297] width 13 height 10
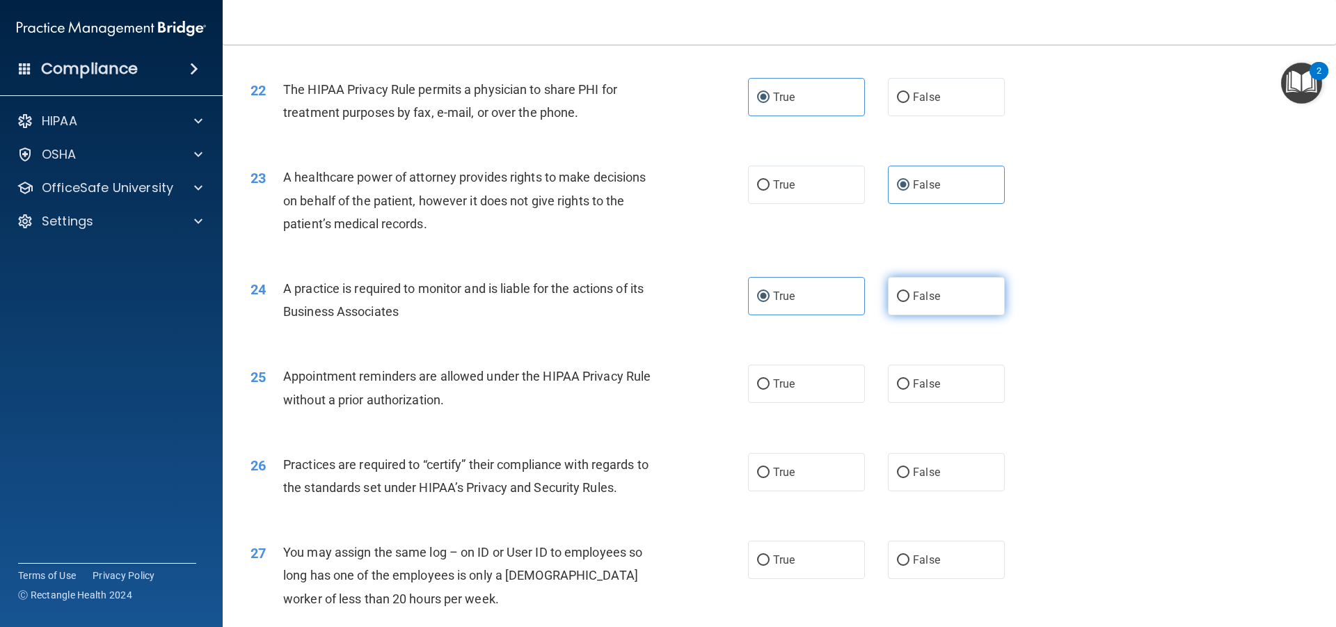
radio input "true"
radio input "false"
click at [811, 386] on label "True" at bounding box center [806, 384] width 117 height 38
click at [770, 386] on input "True" at bounding box center [763, 384] width 13 height 10
radio input "true"
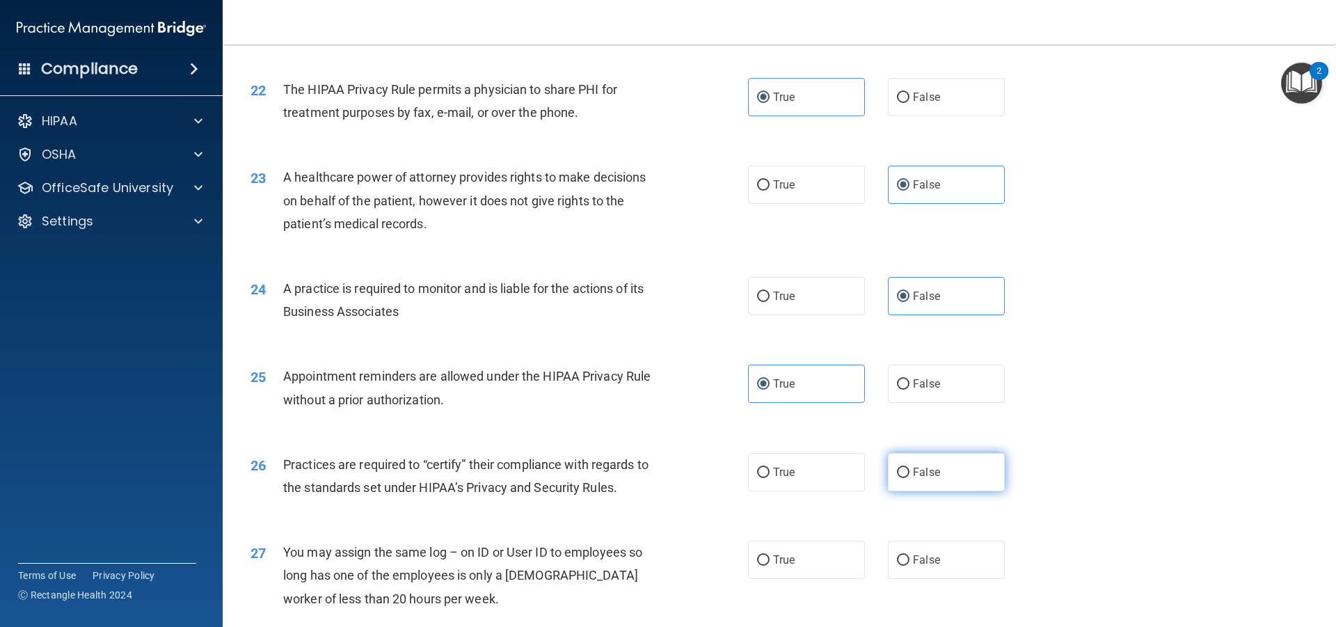
click at [888, 472] on label "False" at bounding box center [946, 472] width 117 height 38
click at [897, 472] on input "False" at bounding box center [903, 473] width 13 height 10
radio input "true"
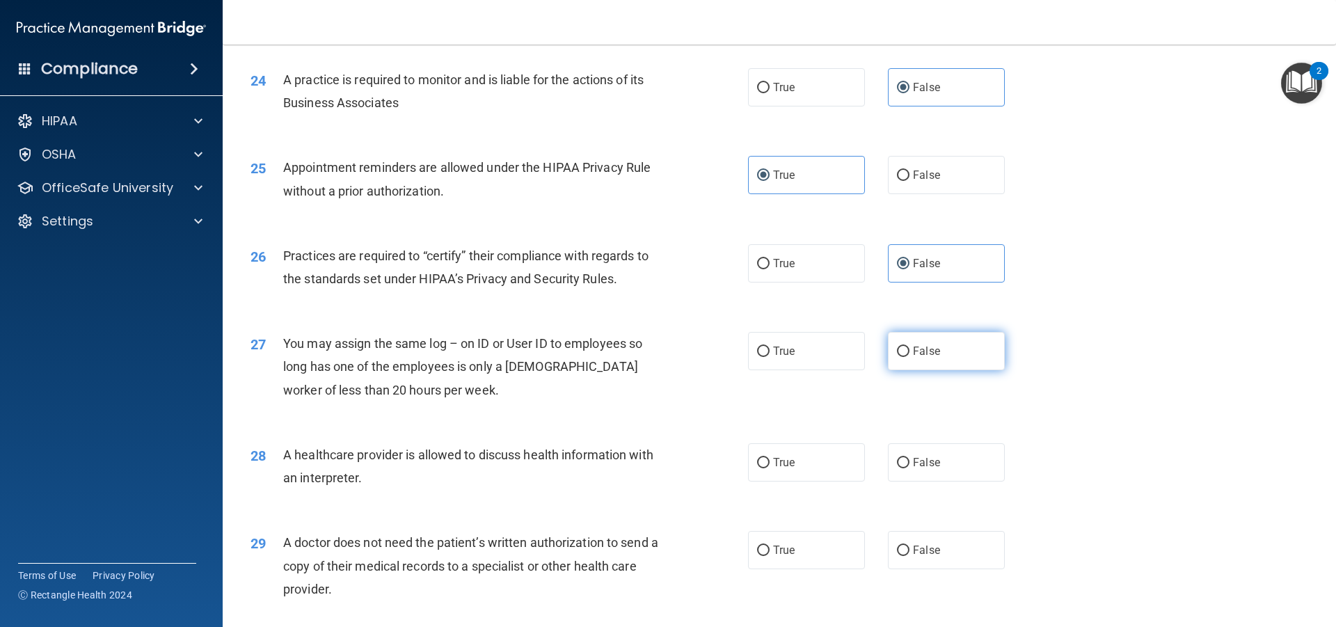
click at [962, 348] on label "False" at bounding box center [946, 351] width 117 height 38
click at [909, 348] on input "False" at bounding box center [903, 352] width 13 height 10
radio input "true"
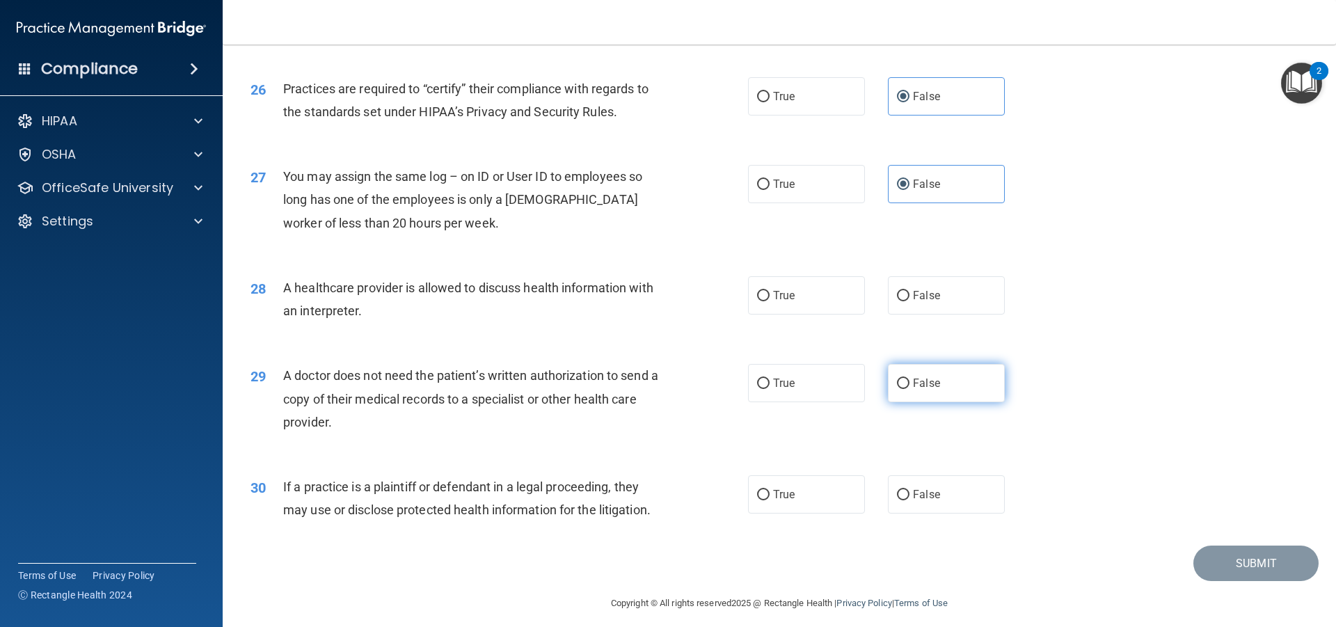
scroll to position [2612, 0]
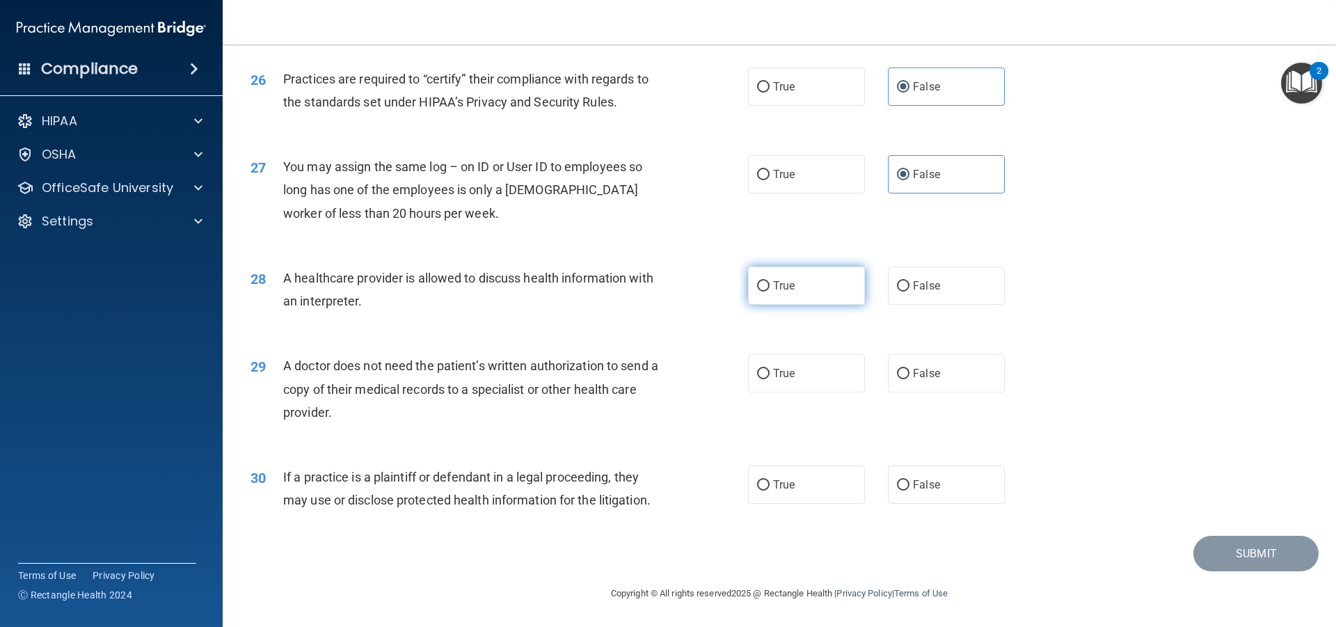
click at [827, 289] on label "True" at bounding box center [806, 286] width 117 height 38
click at [770, 289] on input "True" at bounding box center [763, 286] width 13 height 10
radio input "true"
click at [793, 367] on label "True" at bounding box center [806, 373] width 117 height 38
click at [770, 369] on input "True" at bounding box center [763, 374] width 13 height 10
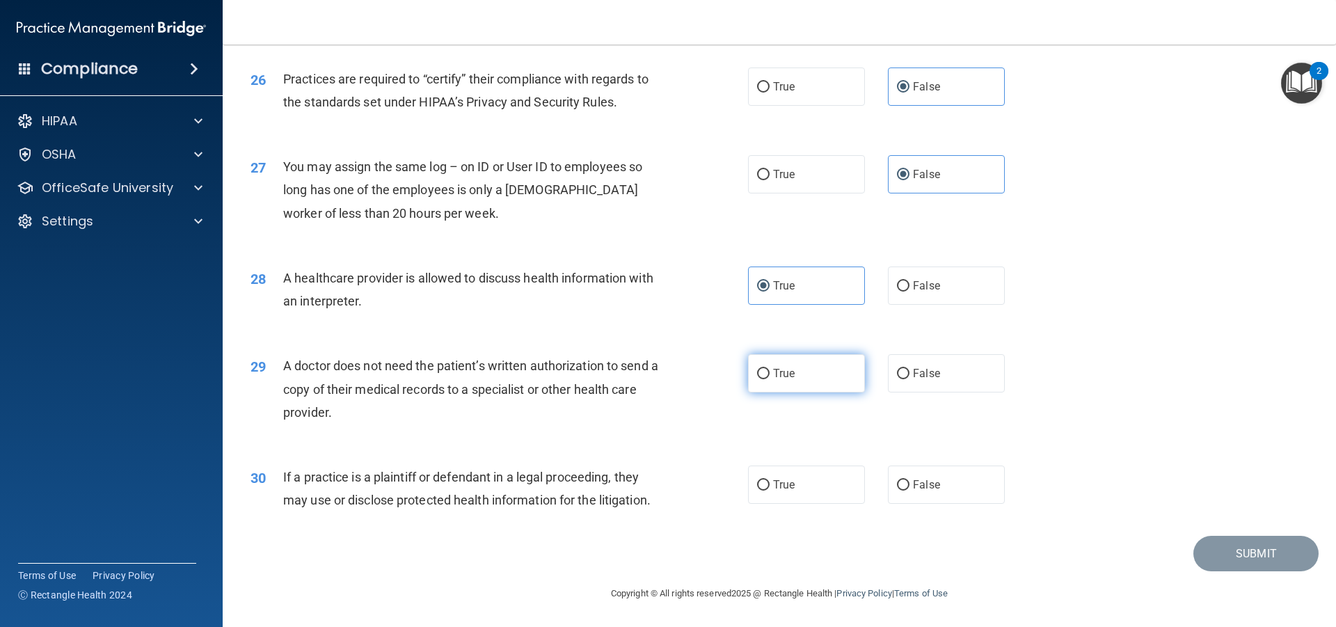
radio input "true"
drag, startPoint x: 802, startPoint y: 480, endPoint x: 861, endPoint y: 475, distance: 58.7
click at [804, 477] on label "True" at bounding box center [806, 485] width 117 height 38
click at [770, 480] on input "True" at bounding box center [763, 485] width 13 height 10
radio input "true"
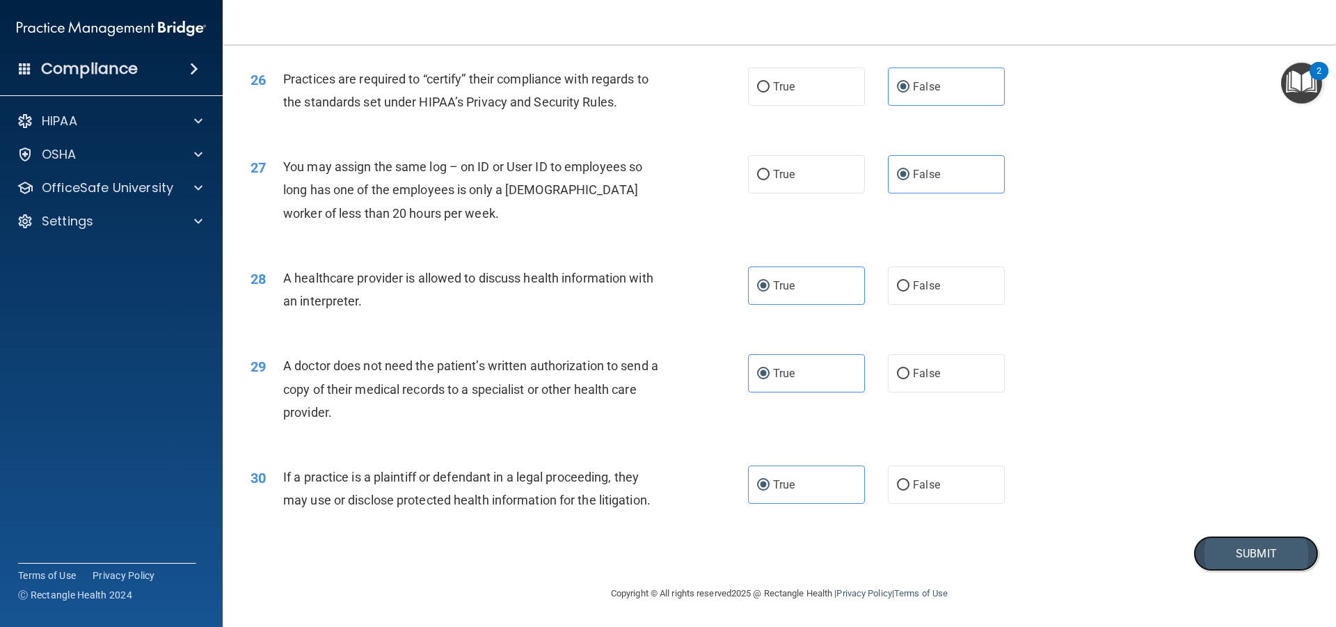
click at [1203, 553] on button "Submit" at bounding box center [1255, 553] width 125 height 35
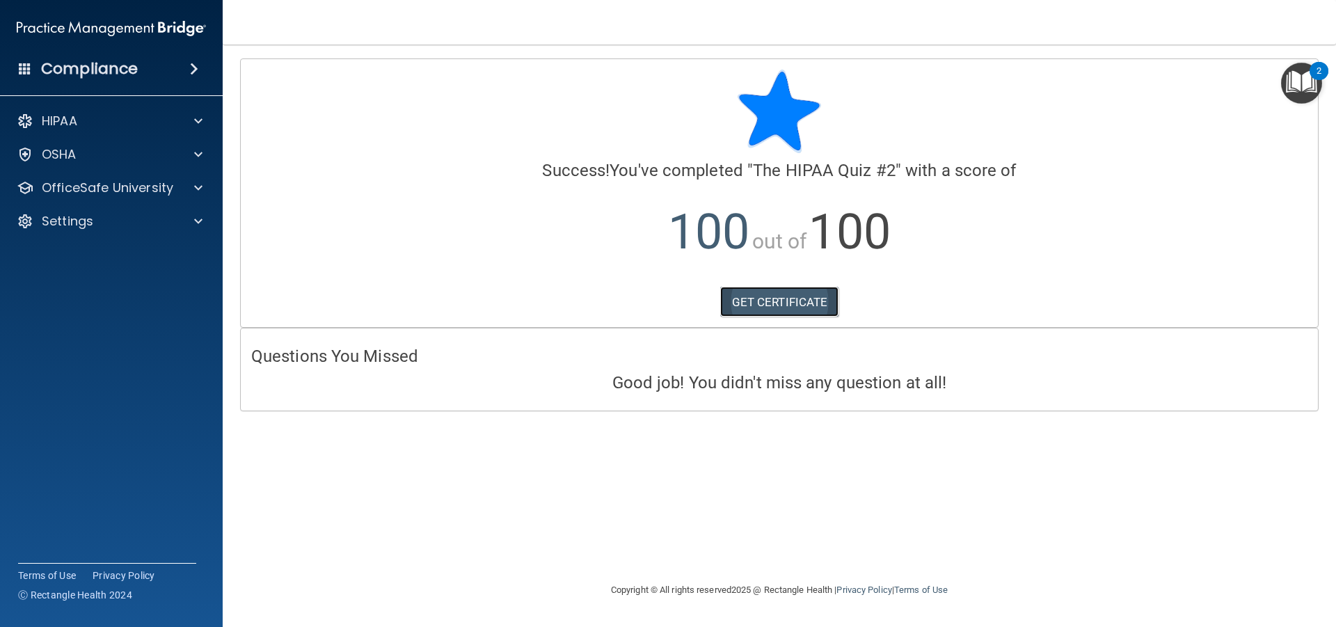
click at [756, 301] on link "GET CERTIFICATE" at bounding box center [779, 302] width 119 height 31
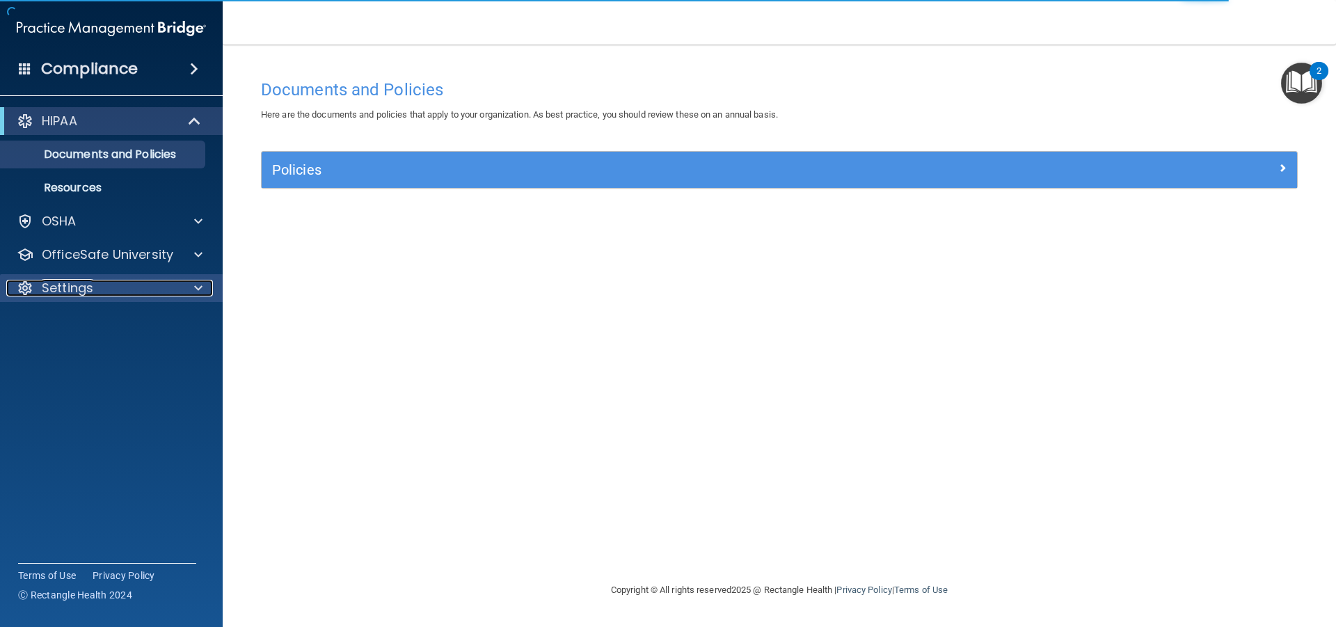
click at [53, 289] on p "Settings" at bounding box center [67, 288] width 51 height 17
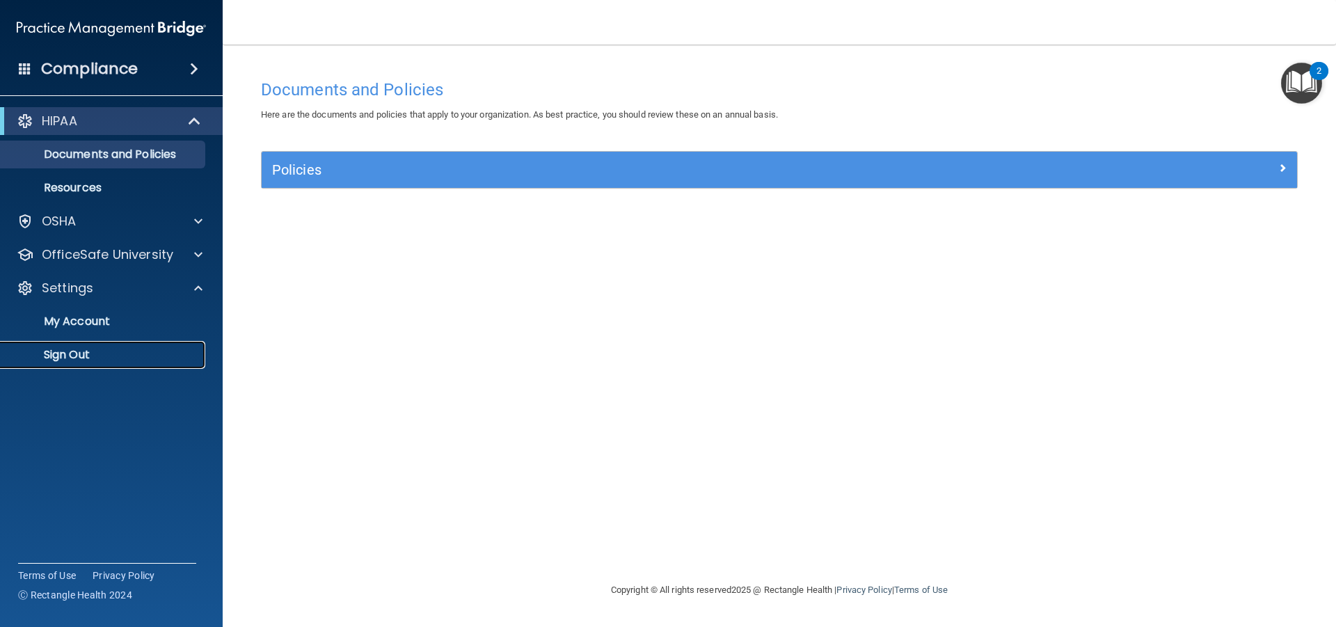
click at [80, 362] on p "Sign Out" at bounding box center [104, 355] width 190 height 14
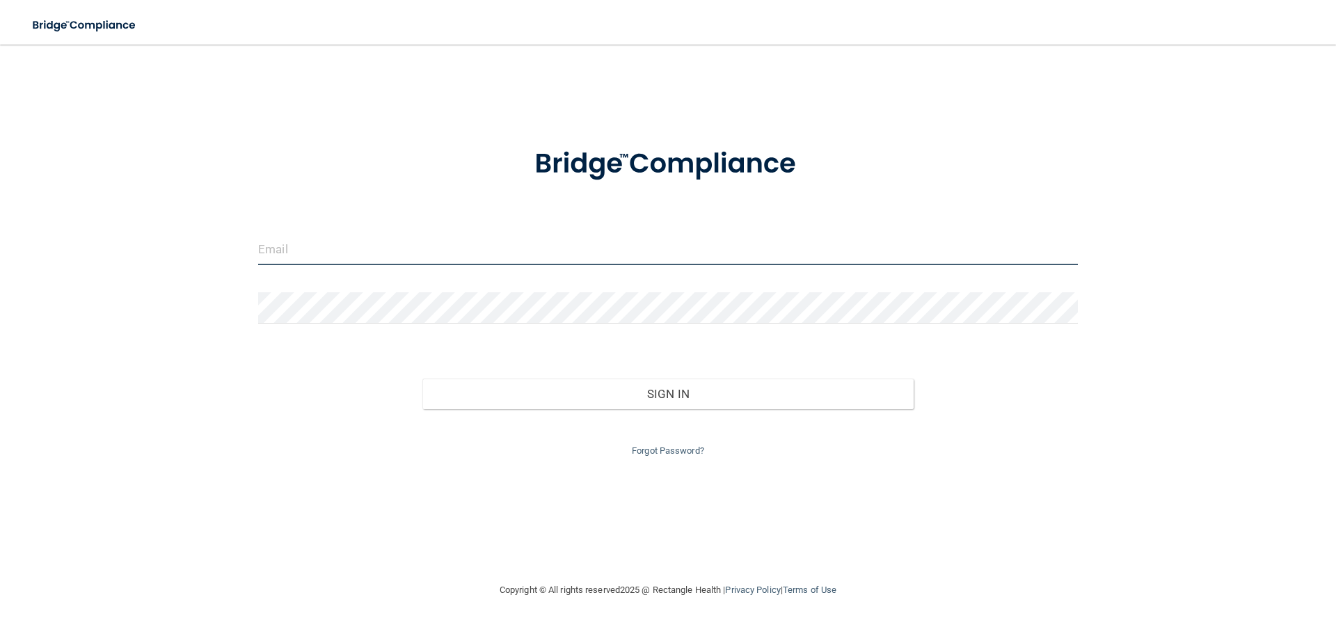
click at [377, 248] on input "email" at bounding box center [668, 249] width 820 height 31
type input "[EMAIL_ADDRESS][DOMAIN_NAME]"
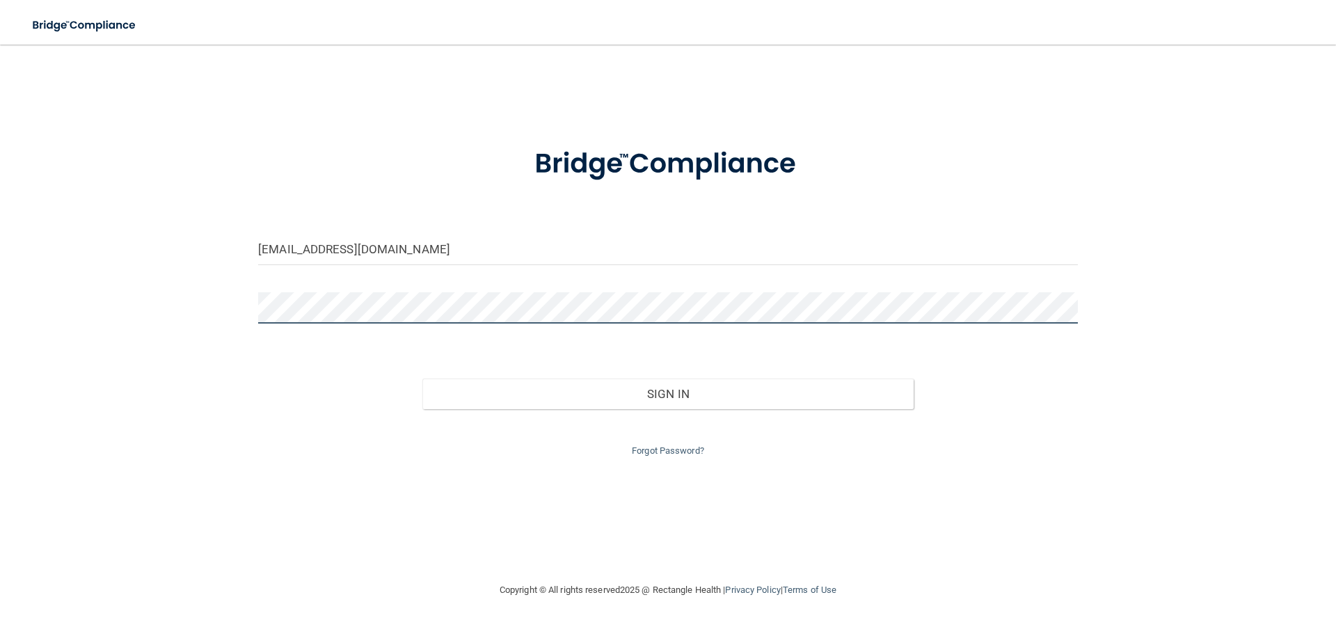
click at [422, 379] on button "Sign In" at bounding box center [668, 394] width 492 height 31
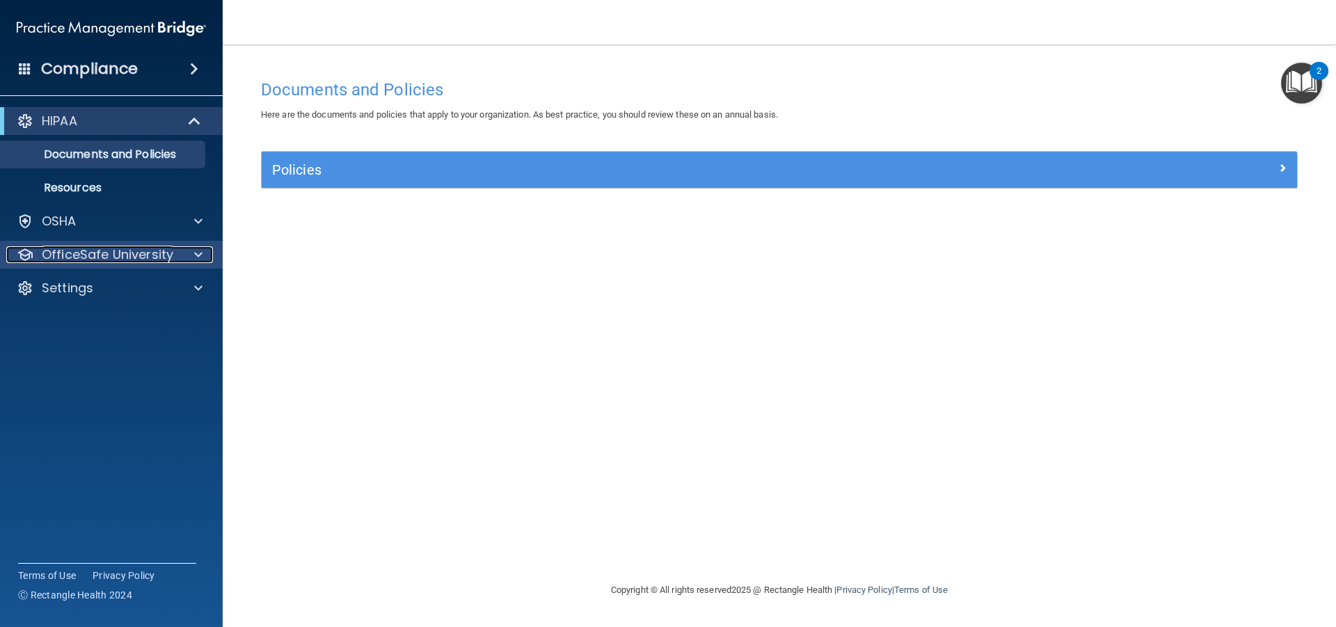
click at [100, 252] on p "OfficeSafe University" at bounding box center [108, 254] width 132 height 17
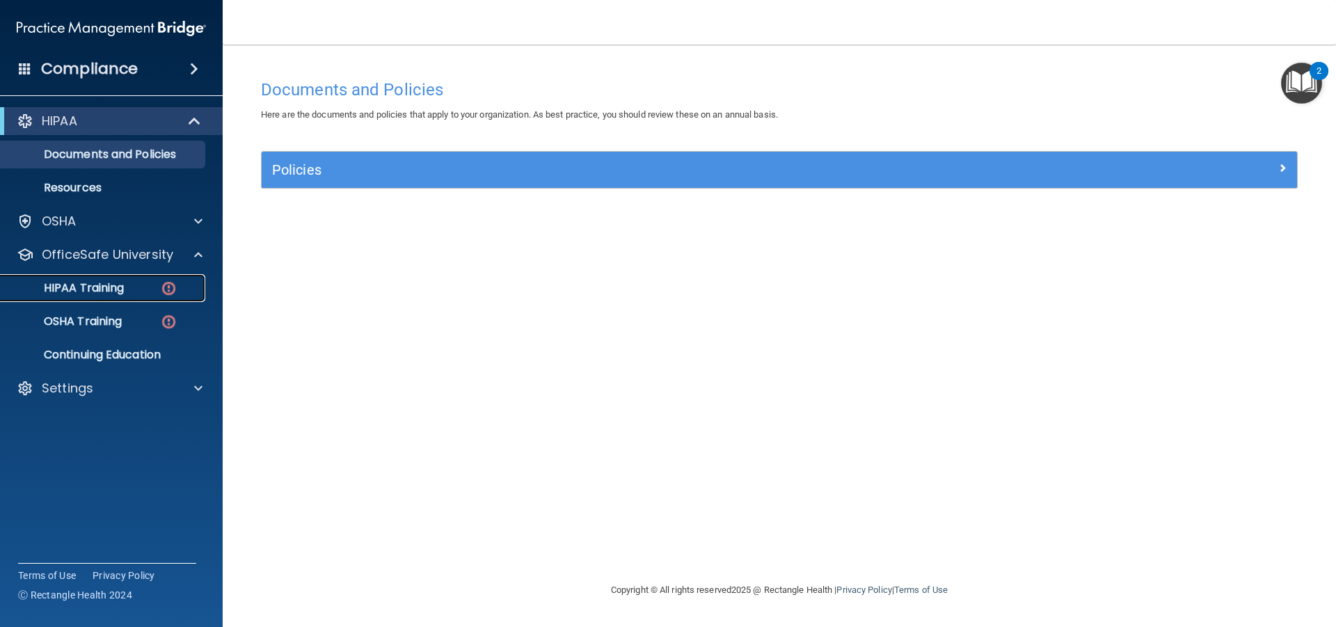
click at [139, 290] on div "HIPAA Training" at bounding box center [104, 288] width 190 height 14
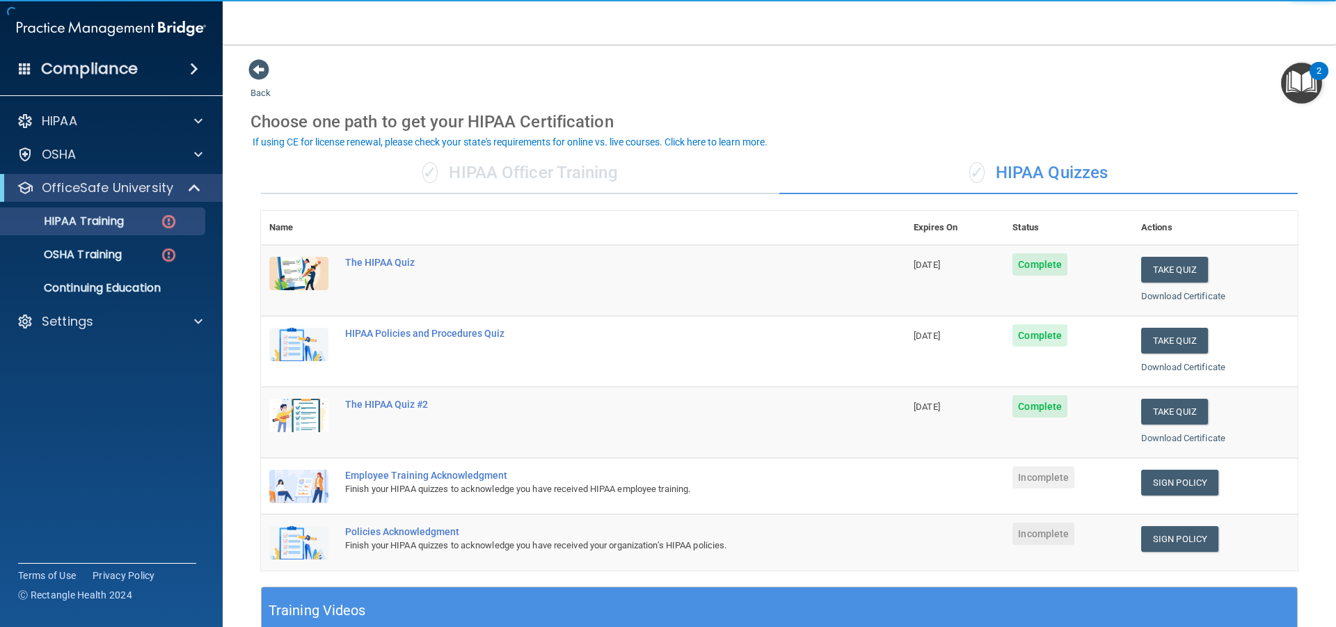
click at [994, 181] on div "✓ HIPAA Quizzes" at bounding box center [1038, 173] width 518 height 42
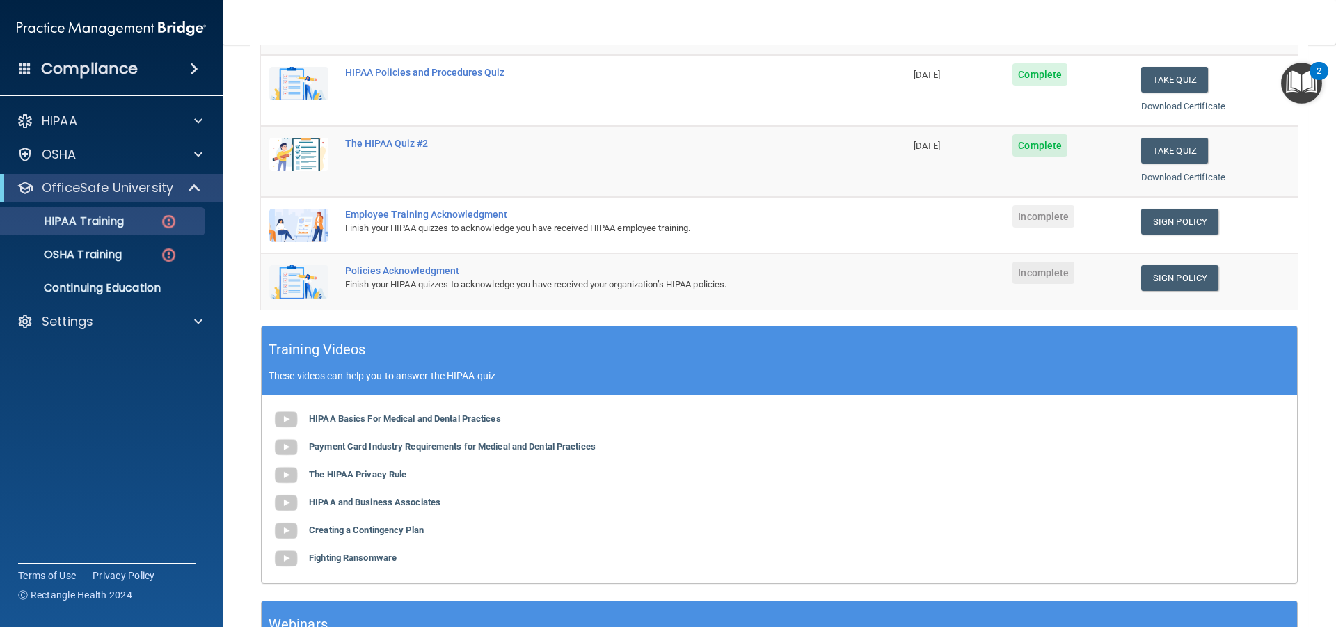
scroll to position [278, 0]
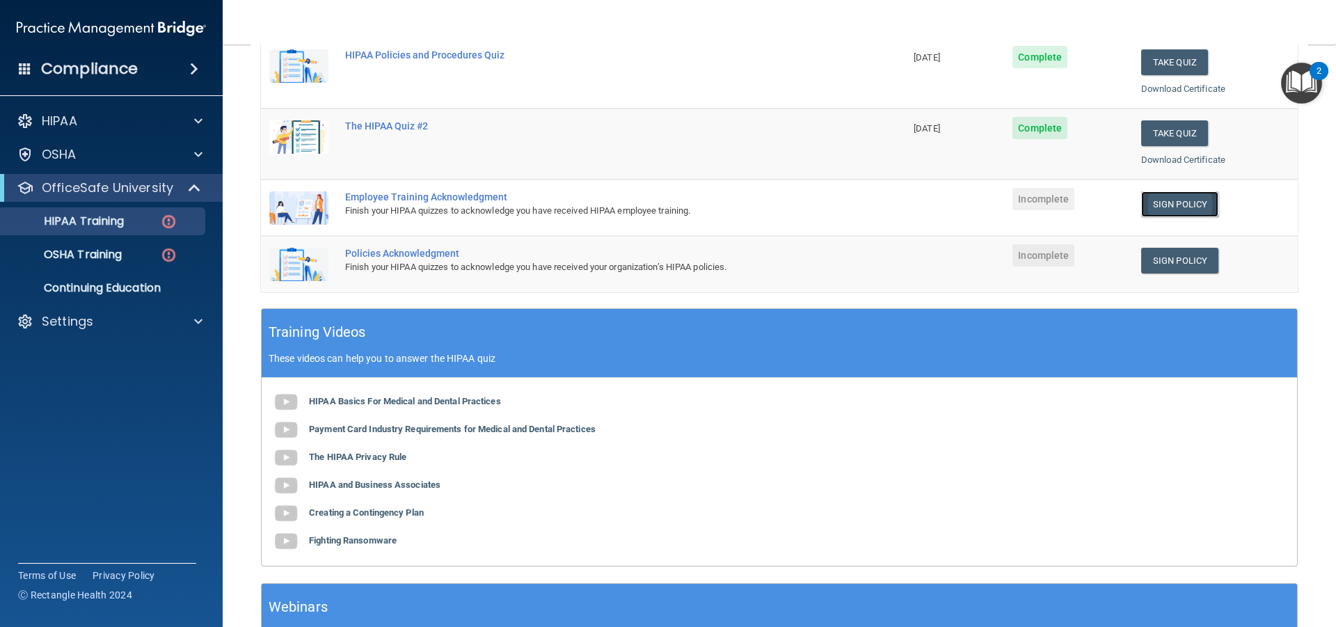
click at [1158, 207] on link "Sign Policy" at bounding box center [1179, 204] width 77 height 26
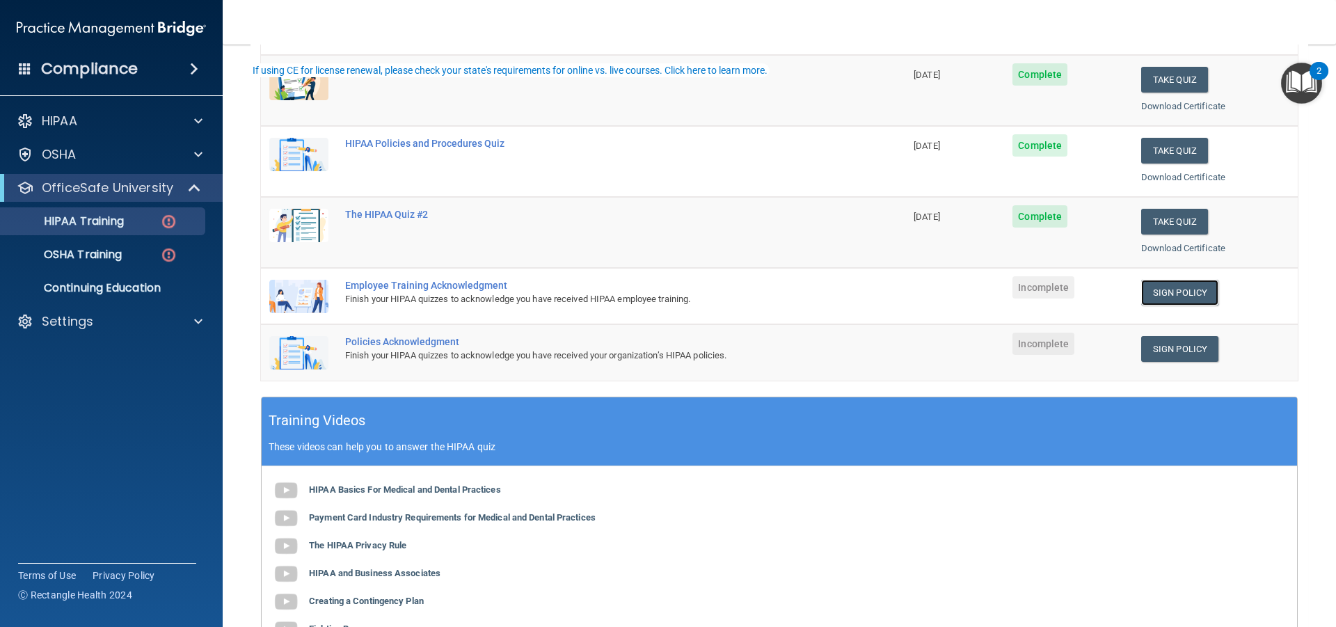
scroll to position [70, 0]
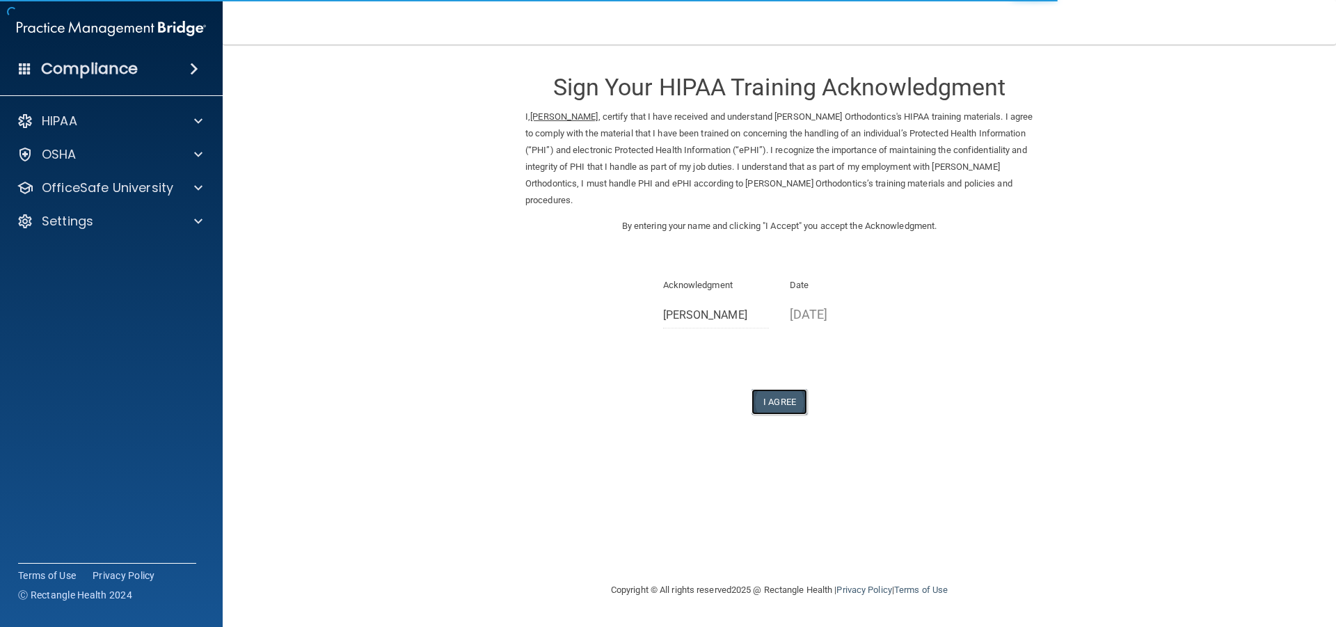
click at [803, 392] on button "I Agree" at bounding box center [780, 402] width 56 height 26
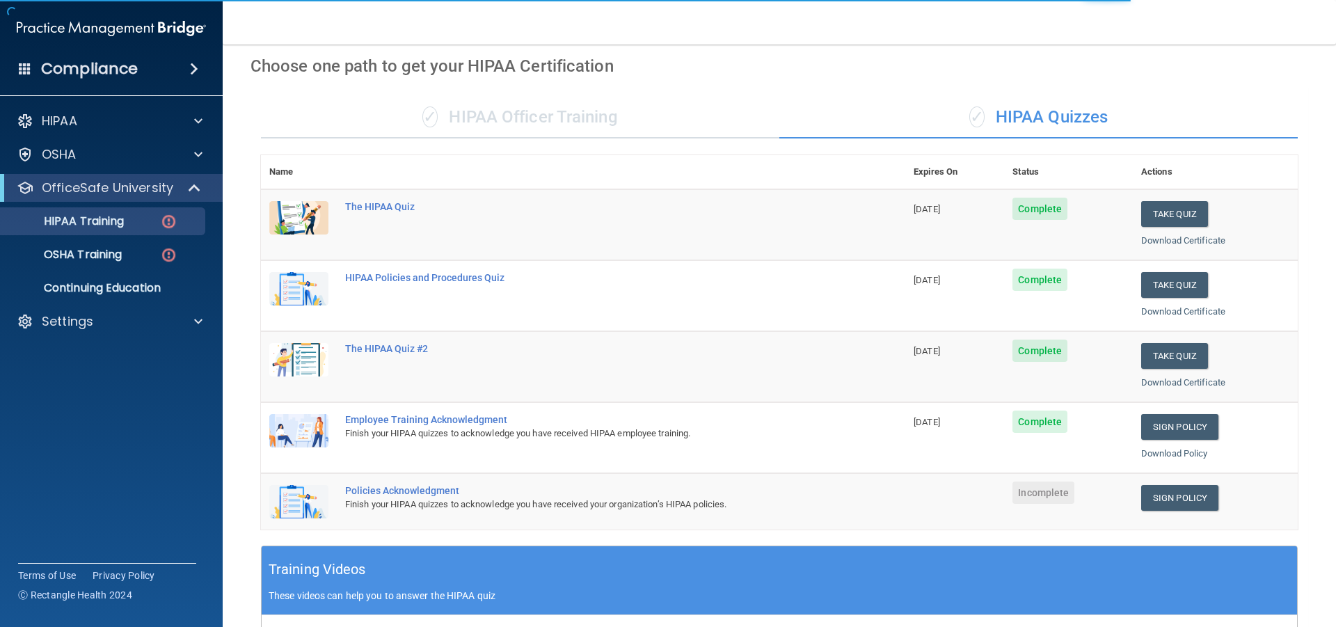
scroll to position [139, 0]
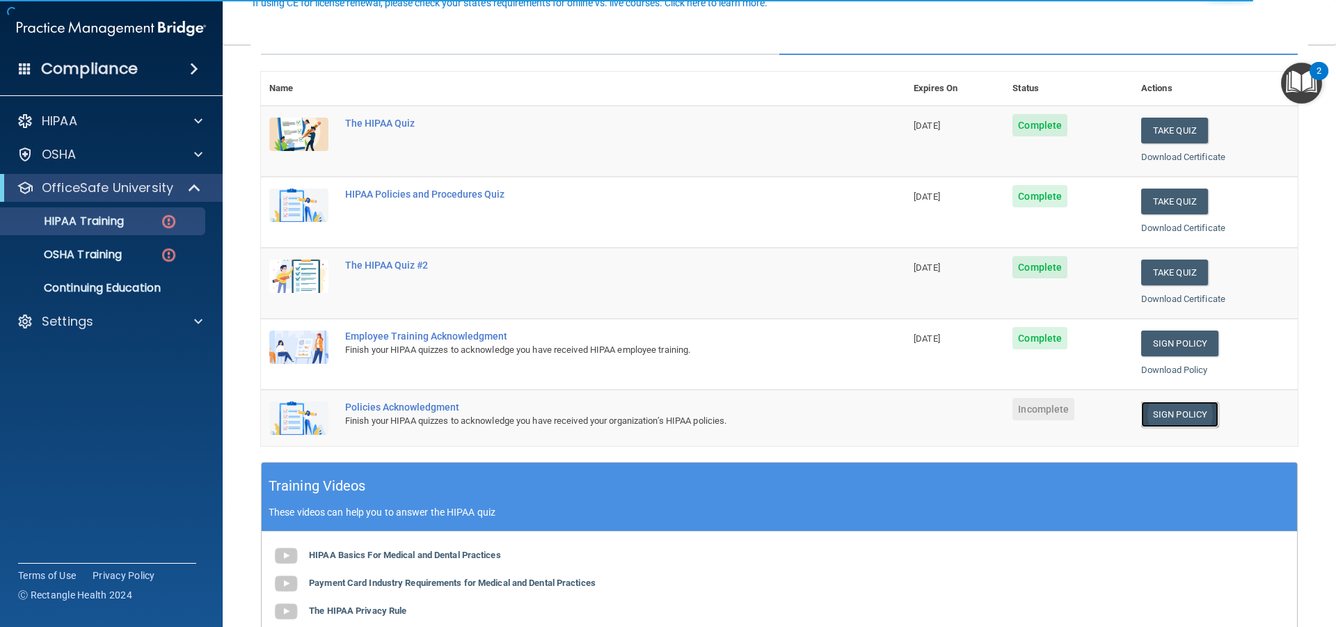
click at [1159, 415] on link "Sign Policy" at bounding box center [1179, 415] width 77 height 26
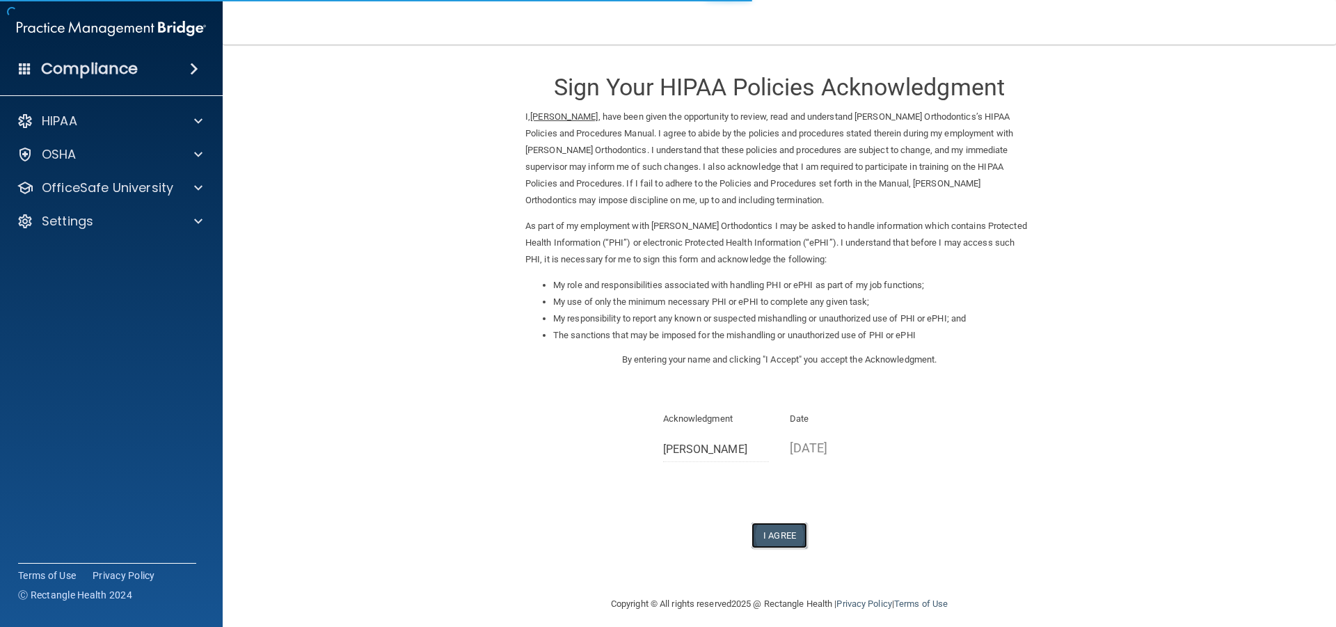
click at [787, 539] on button "I Agree" at bounding box center [780, 536] width 56 height 26
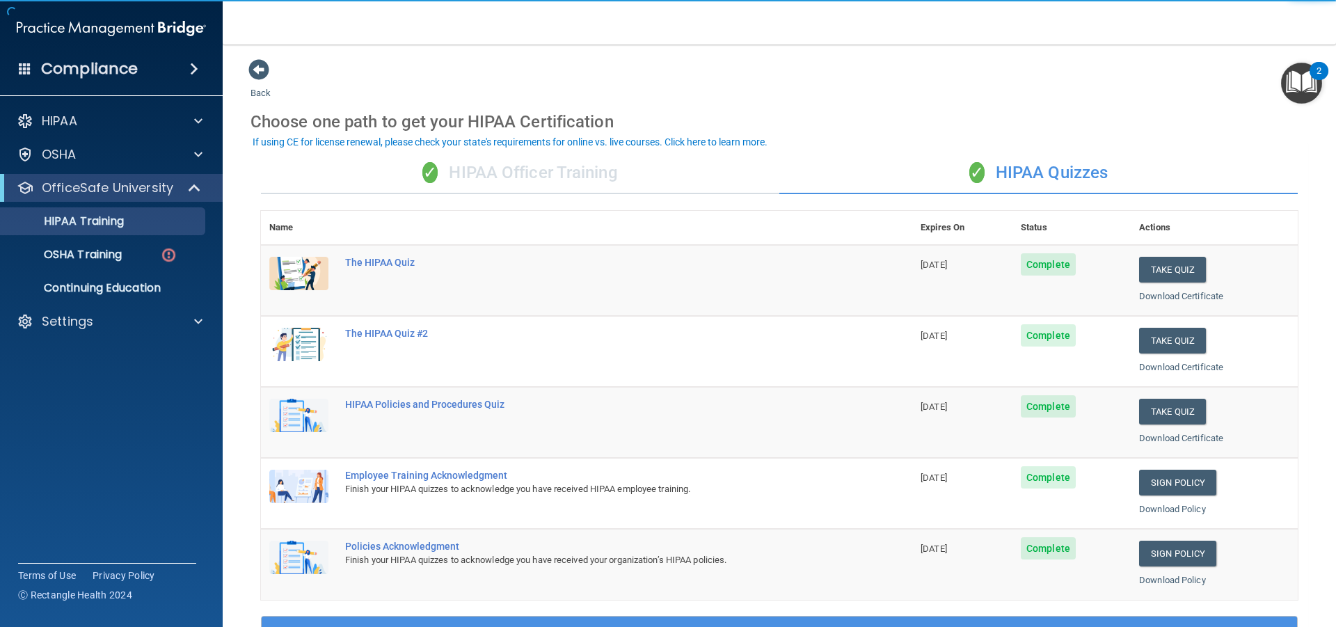
click at [512, 168] on div "✓ HIPAA Officer Training" at bounding box center [520, 173] width 518 height 42
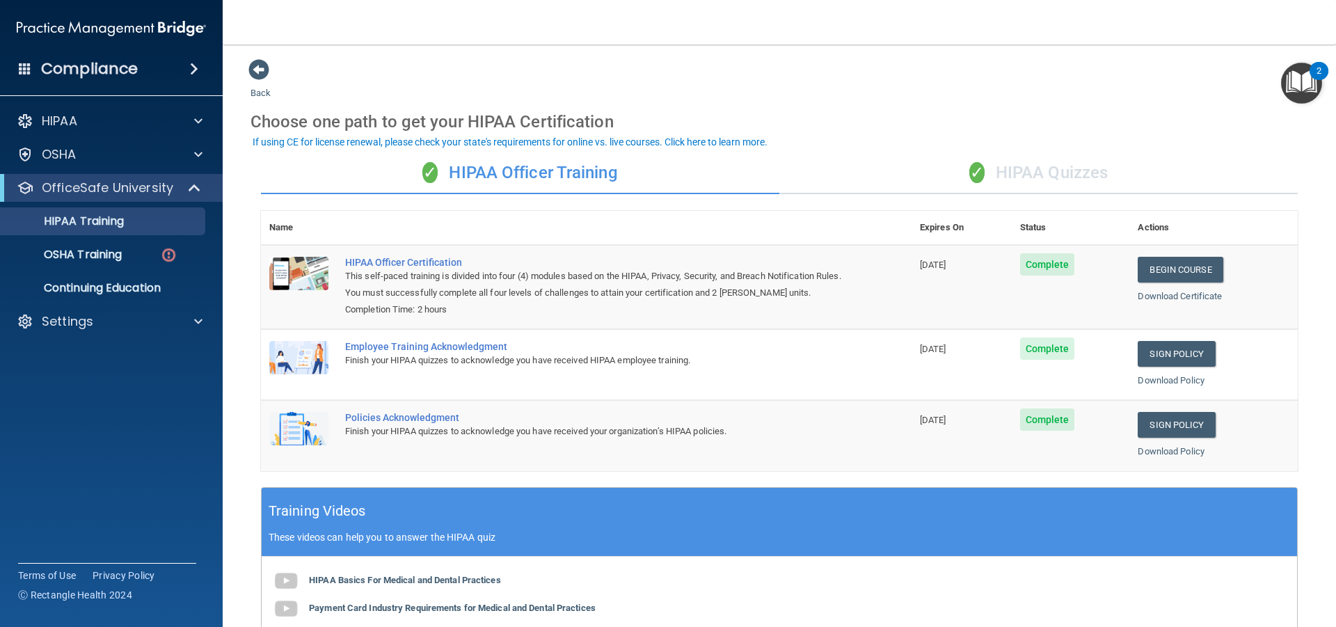
click at [983, 164] on div "✓ HIPAA Quizzes" at bounding box center [1038, 173] width 518 height 42
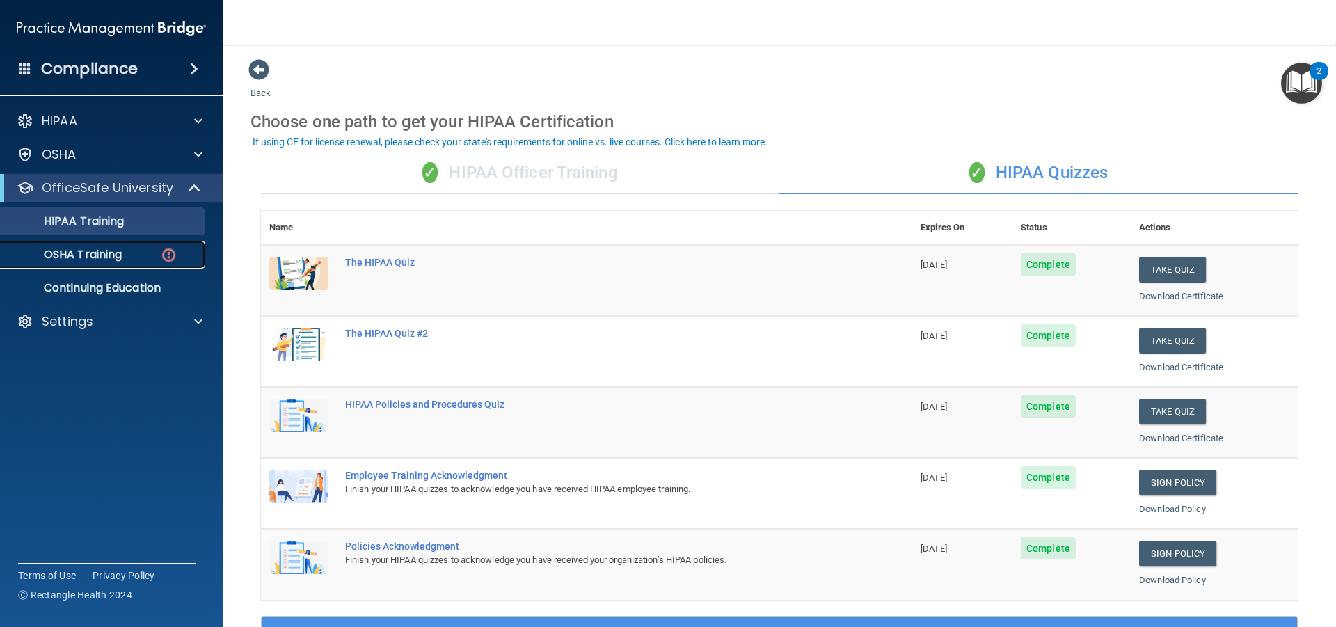
click at [88, 263] on link "OSHA Training" at bounding box center [95, 255] width 219 height 28
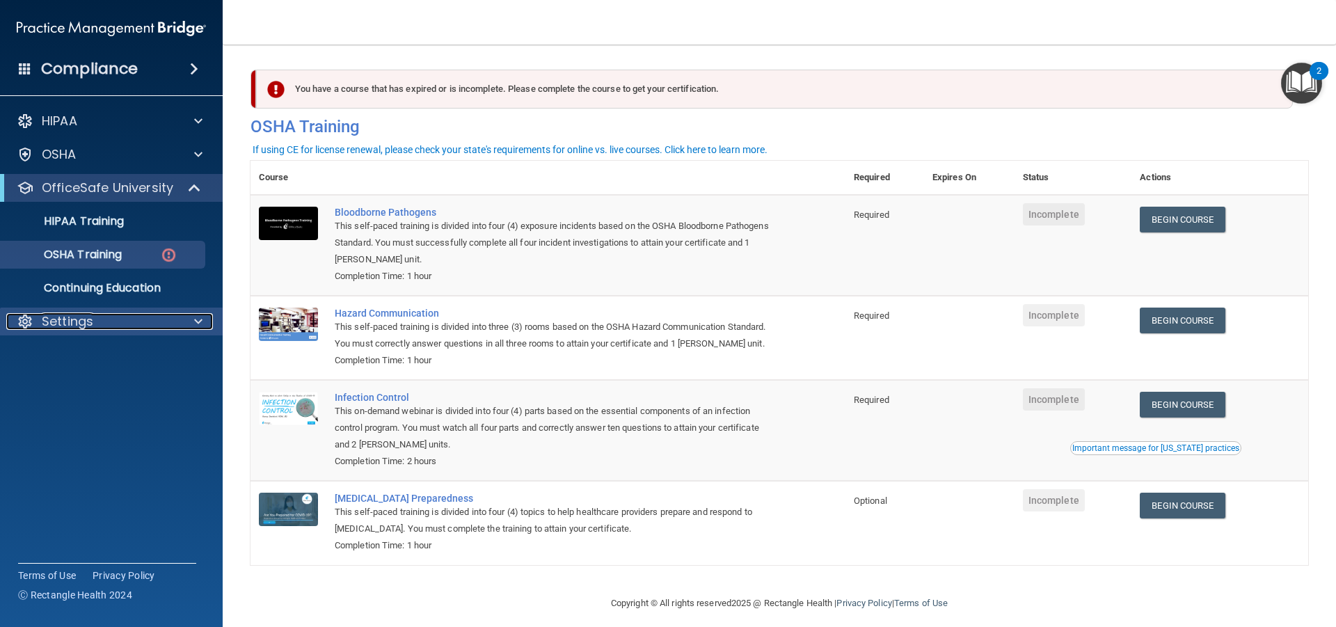
click at [91, 318] on p "Settings" at bounding box center [67, 321] width 51 height 17
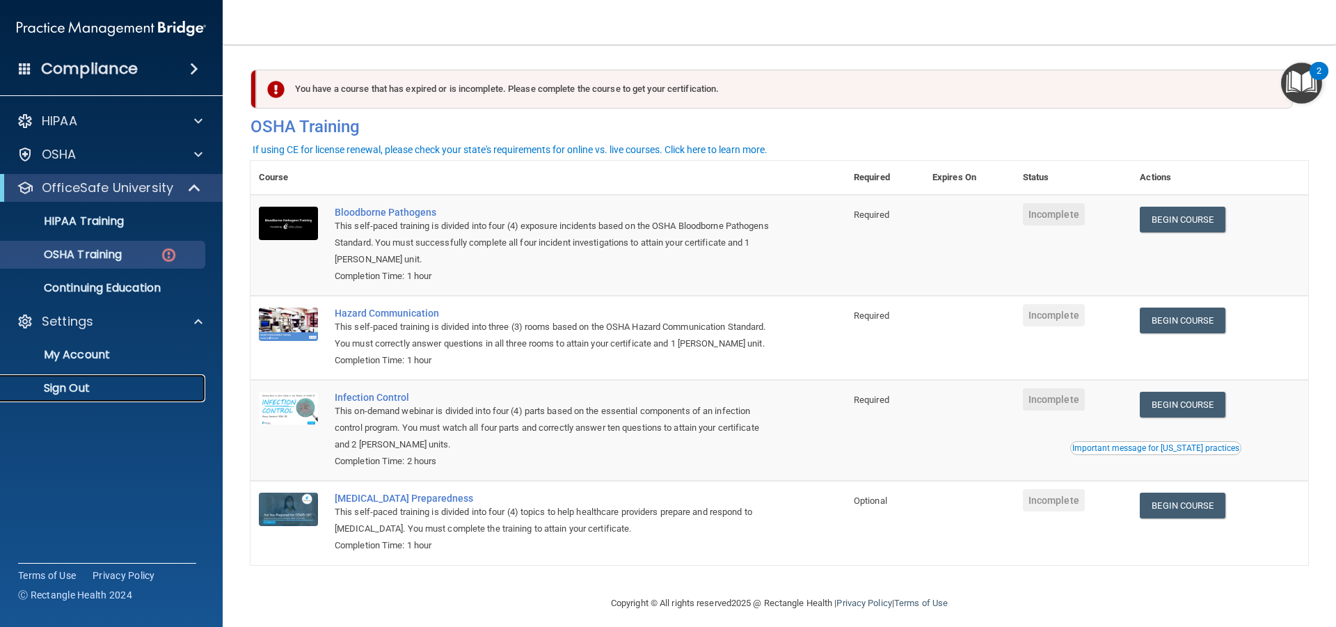
click at [96, 390] on p "Sign Out" at bounding box center [104, 388] width 190 height 14
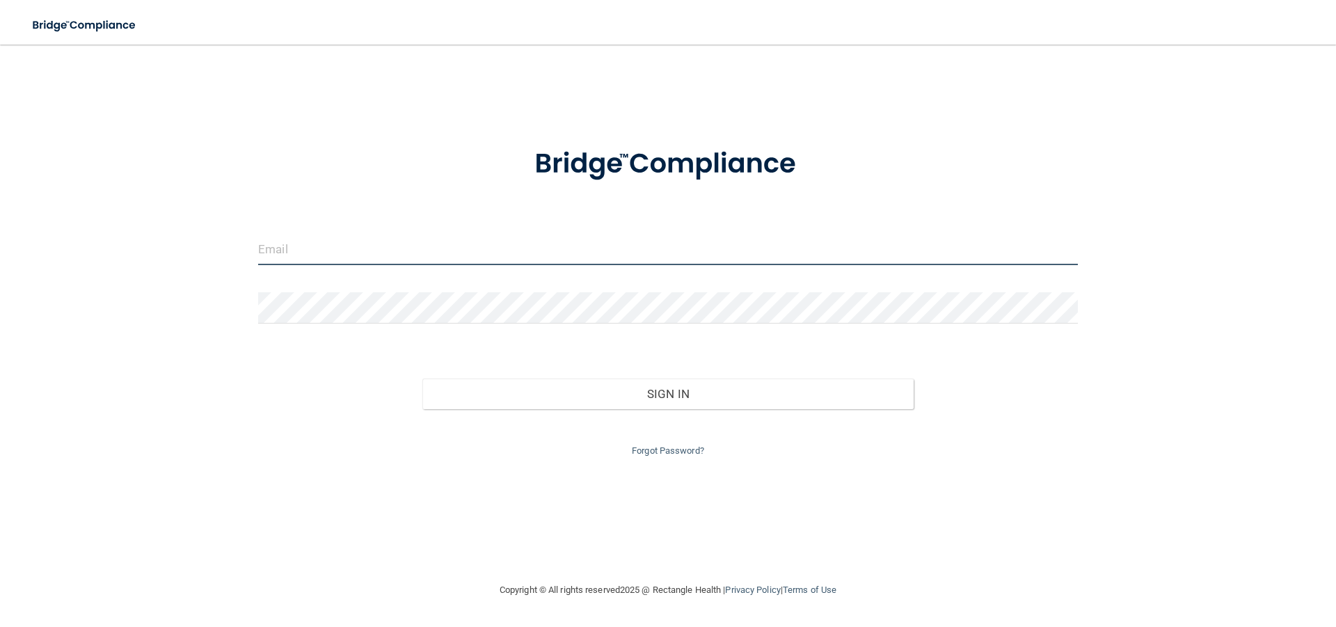
click at [354, 235] on input "email" at bounding box center [668, 249] width 820 height 31
type input "[EMAIL_ADDRESS][DOMAIN_NAME]"
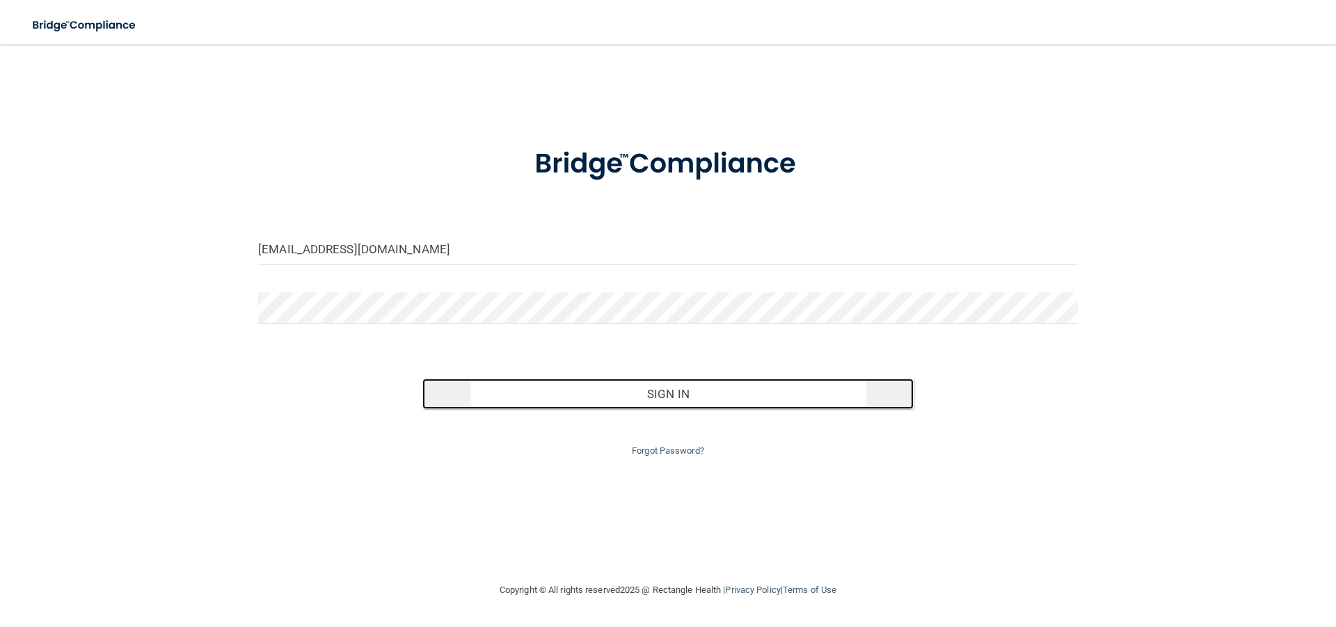
click at [650, 381] on button "Sign In" at bounding box center [668, 394] width 492 height 31
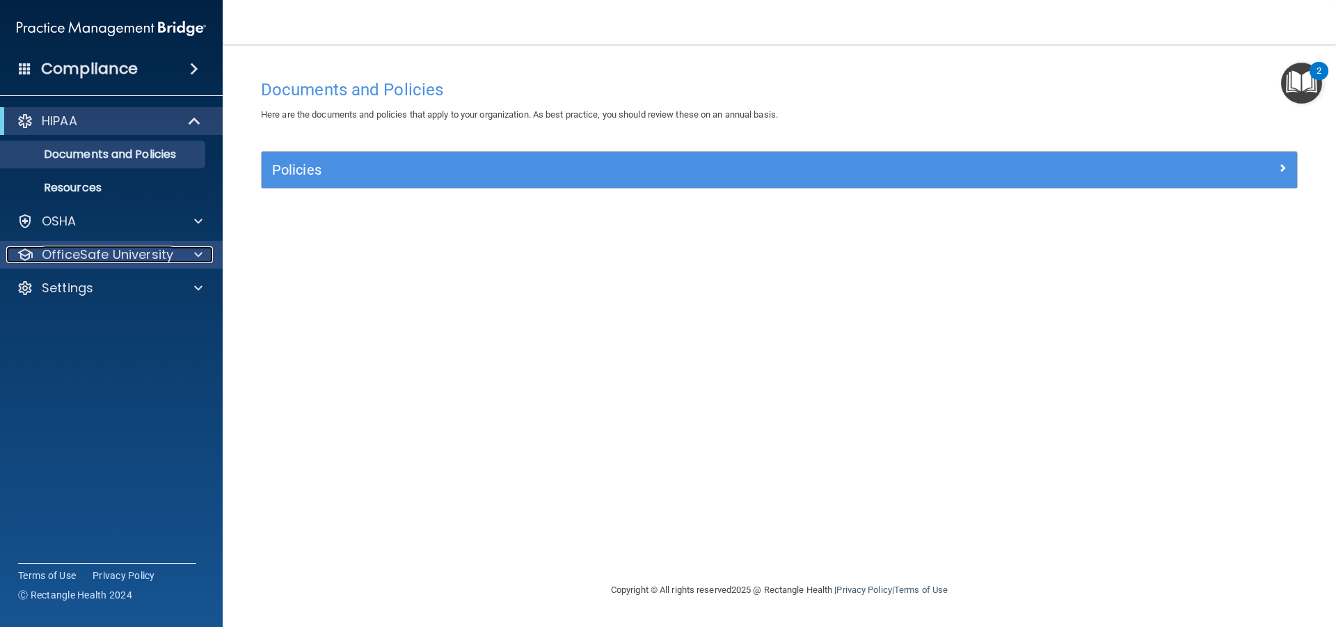
click at [135, 246] on p "OfficeSafe University" at bounding box center [108, 254] width 132 height 17
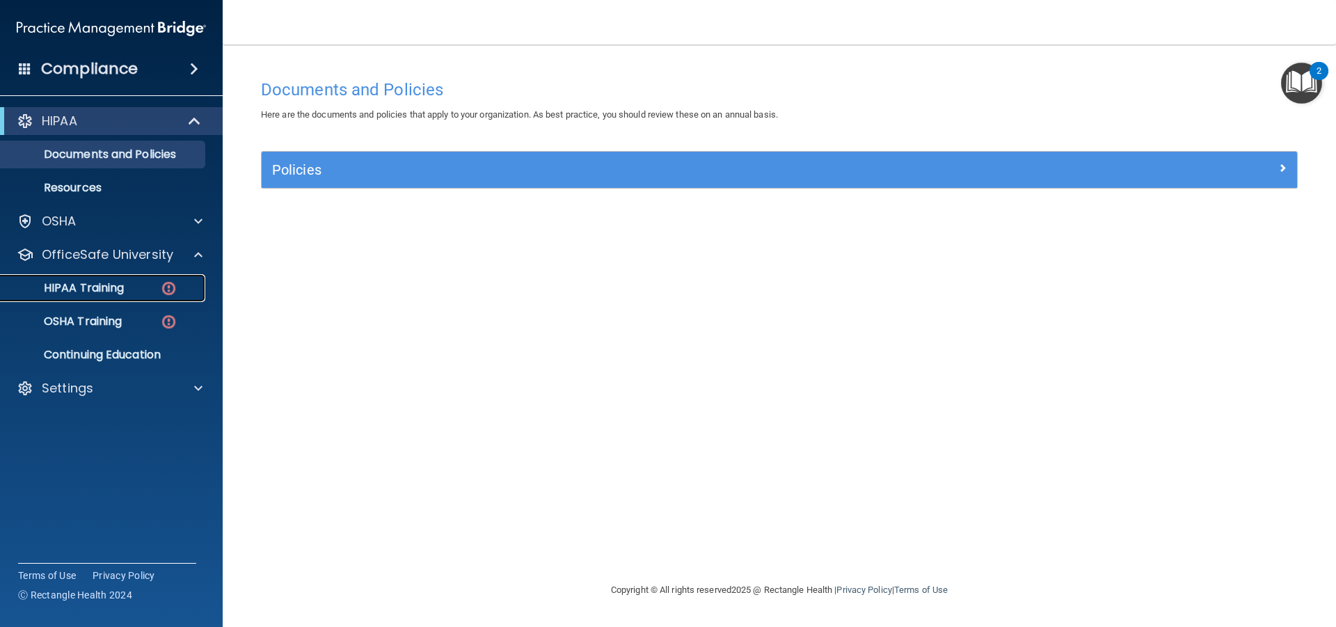
click at [136, 287] on div "HIPAA Training" at bounding box center [104, 288] width 190 height 14
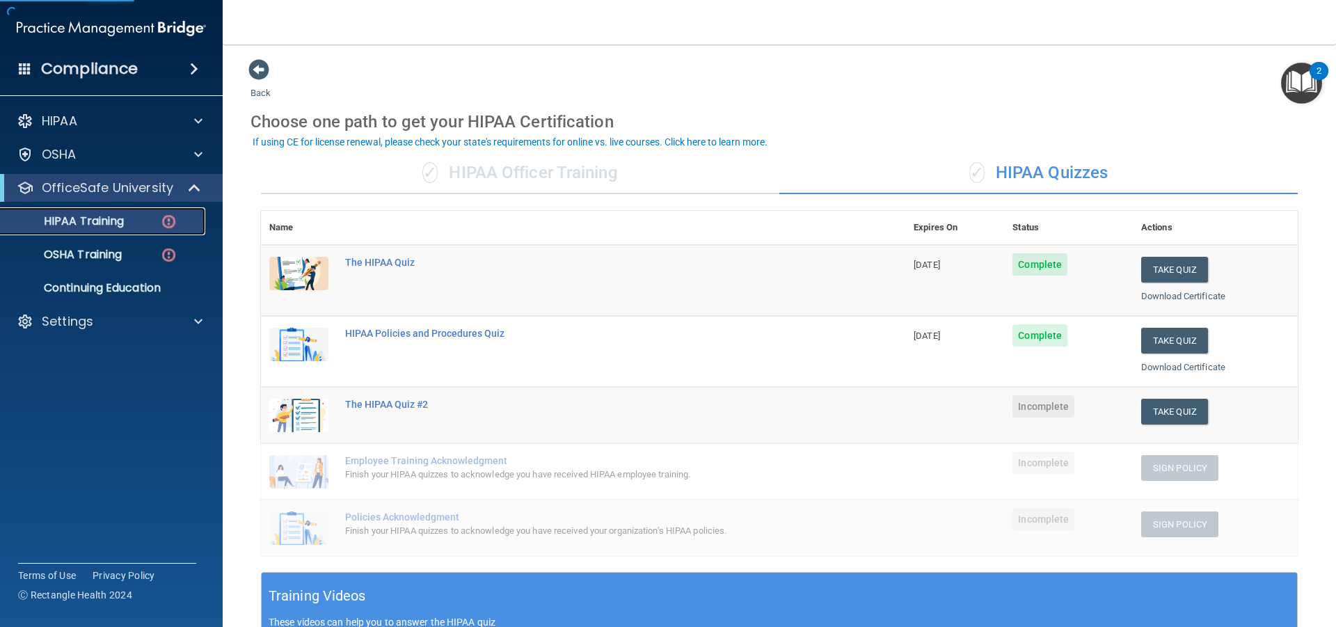
scroll to position [70, 0]
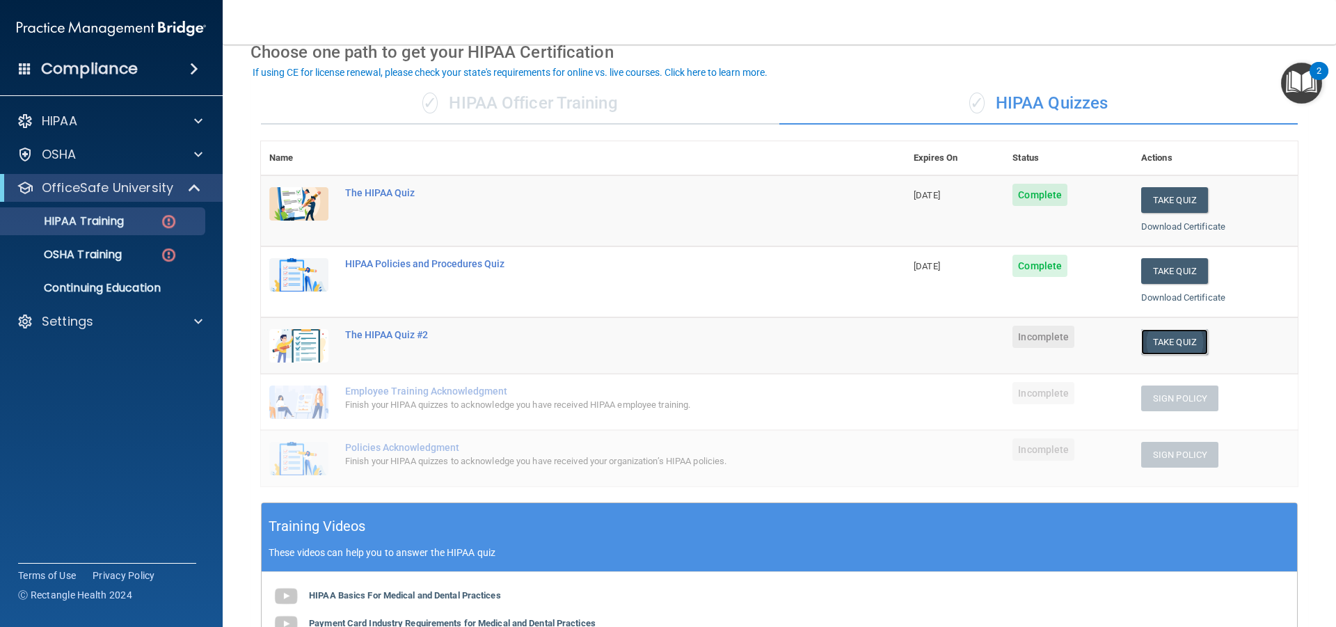
click at [1191, 337] on button "Take Quiz" at bounding box center [1174, 342] width 67 height 26
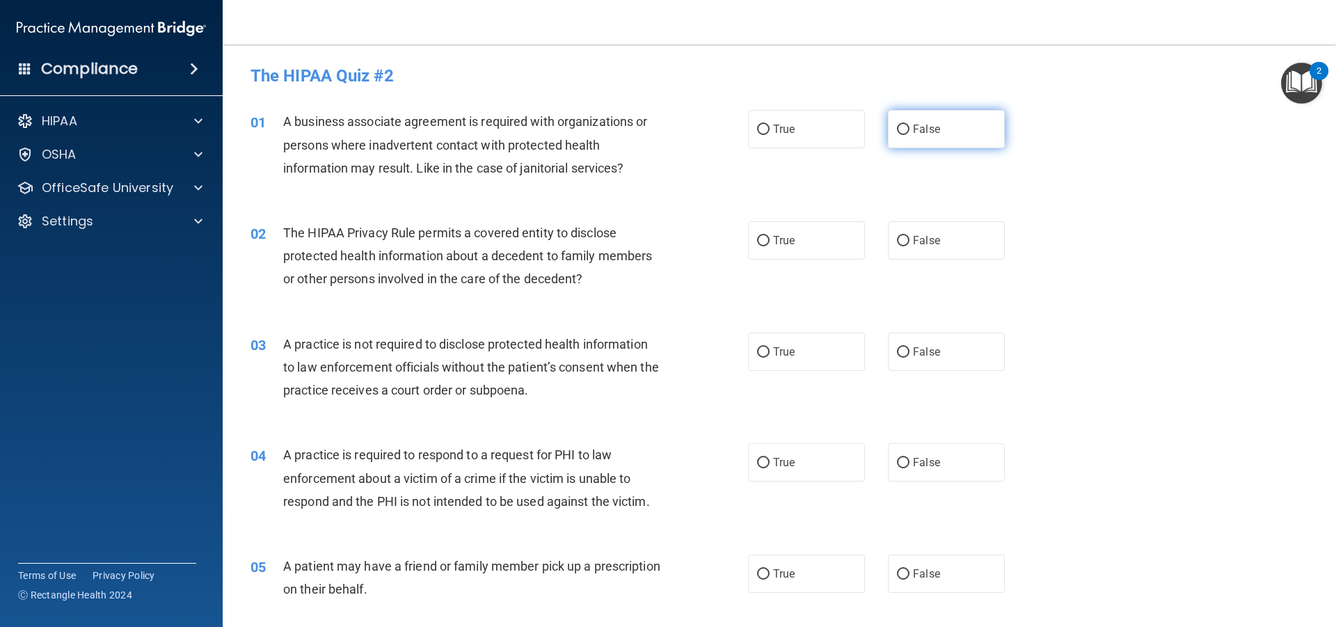
click at [914, 111] on label "False" at bounding box center [946, 129] width 117 height 38
click at [909, 125] on input "False" at bounding box center [903, 130] width 13 height 10
radio input "true"
click at [835, 229] on label "True" at bounding box center [806, 240] width 117 height 38
click at [770, 236] on input "True" at bounding box center [763, 241] width 13 height 10
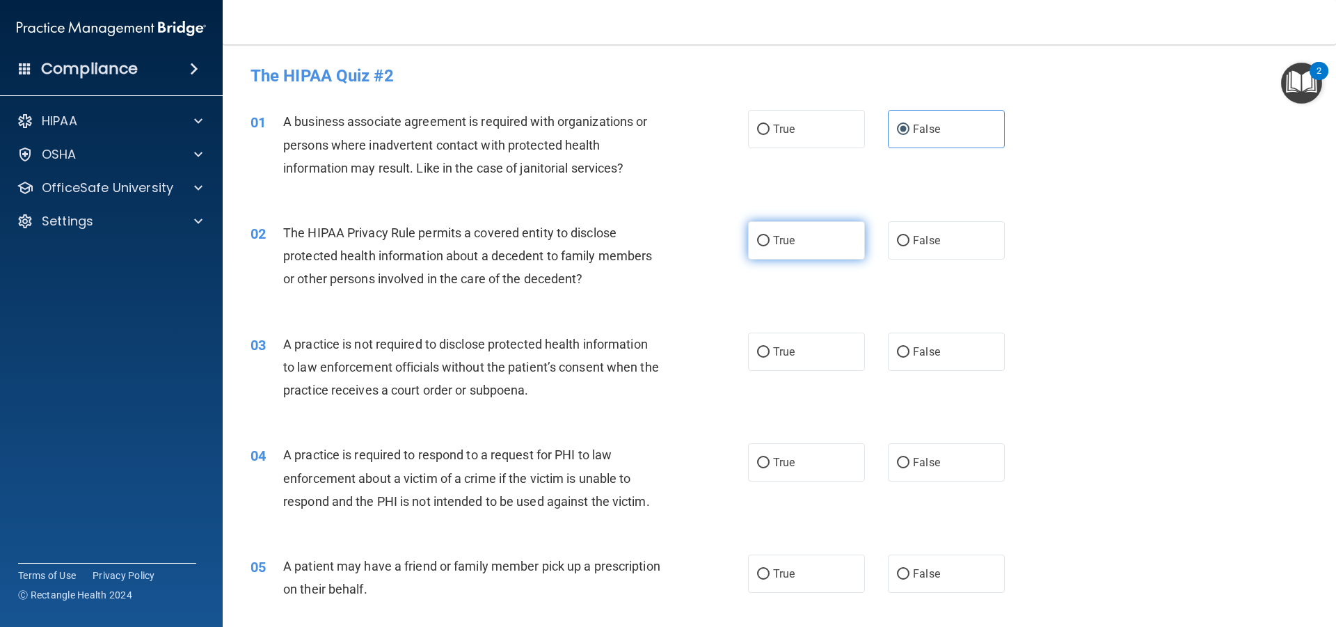
radio input "true"
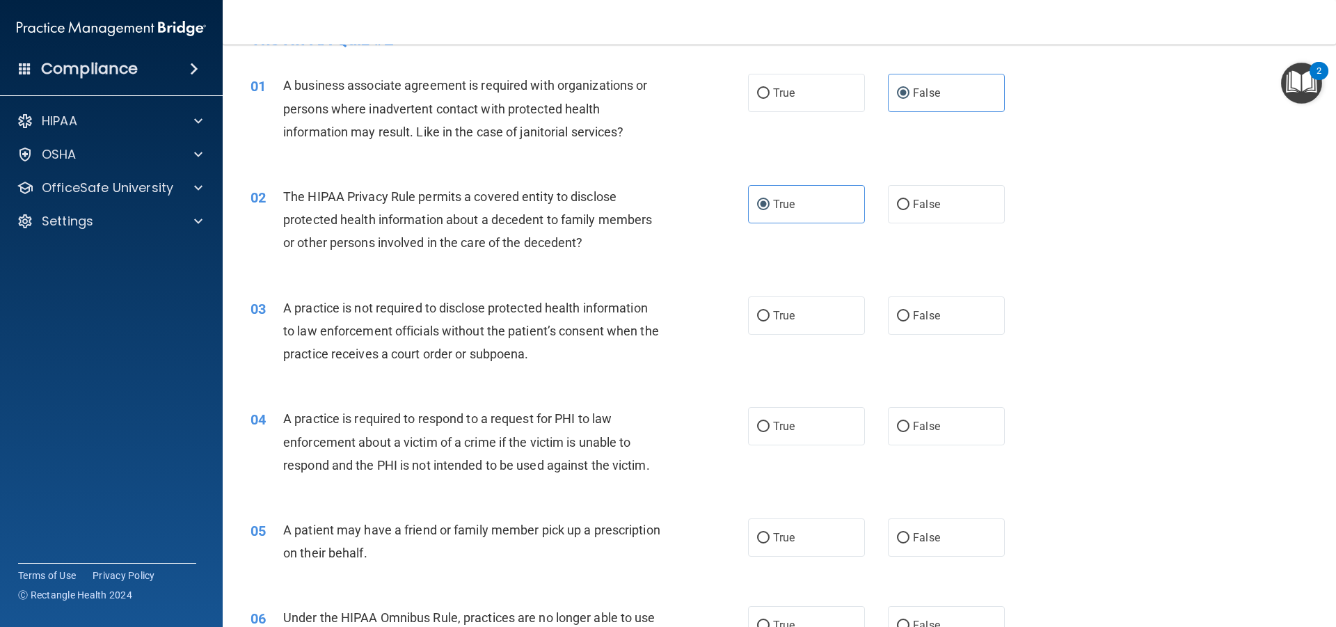
scroll to position [70, 0]
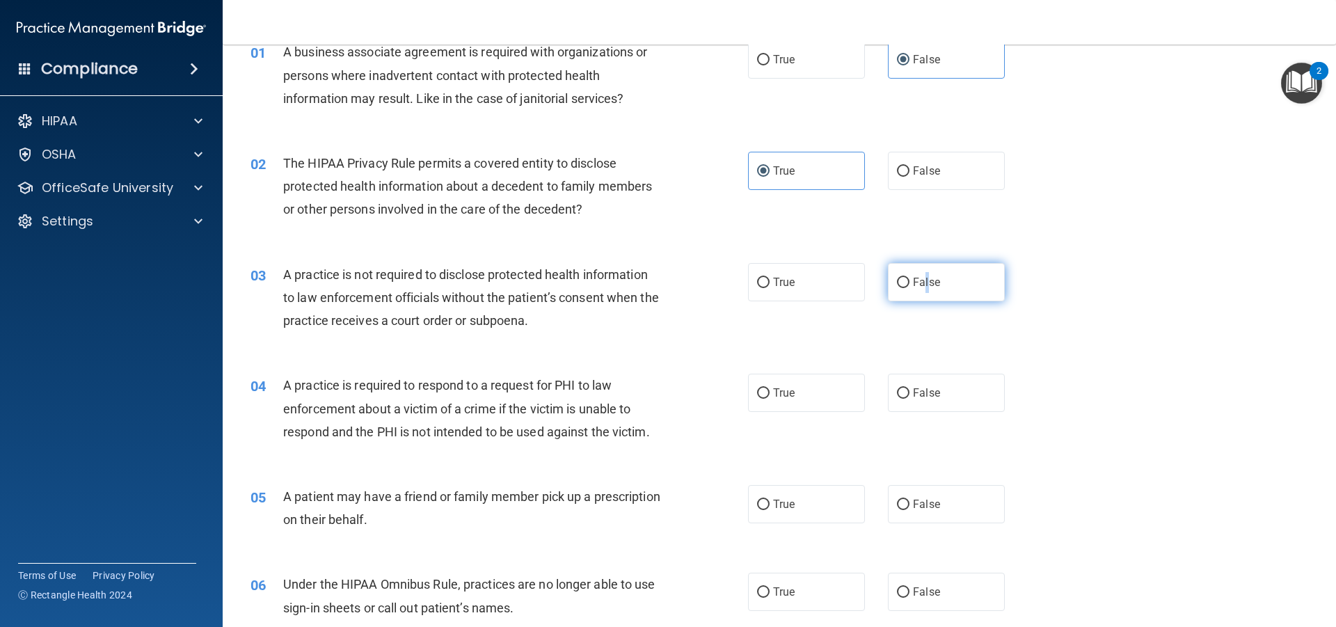
click at [921, 283] on span "False" at bounding box center [926, 282] width 27 height 13
click at [917, 283] on span "False" at bounding box center [926, 282] width 27 height 13
click at [909, 283] on input "False" at bounding box center [903, 283] width 13 height 10
radio input "true"
click at [814, 395] on label "True" at bounding box center [806, 393] width 117 height 38
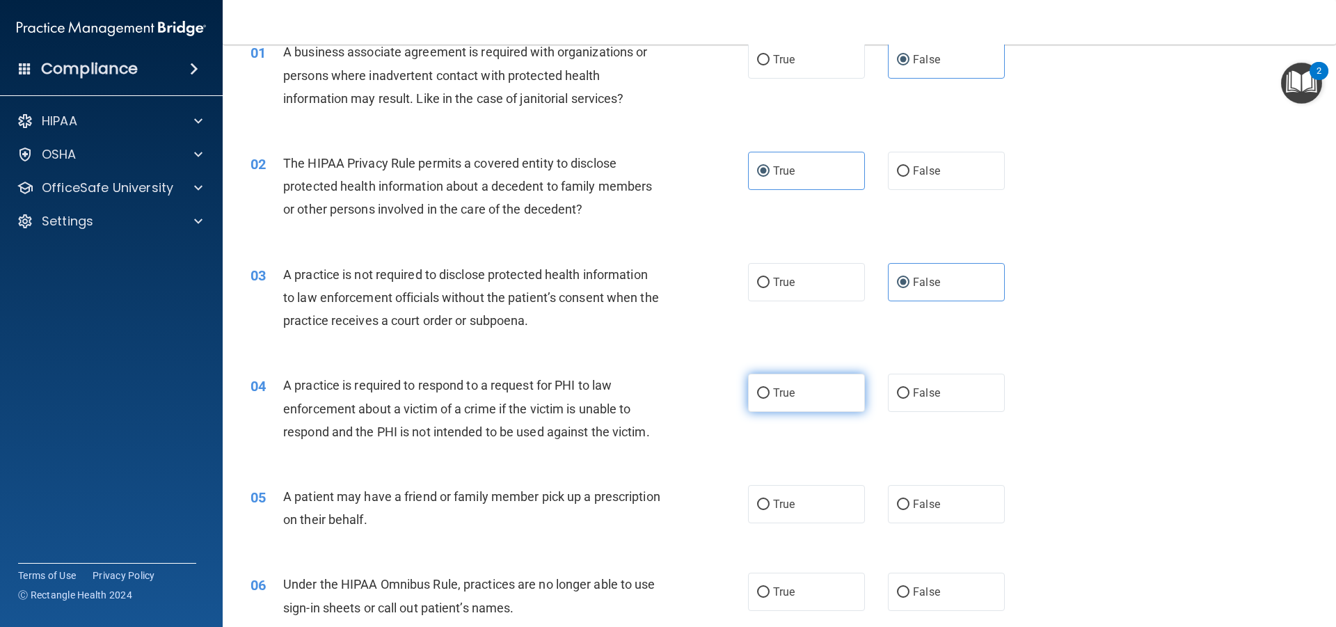
click at [770, 395] on input "True" at bounding box center [763, 393] width 13 height 10
radio input "true"
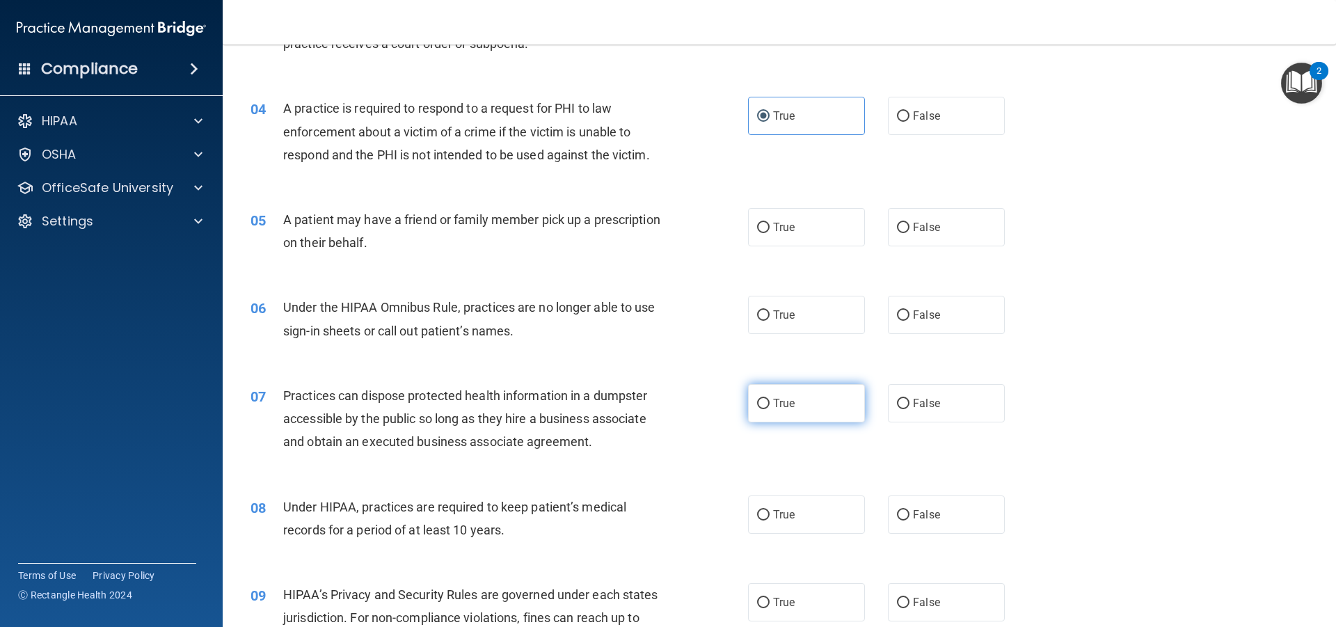
scroll to position [348, 0]
click at [830, 231] on label "True" at bounding box center [806, 226] width 117 height 38
click at [770, 231] on input "True" at bounding box center [763, 226] width 13 height 10
radio input "true"
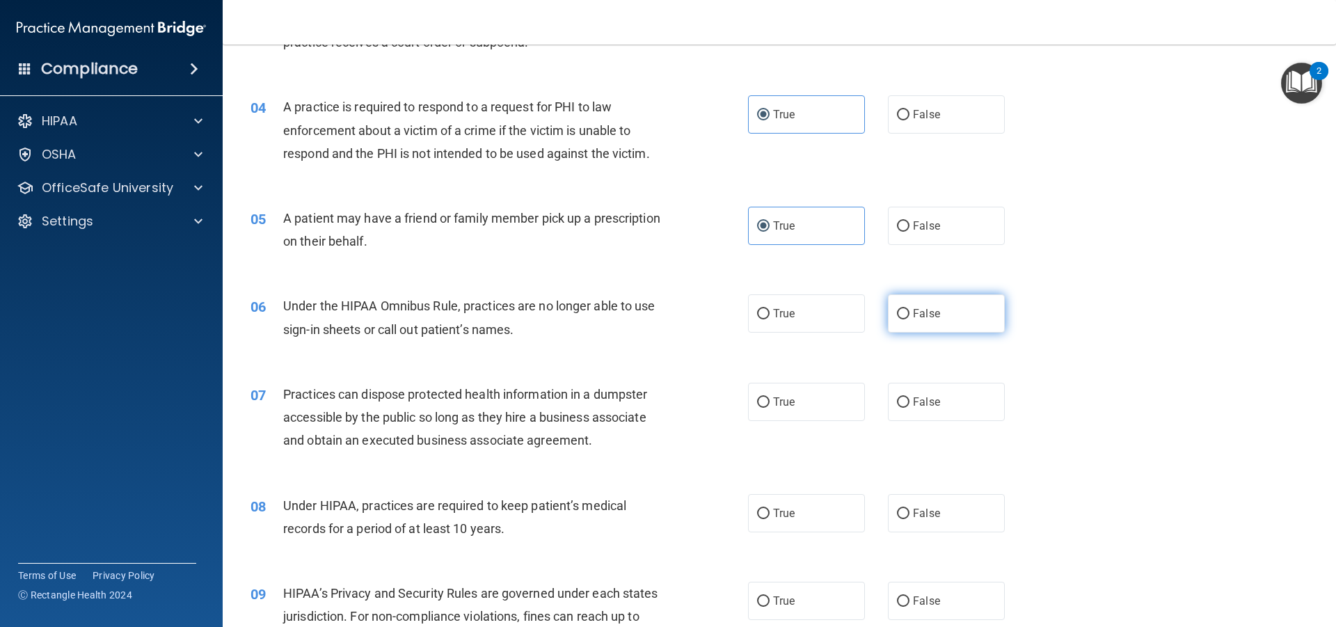
click at [900, 317] on input "False" at bounding box center [903, 314] width 13 height 10
radio input "true"
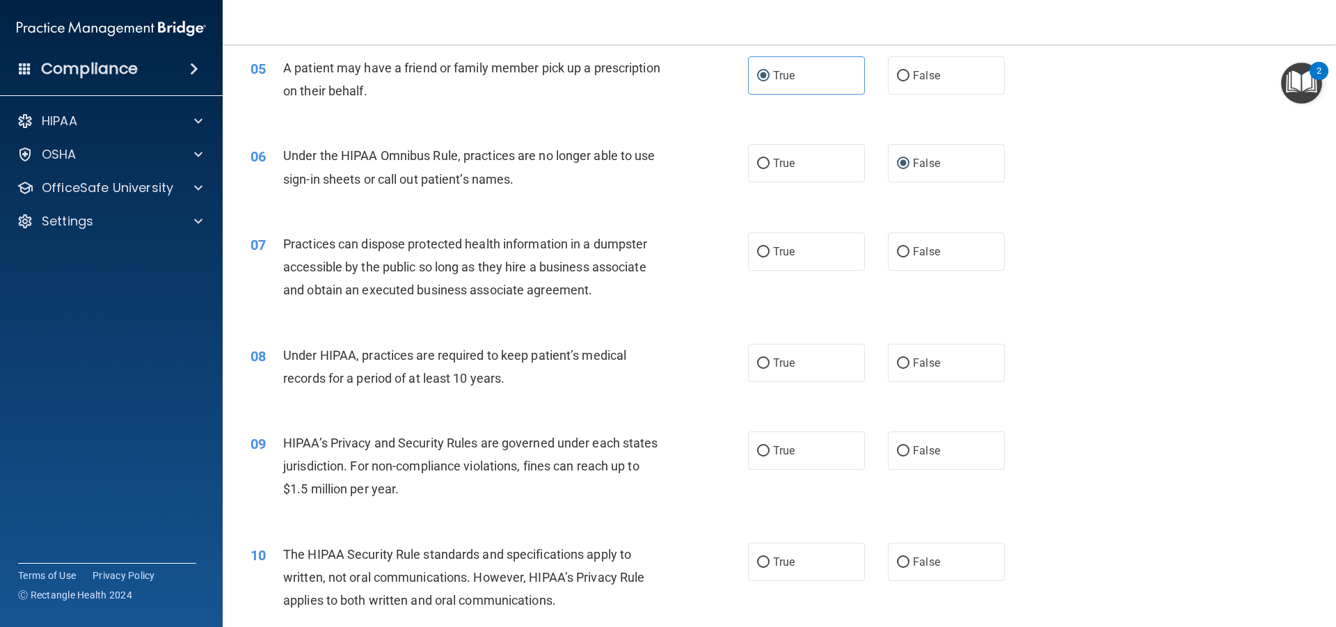
scroll to position [557, 0]
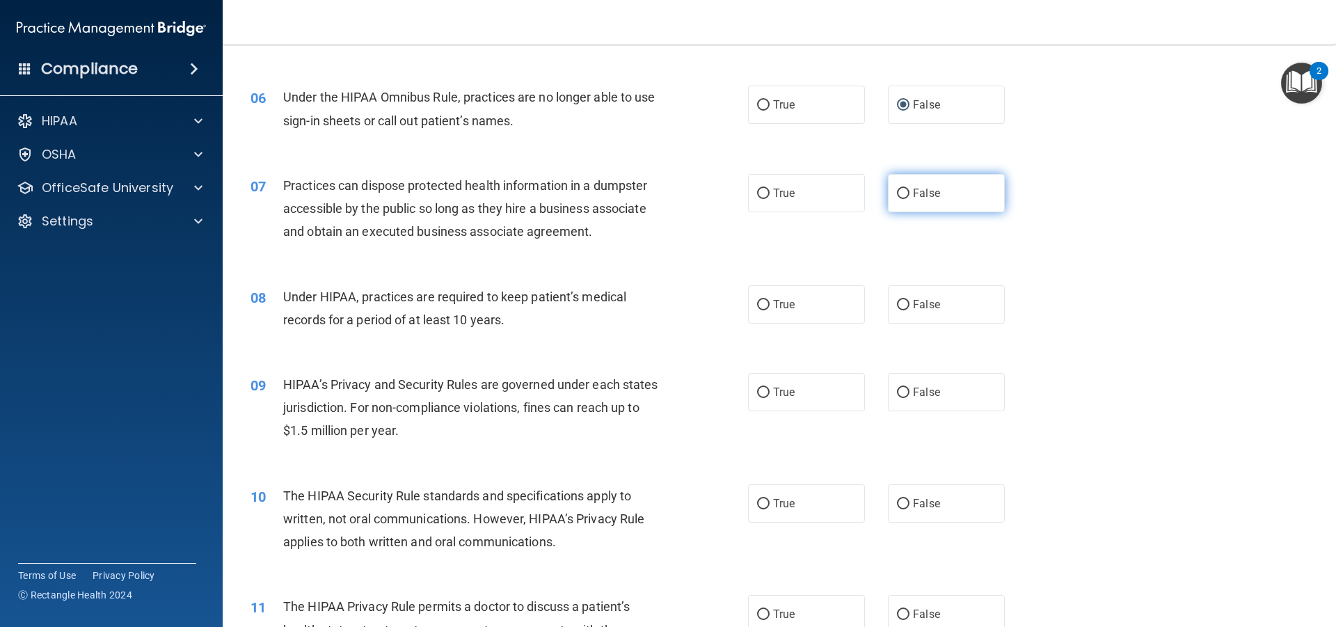
click at [896, 202] on label "False" at bounding box center [946, 193] width 117 height 38
click at [897, 199] on input "False" at bounding box center [903, 194] width 13 height 10
radio input "true"
click at [946, 299] on label "False" at bounding box center [946, 304] width 117 height 38
click at [909, 300] on input "False" at bounding box center [903, 305] width 13 height 10
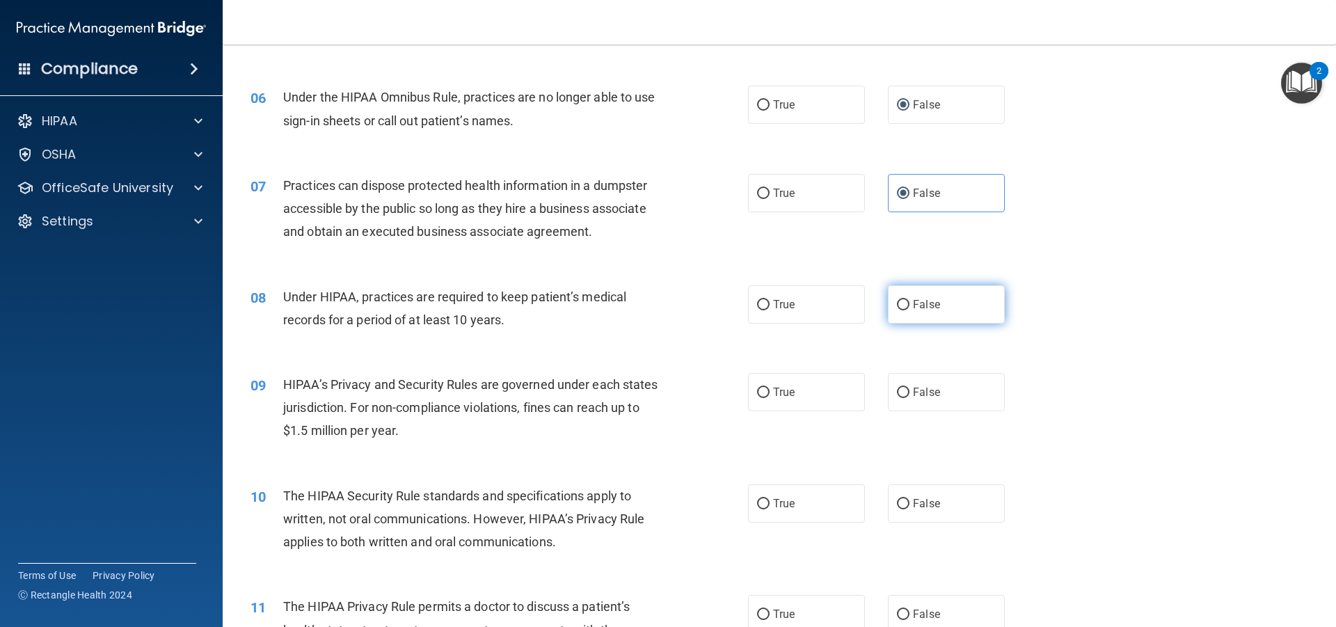
radio input "true"
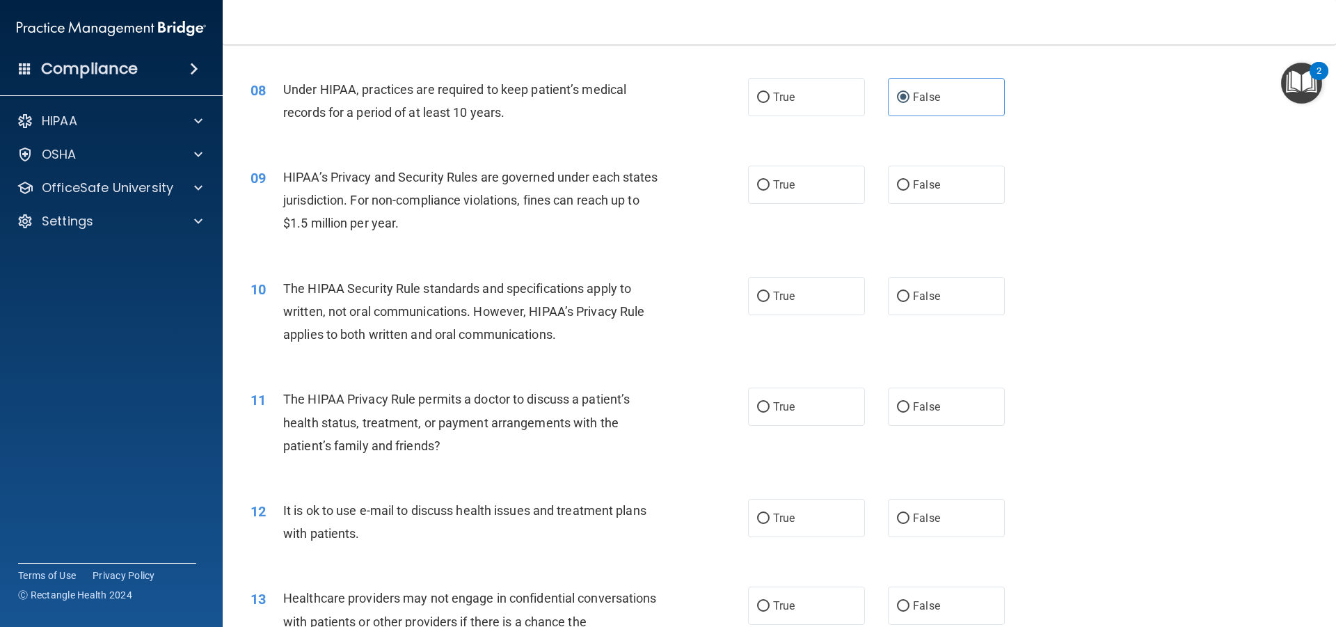
scroll to position [765, 0]
click at [907, 192] on label "False" at bounding box center [946, 183] width 117 height 38
click at [907, 189] on input "False" at bounding box center [903, 184] width 13 height 10
radio input "true"
click at [816, 294] on label "True" at bounding box center [806, 295] width 117 height 38
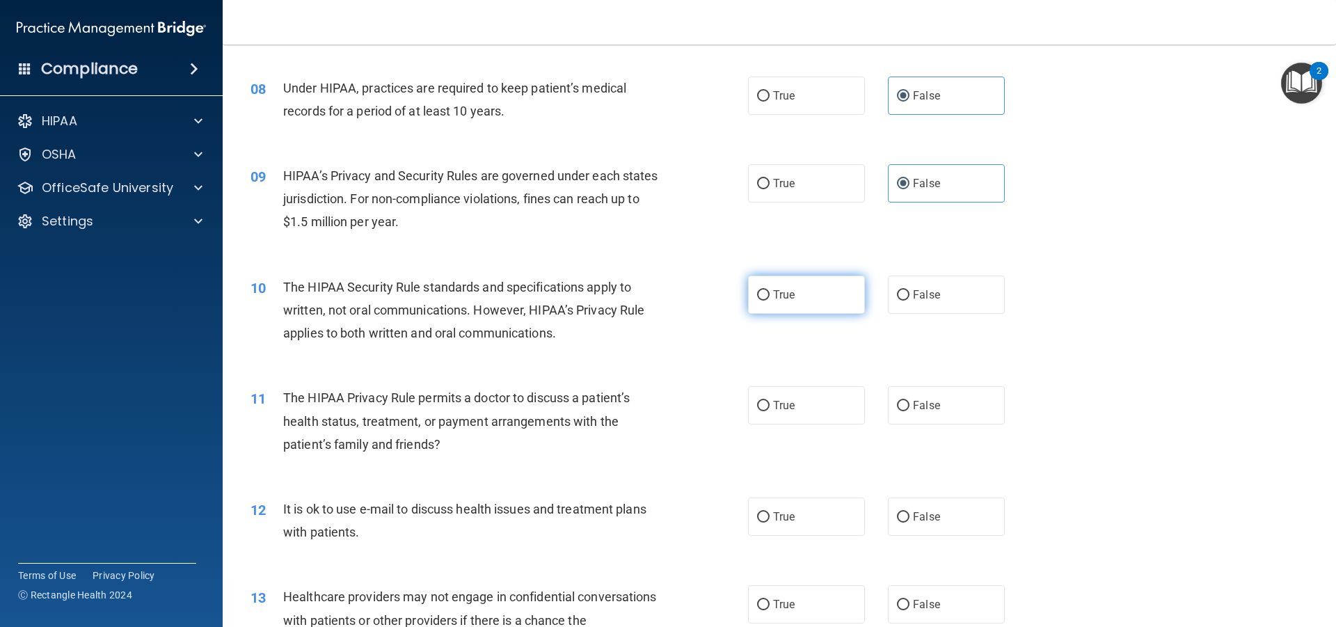
click at [770, 294] on input "True" at bounding box center [763, 295] width 13 height 10
radio input "true"
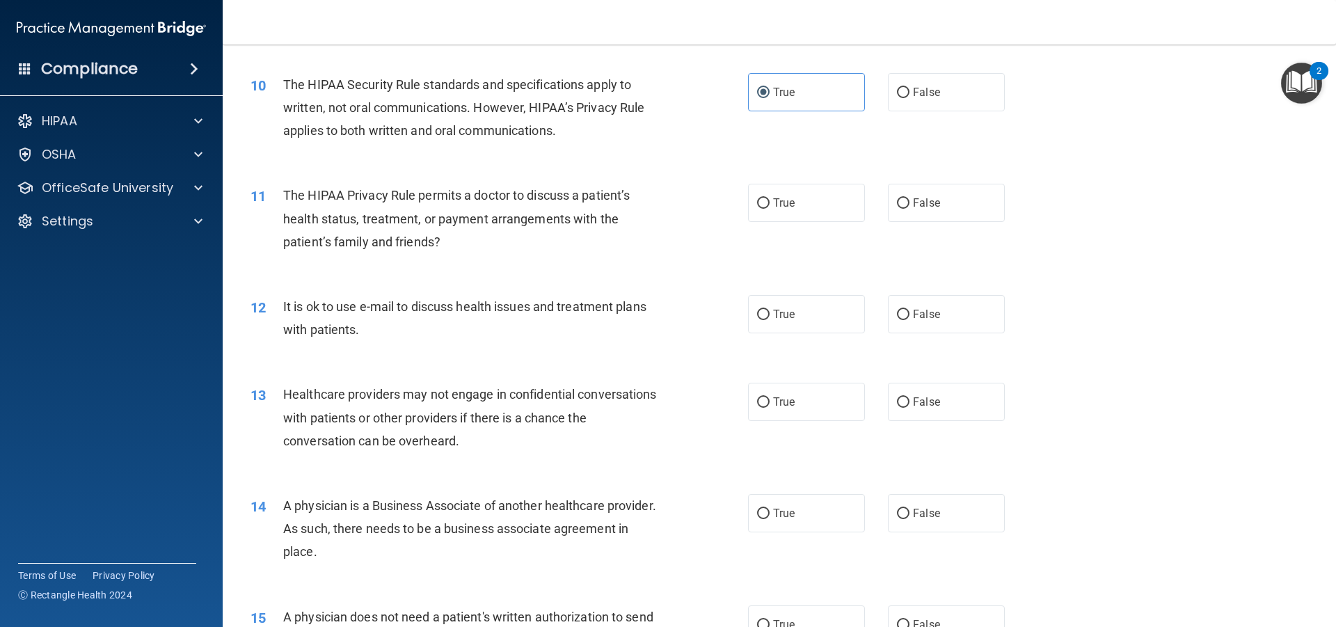
scroll to position [974, 0]
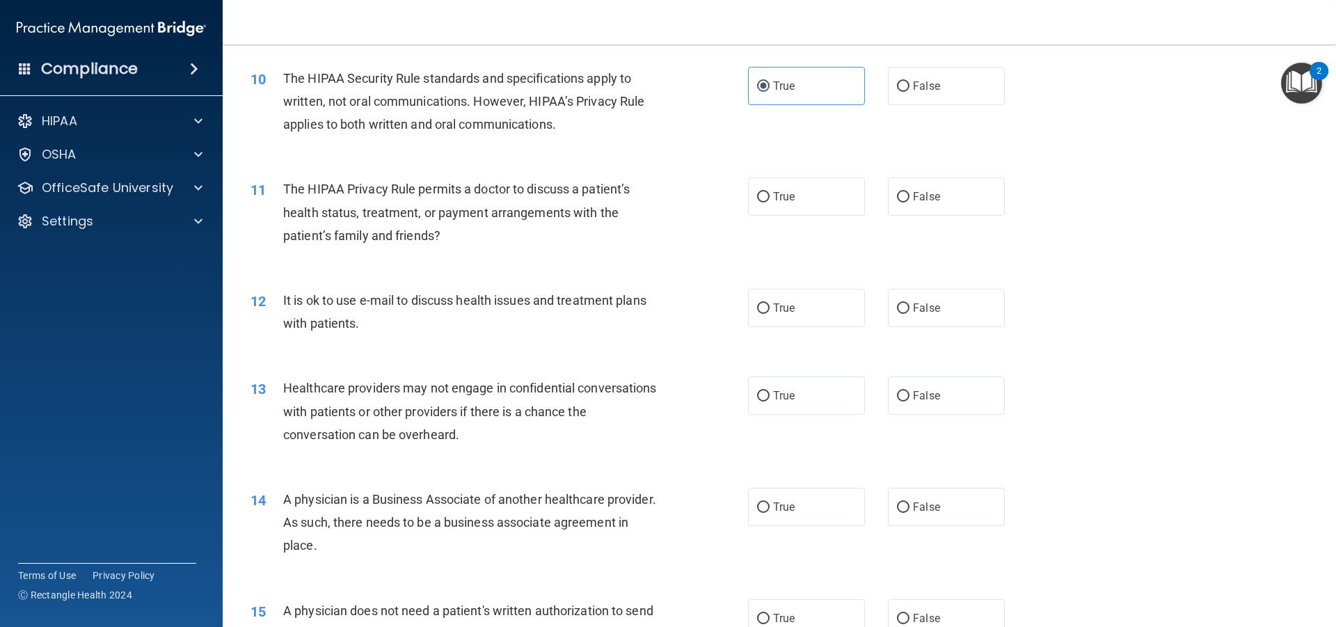
click at [821, 216] on div "11 The HIPAA Privacy Rule permits a doctor to discuss a patient’s health status…" at bounding box center [779, 215] width 1079 height 111
click at [815, 207] on label "True" at bounding box center [806, 196] width 117 height 38
click at [770, 202] on input "True" at bounding box center [763, 197] width 13 height 10
radio input "true"
click at [798, 305] on label "True" at bounding box center [806, 308] width 117 height 38
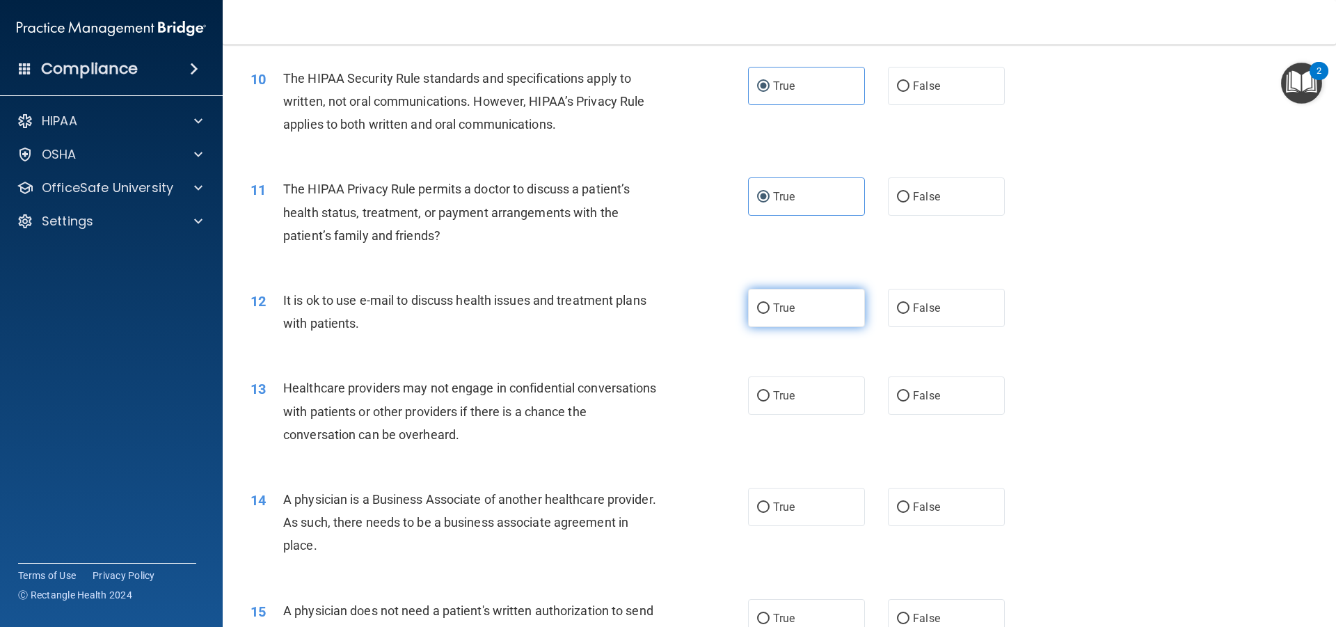
click at [770, 305] on input "True" at bounding box center [763, 308] width 13 height 10
radio input "true"
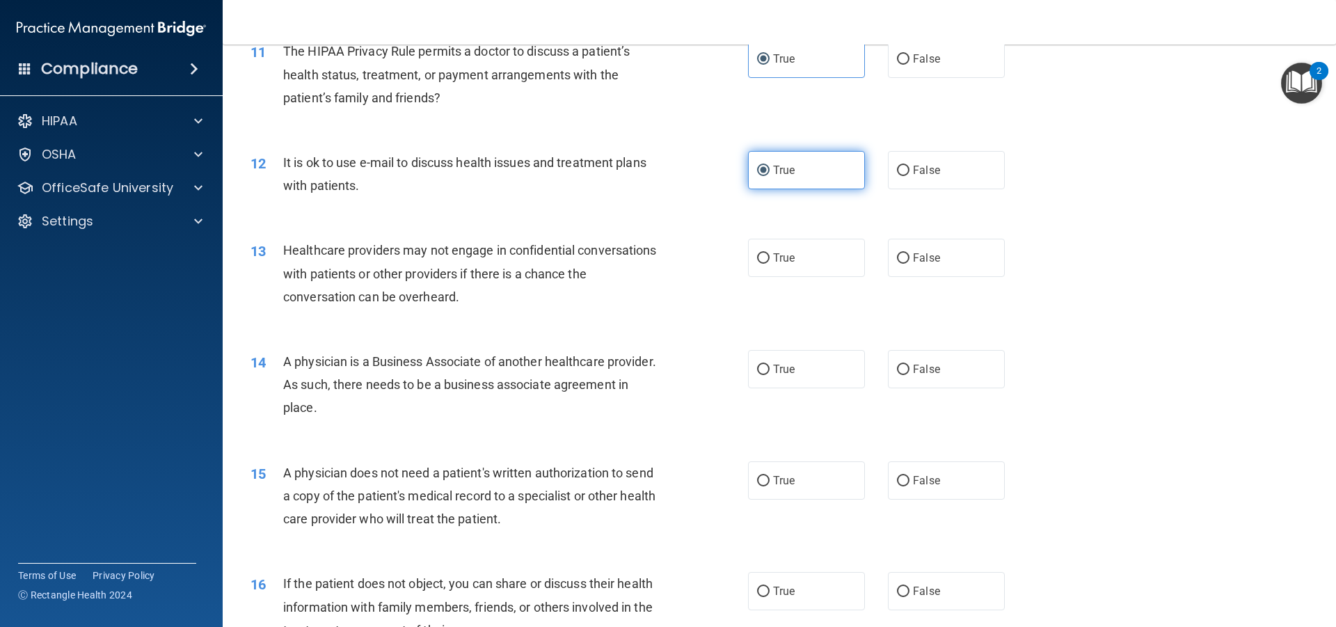
scroll to position [1113, 0]
click at [876, 260] on div "True False" at bounding box center [888, 256] width 280 height 38
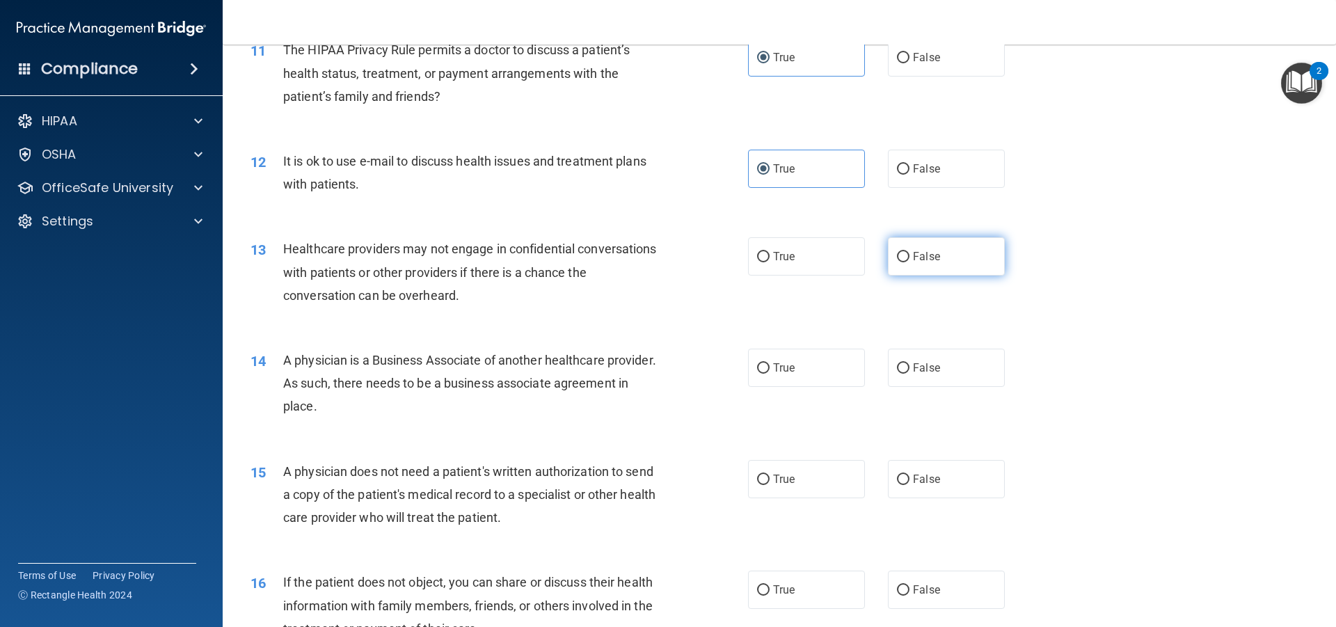
click at [897, 254] on input "False" at bounding box center [903, 257] width 13 height 10
radio input "true"
click at [895, 356] on label "False" at bounding box center [946, 368] width 117 height 38
click at [897, 363] on input "False" at bounding box center [903, 368] width 13 height 10
radio input "true"
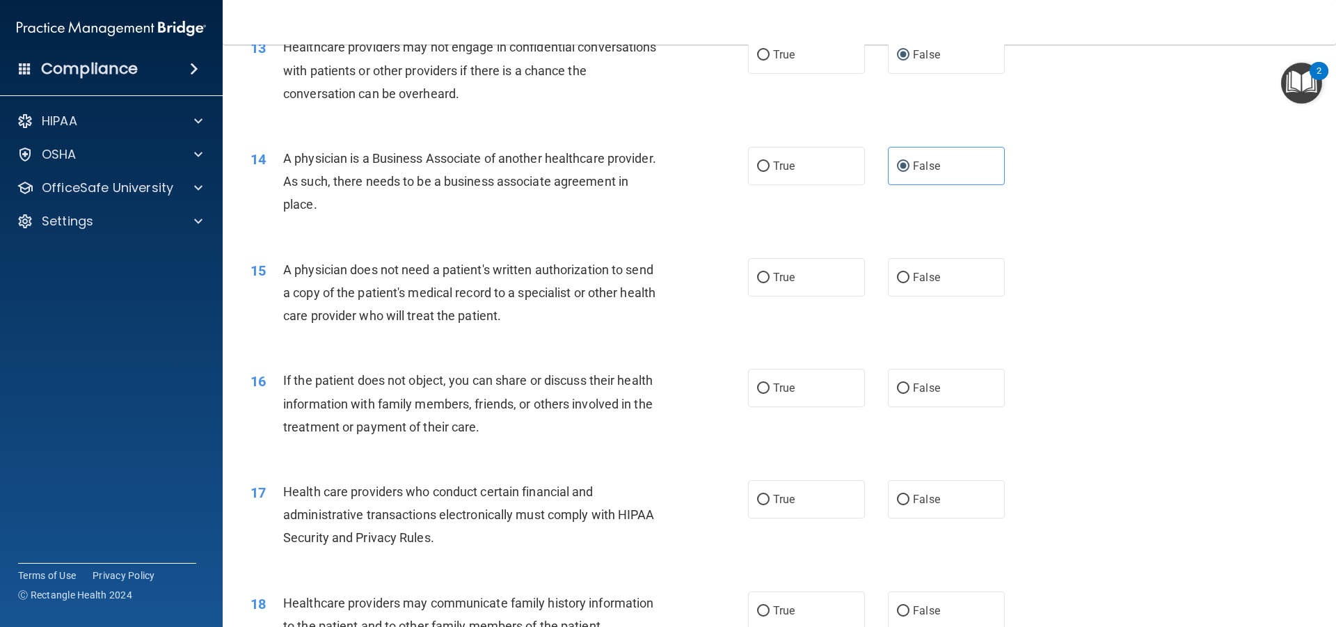
scroll to position [1322, 0]
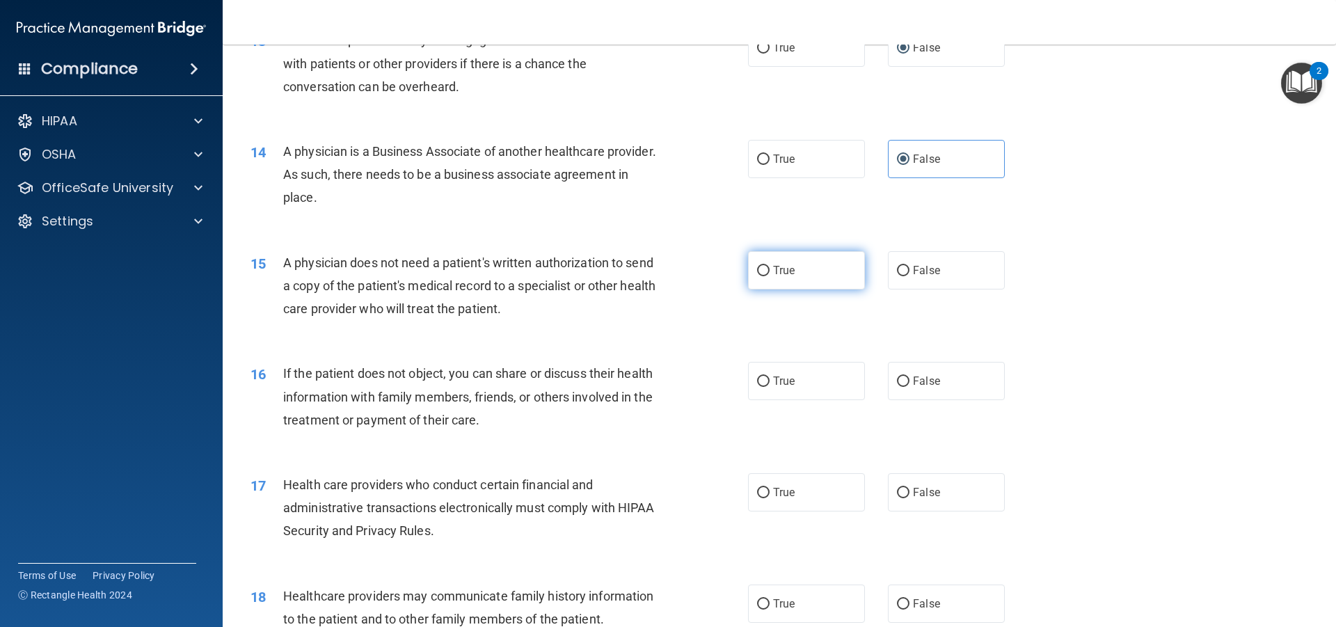
click at [795, 276] on label "True" at bounding box center [806, 270] width 117 height 38
click at [770, 276] on input "True" at bounding box center [763, 271] width 13 height 10
radio input "true"
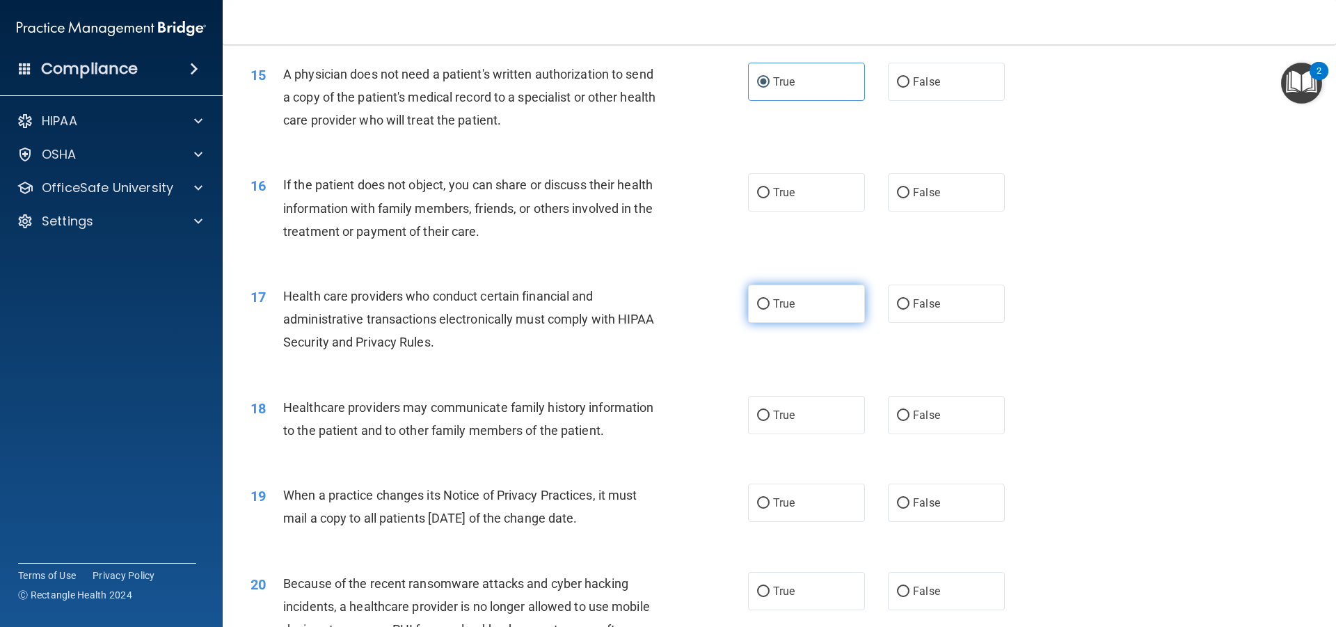
scroll to position [1531, 0]
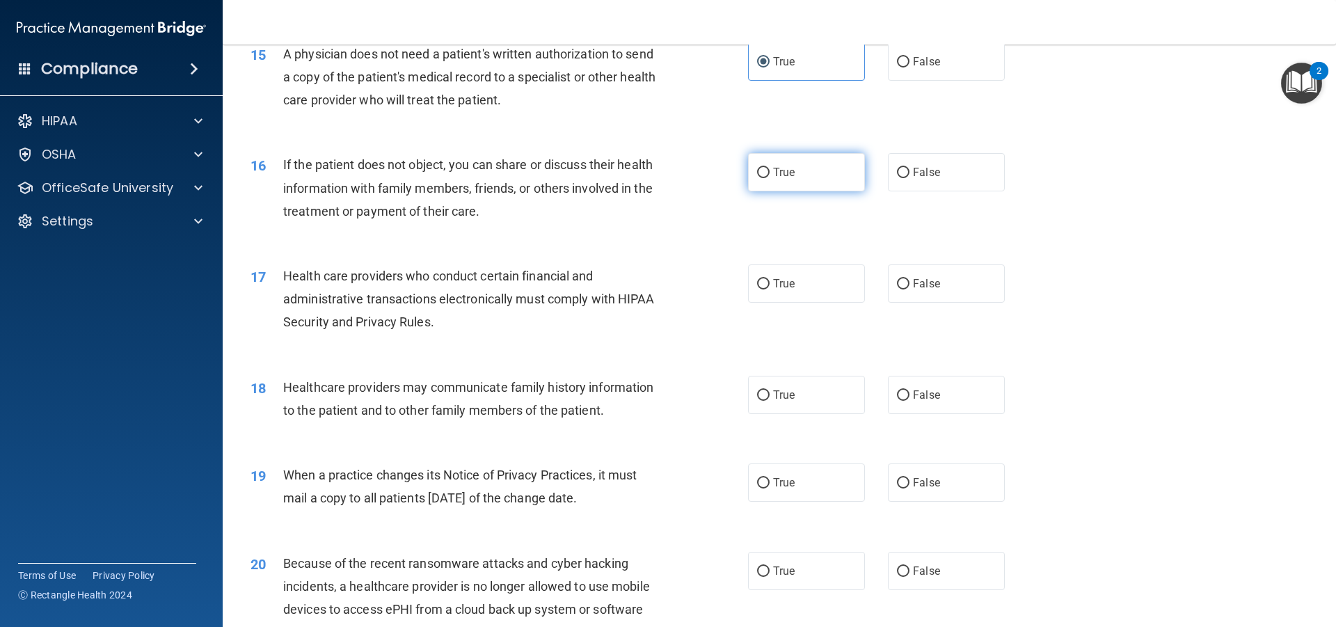
click at [797, 177] on label "True" at bounding box center [806, 172] width 117 height 38
click at [770, 177] on input "True" at bounding box center [763, 173] width 13 height 10
radio input "true"
click at [795, 281] on label "True" at bounding box center [806, 283] width 117 height 38
click at [770, 281] on input "True" at bounding box center [763, 284] width 13 height 10
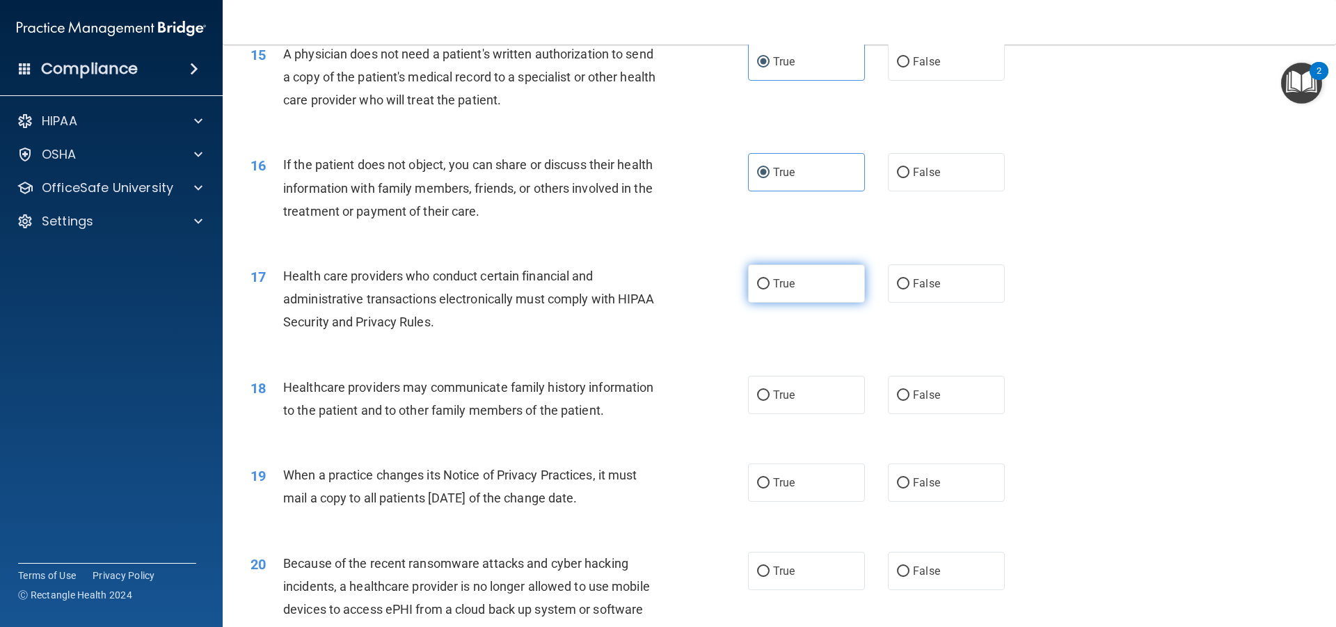
radio input "true"
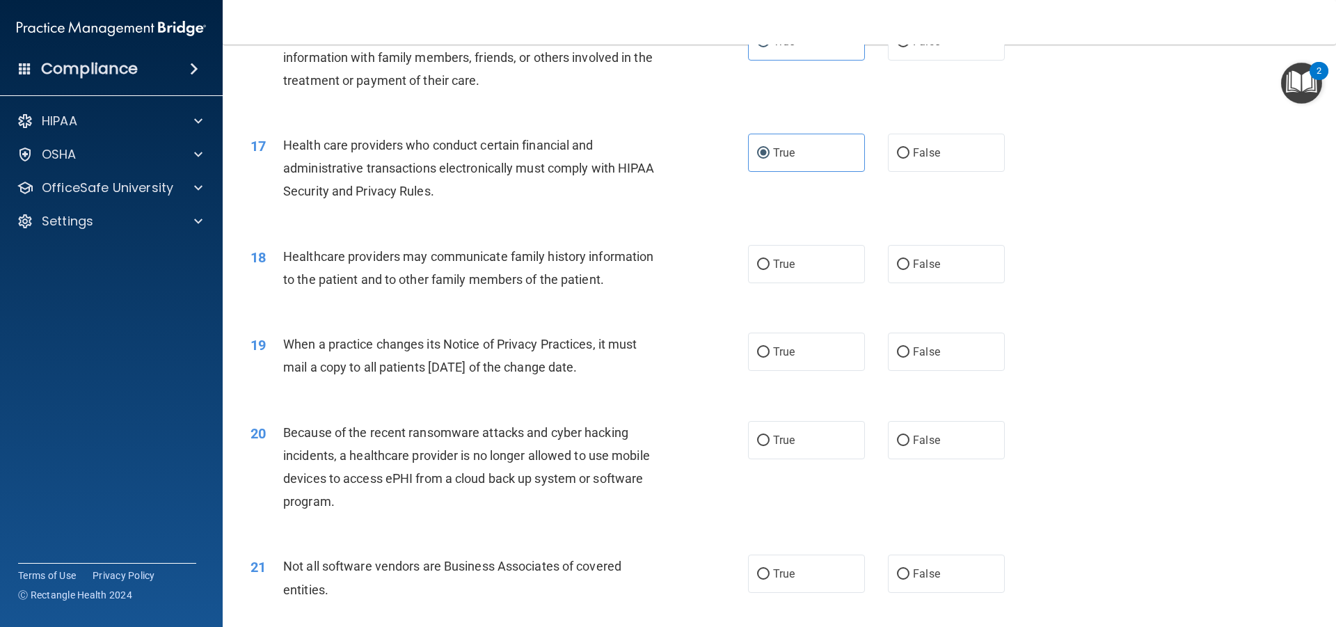
scroll to position [1670, 0]
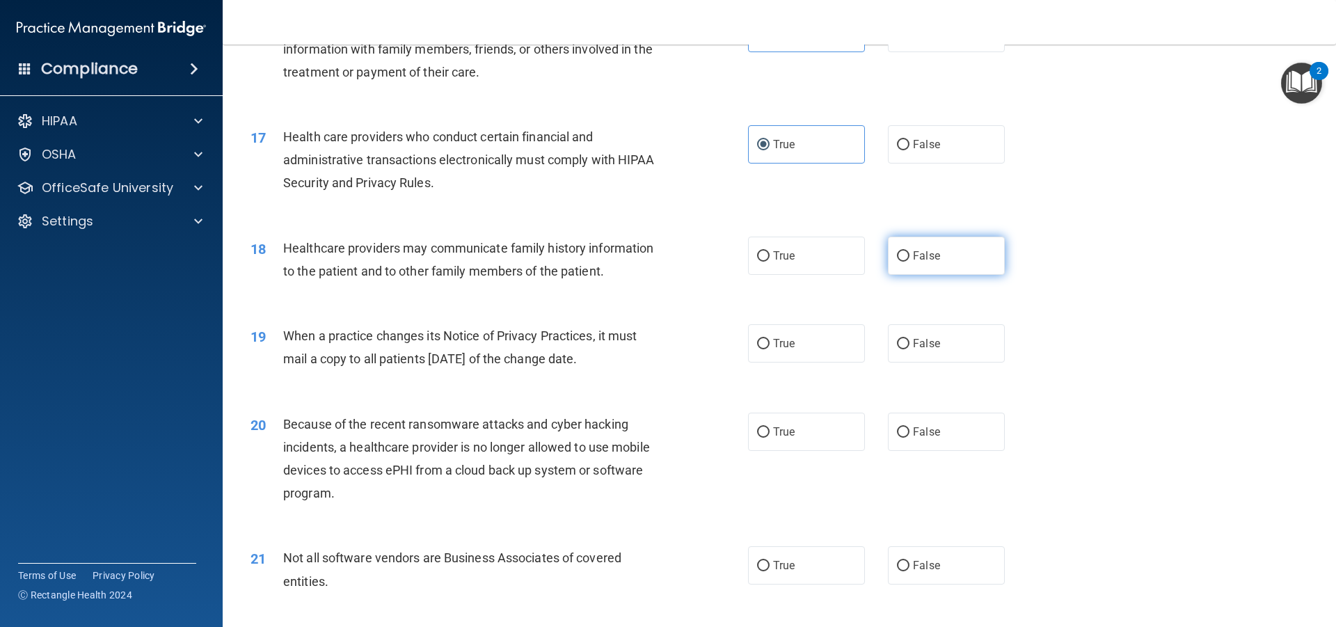
click at [888, 262] on label "False" at bounding box center [946, 256] width 117 height 38
click at [897, 262] on input "False" at bounding box center [903, 256] width 13 height 10
radio input "true"
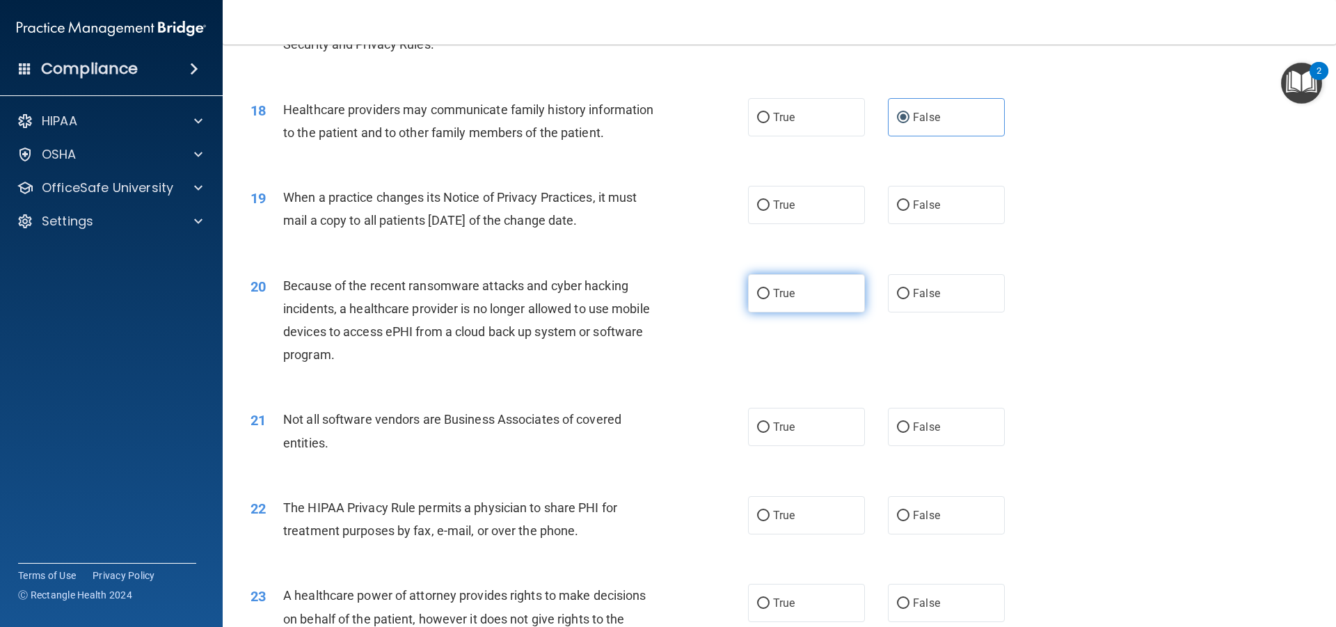
scroll to position [1809, 0]
click at [914, 213] on label "False" at bounding box center [946, 204] width 117 height 38
click at [909, 210] on input "False" at bounding box center [903, 205] width 13 height 10
radio input "true"
click at [890, 299] on label "False" at bounding box center [946, 292] width 117 height 38
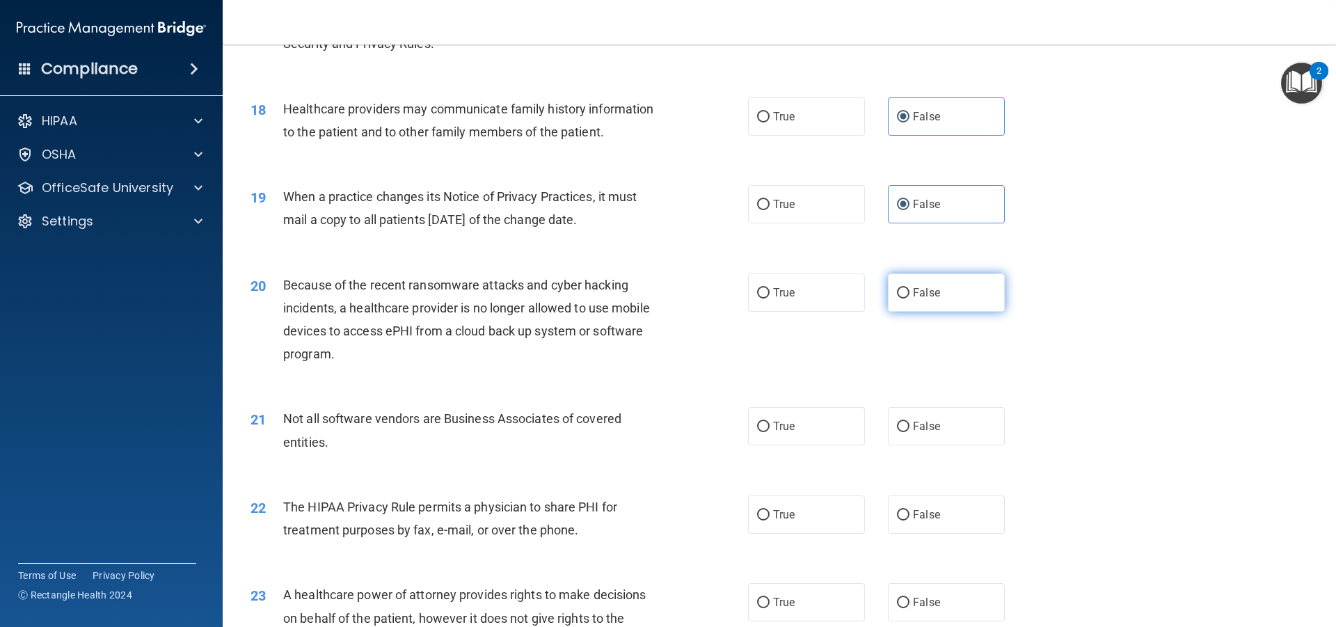
click at [897, 299] on input "False" at bounding box center [903, 293] width 13 height 10
radio input "true"
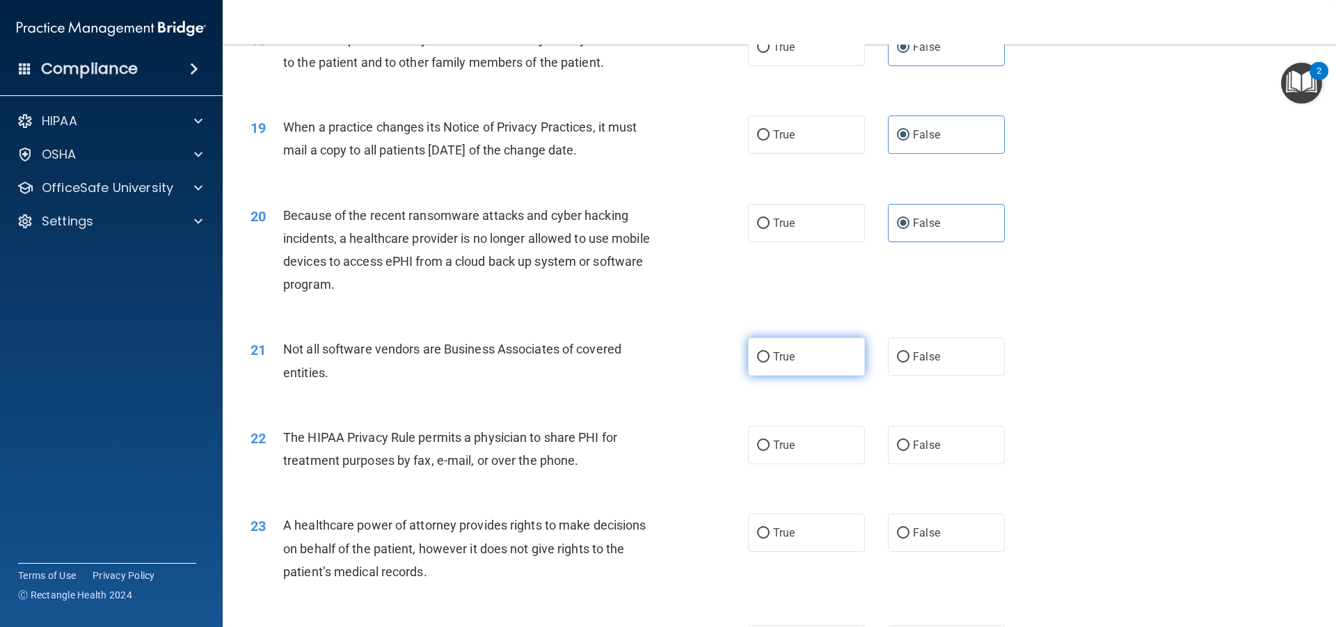
click at [817, 355] on label "True" at bounding box center [806, 356] width 117 height 38
click at [770, 355] on input "True" at bounding box center [763, 357] width 13 height 10
radio input "true"
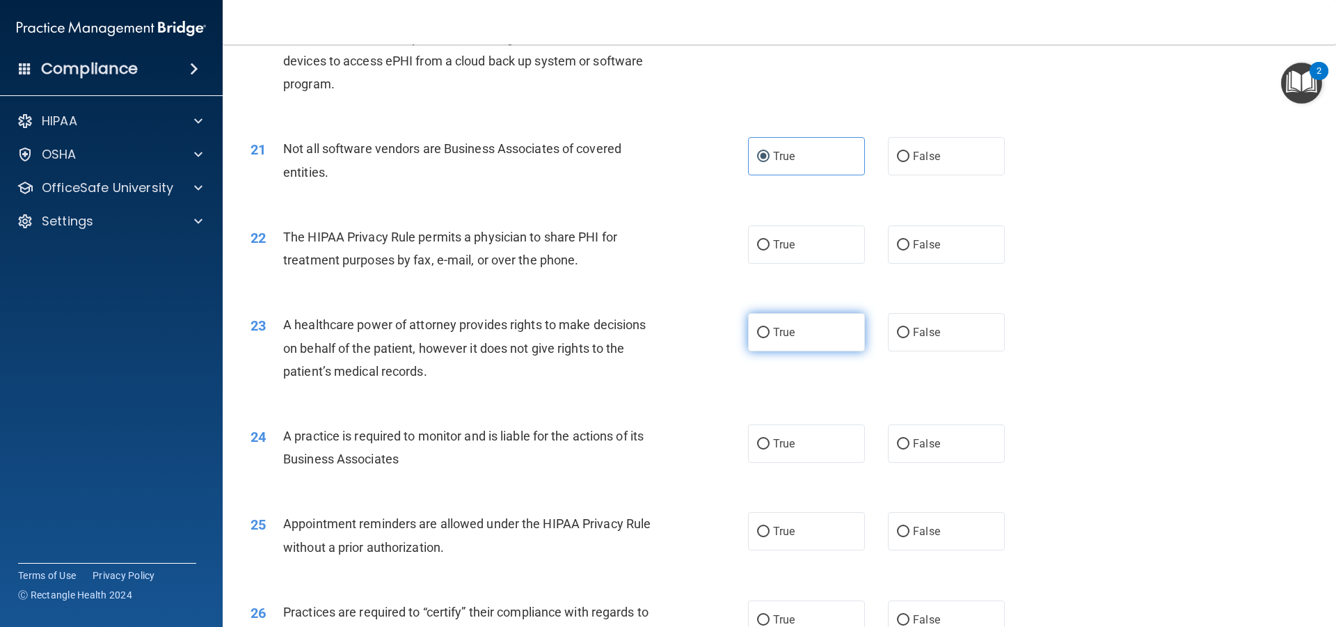
scroll to position [2088, 0]
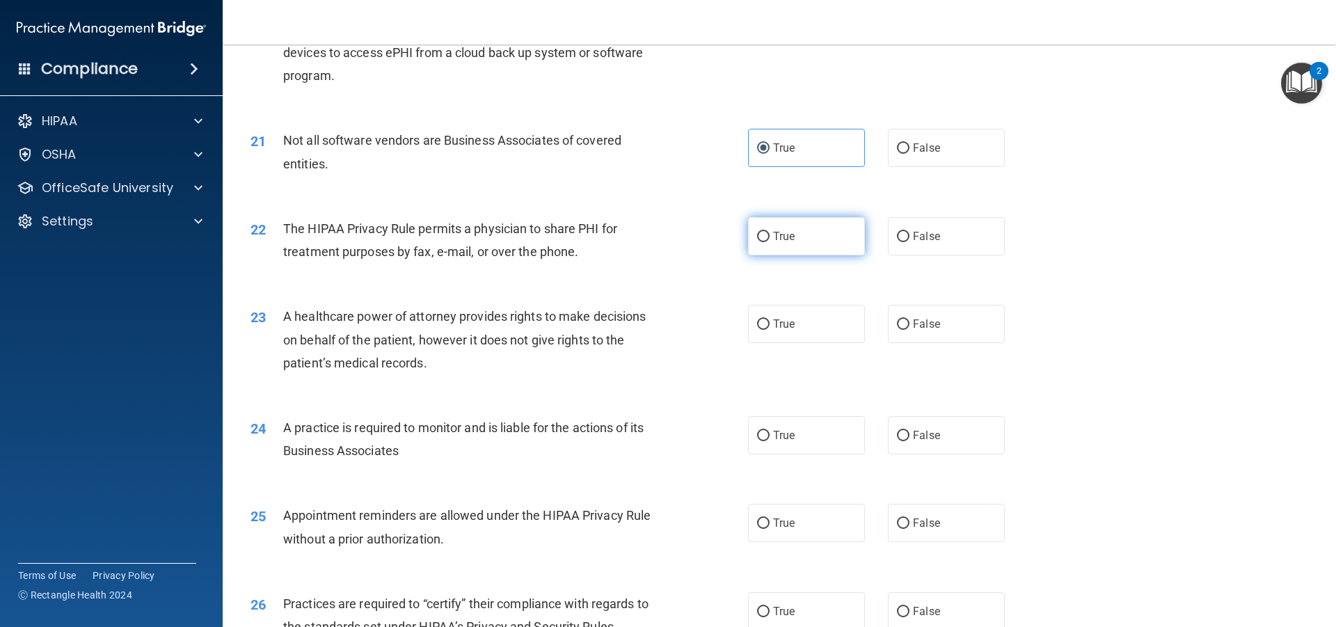
click at [819, 246] on label "True" at bounding box center [806, 236] width 117 height 38
click at [770, 242] on input "True" at bounding box center [763, 237] width 13 height 10
radio input "true"
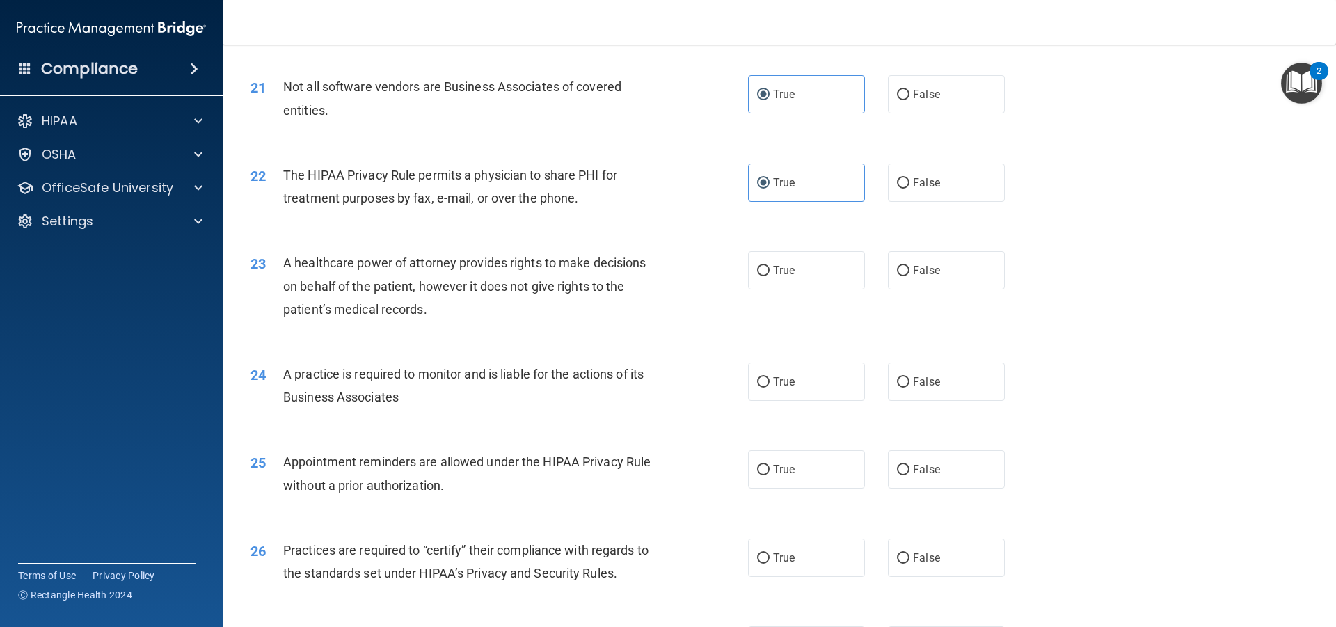
scroll to position [2227, 0]
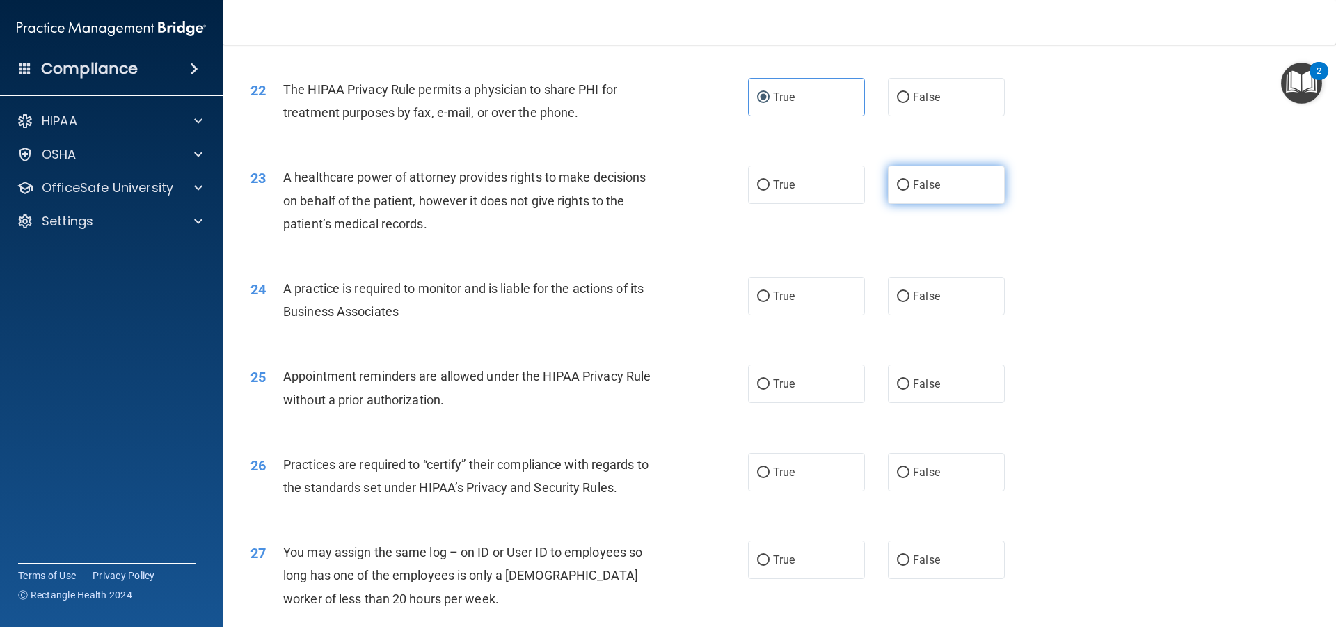
click at [902, 188] on input "False" at bounding box center [903, 185] width 13 height 10
radio input "true"
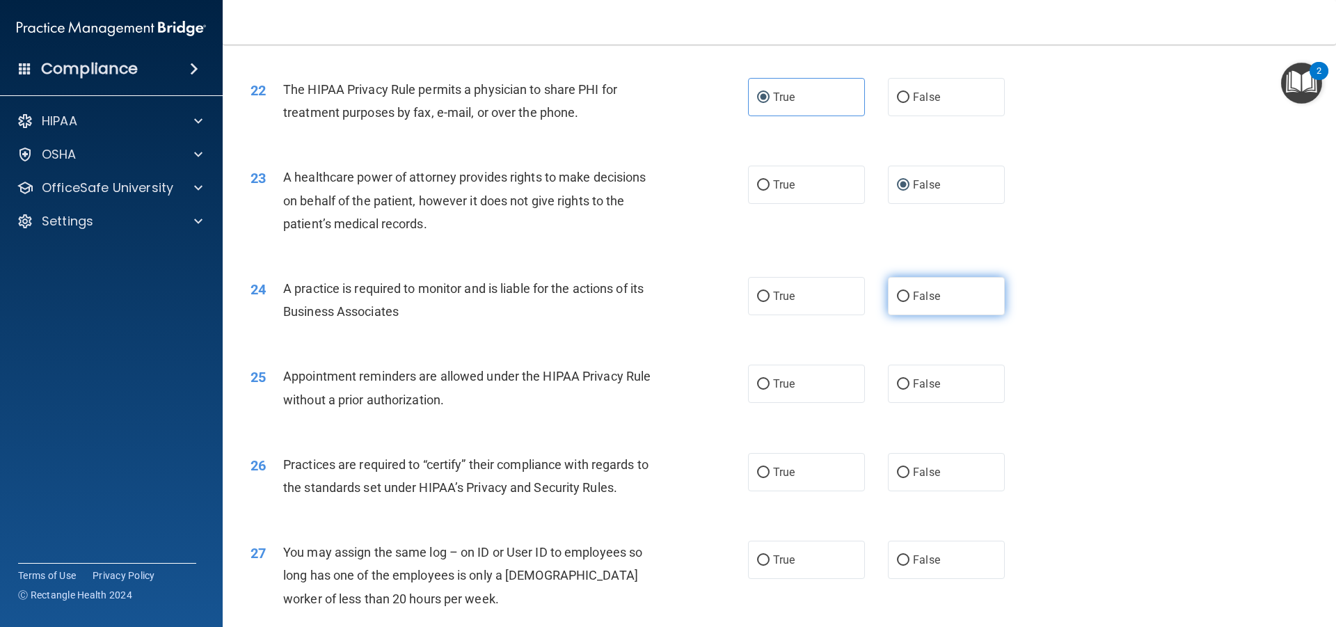
click at [897, 294] on input "False" at bounding box center [903, 297] width 13 height 10
radio input "true"
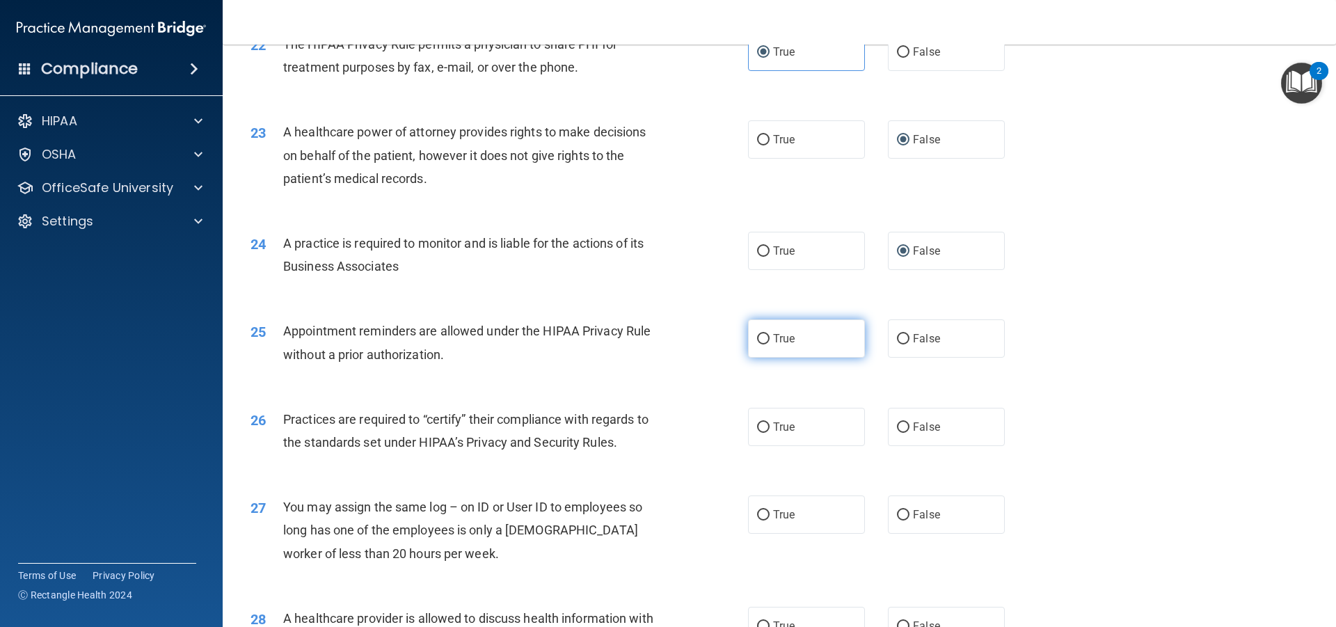
scroll to position [2296, 0]
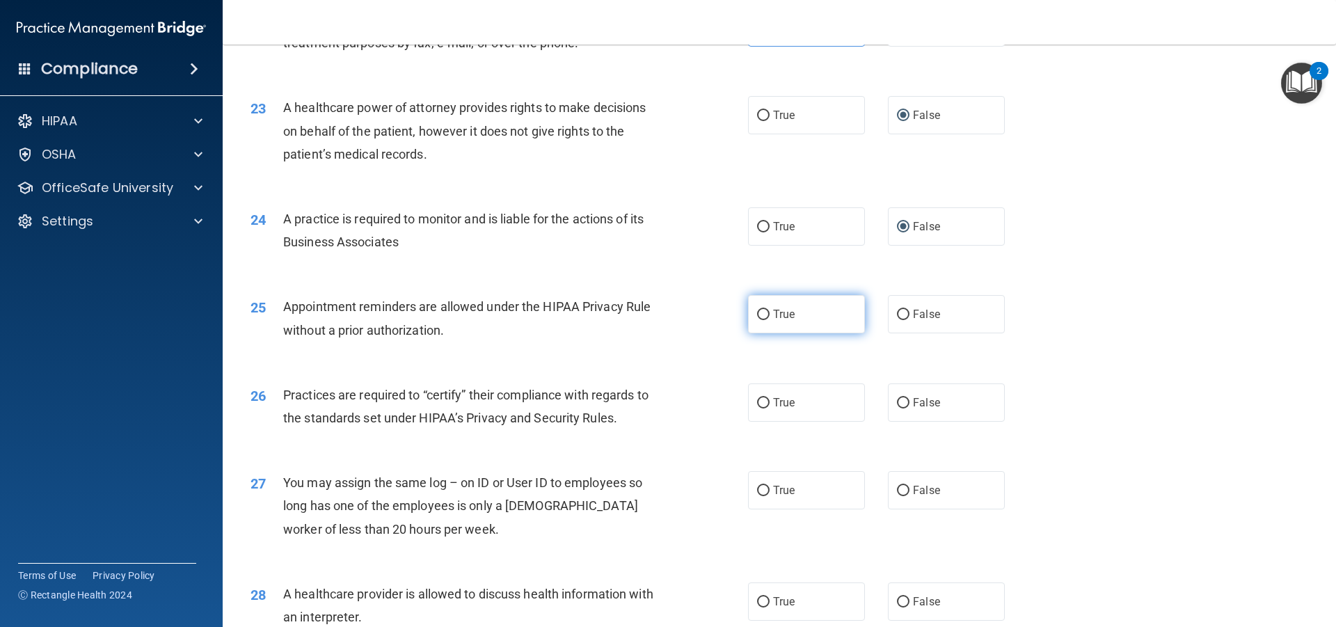
click at [806, 312] on label "True" at bounding box center [806, 314] width 117 height 38
click at [770, 312] on input "True" at bounding box center [763, 315] width 13 height 10
radio input "true"
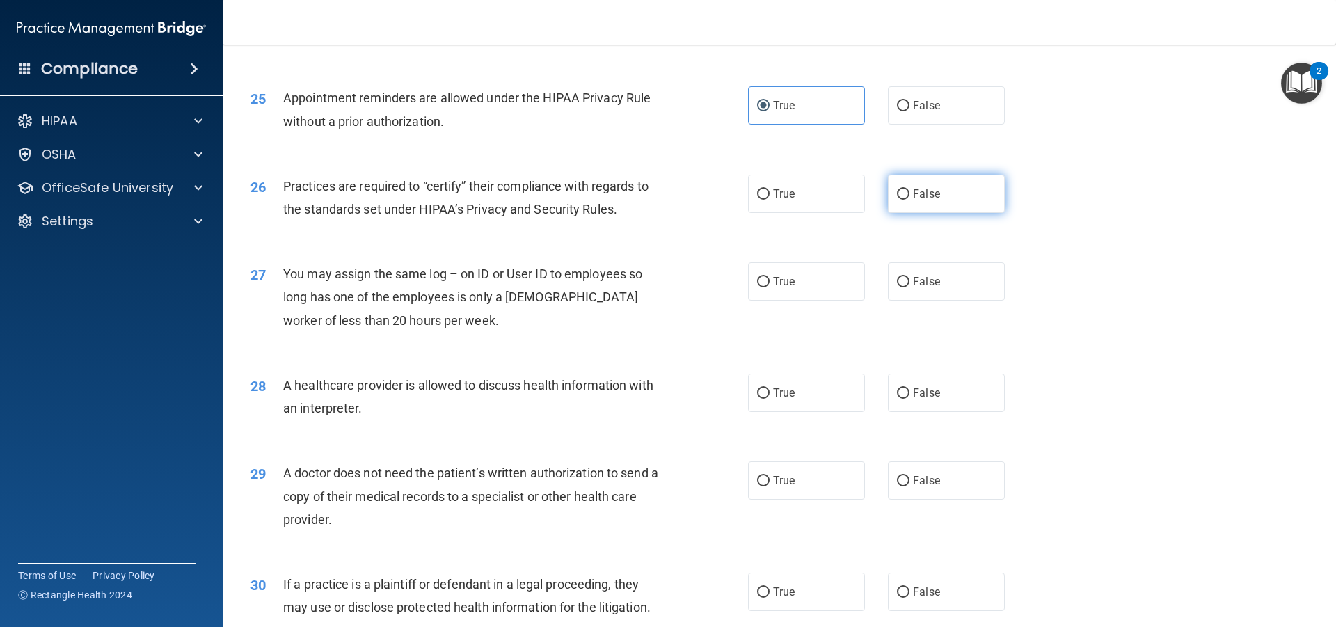
click at [917, 200] on label "False" at bounding box center [946, 194] width 117 height 38
click at [909, 200] on input "False" at bounding box center [903, 194] width 13 height 10
radio input "true"
click at [894, 274] on label "False" at bounding box center [946, 281] width 117 height 38
click at [897, 277] on input "False" at bounding box center [903, 282] width 13 height 10
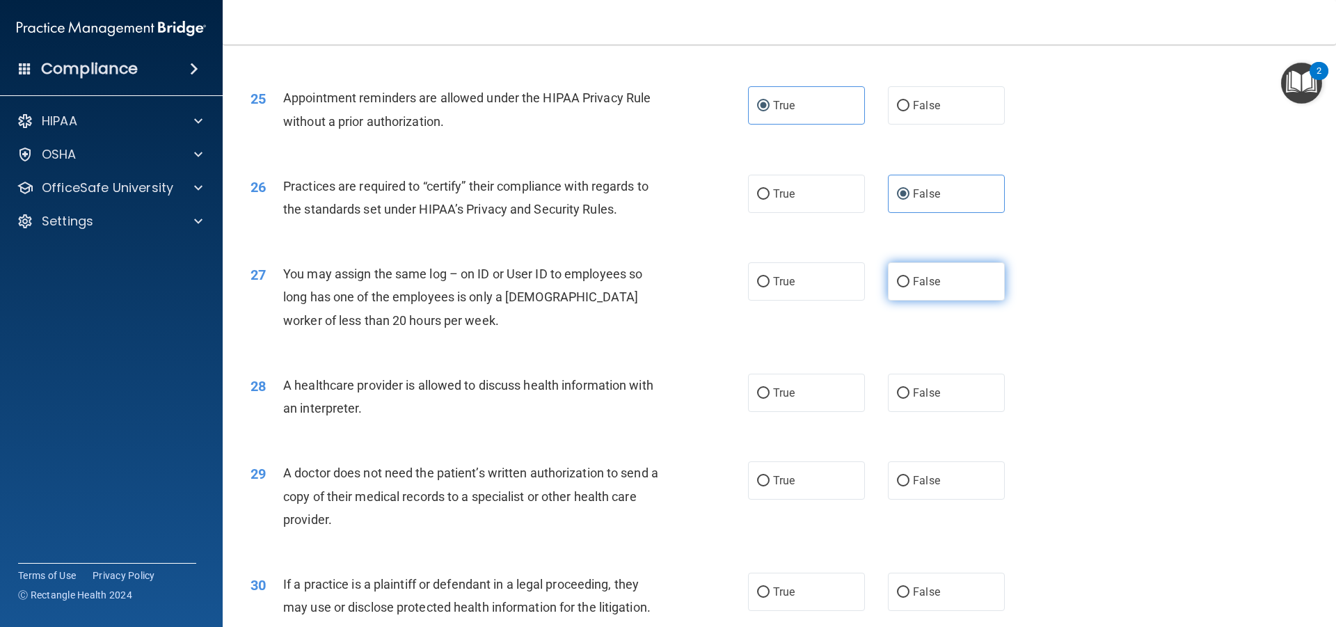
radio input "true"
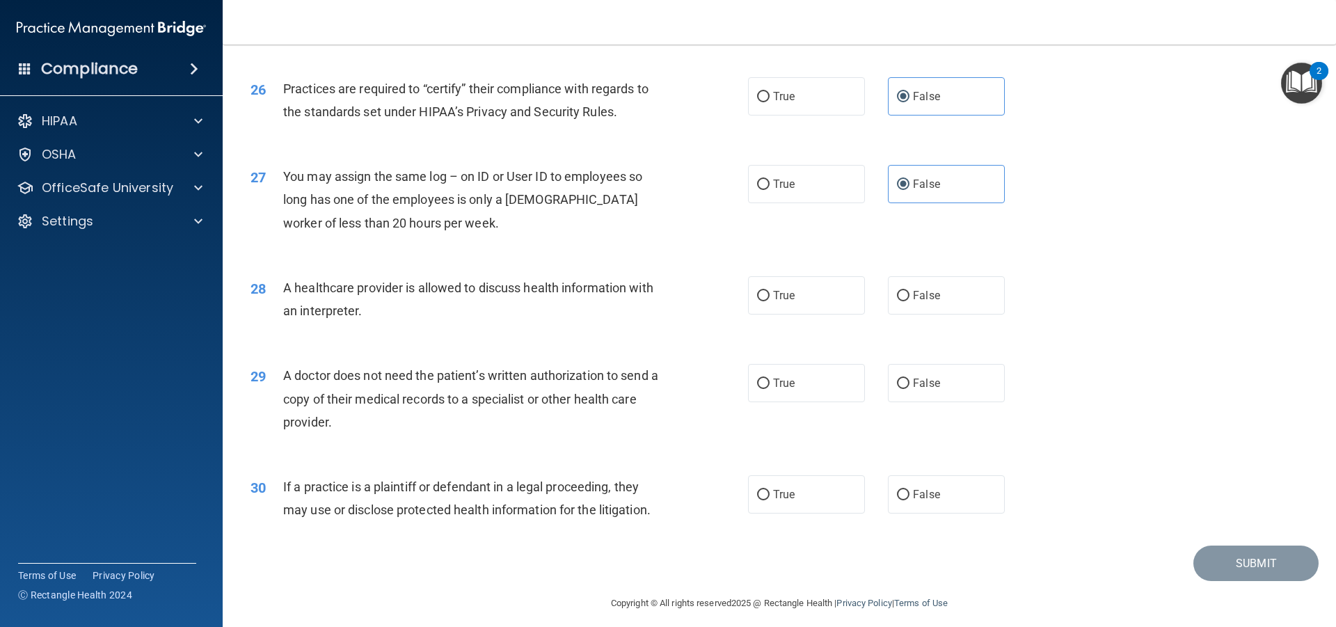
scroll to position [2612, 0]
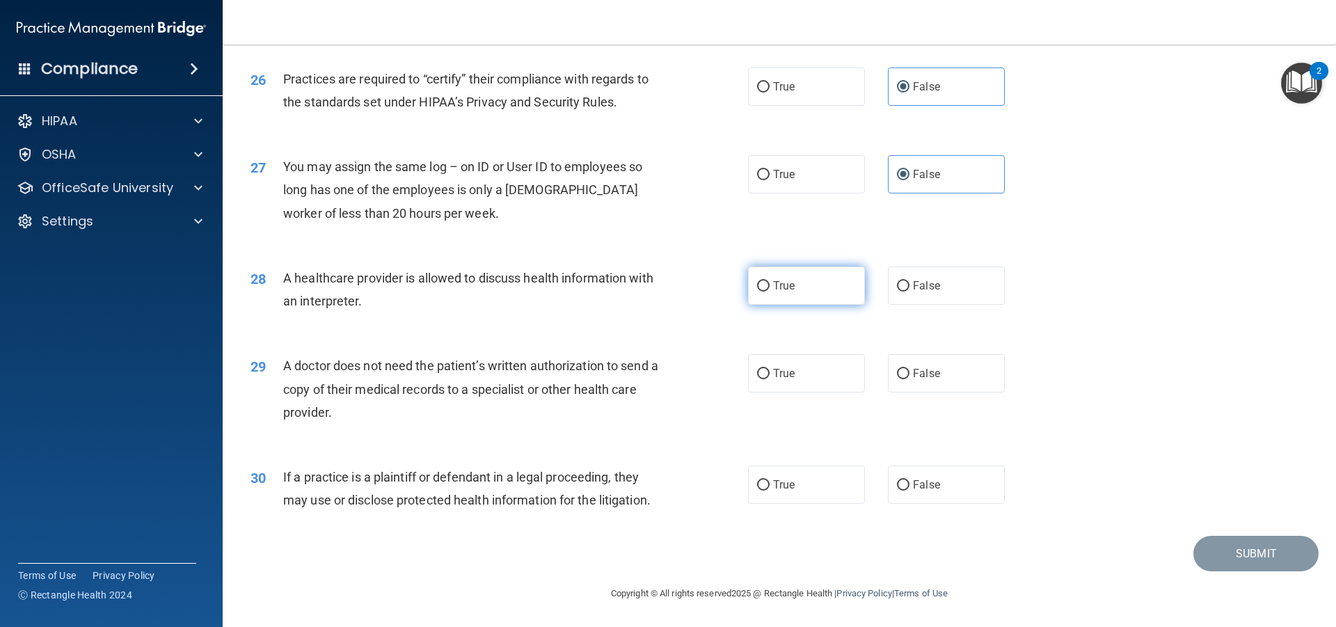
click at [815, 282] on label "True" at bounding box center [806, 286] width 117 height 38
click at [770, 282] on input "True" at bounding box center [763, 286] width 13 height 10
radio input "true"
click at [779, 377] on span "True" at bounding box center [784, 373] width 22 height 13
click at [770, 377] on input "True" at bounding box center [763, 374] width 13 height 10
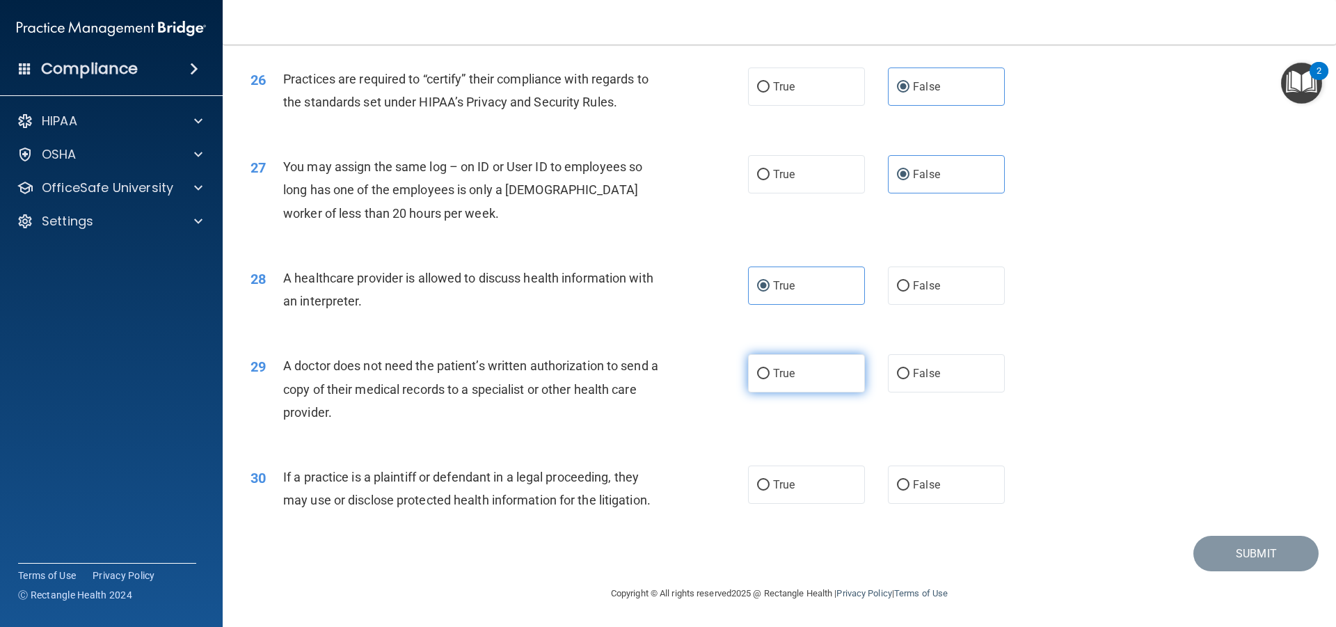
radio input "true"
click at [777, 491] on span "True" at bounding box center [784, 484] width 22 height 13
click at [770, 491] on input "True" at bounding box center [763, 485] width 13 height 10
radio input "true"
click at [1219, 546] on button "Submit" at bounding box center [1255, 553] width 125 height 35
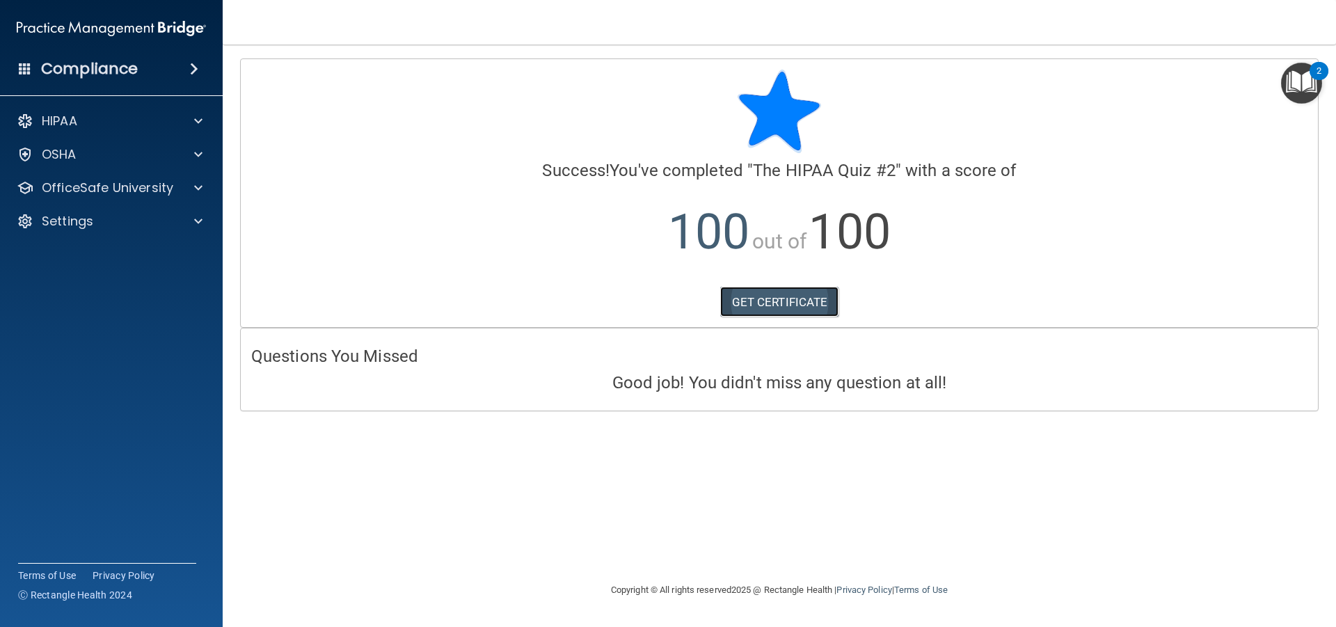
click at [747, 301] on link "GET CERTIFICATE" at bounding box center [779, 302] width 119 height 31
click at [59, 225] on p "Settings" at bounding box center [67, 221] width 51 height 17
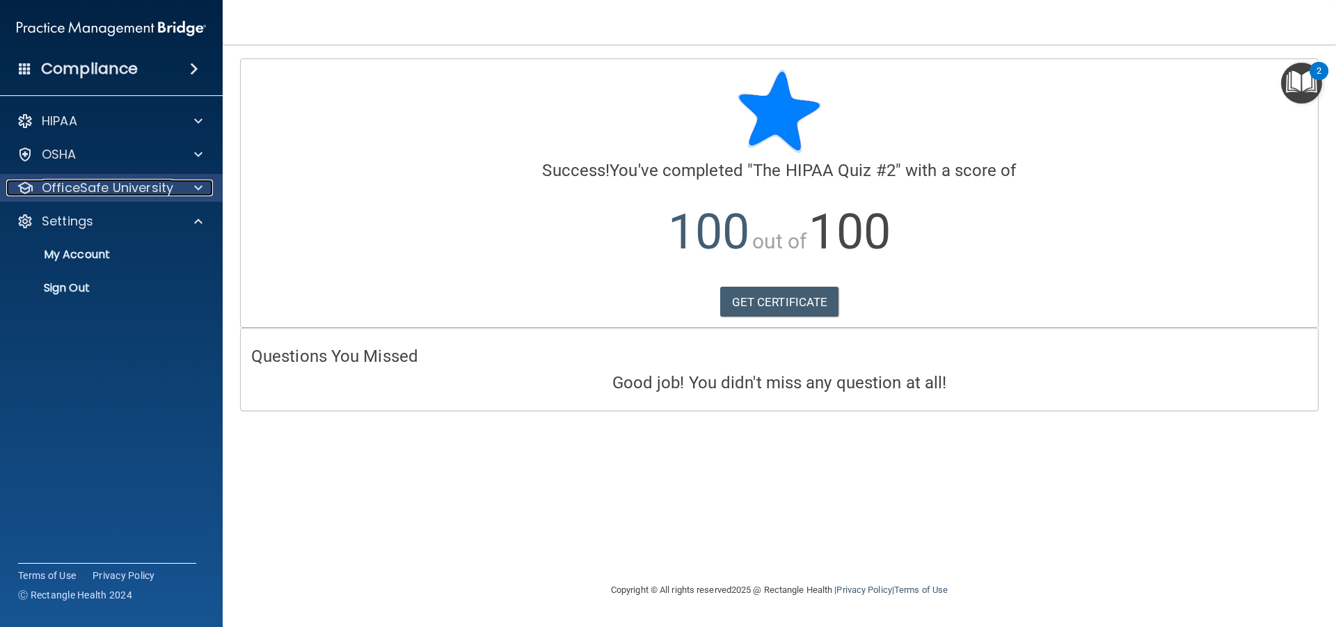
click at [74, 193] on p "OfficeSafe University" at bounding box center [108, 188] width 132 height 17
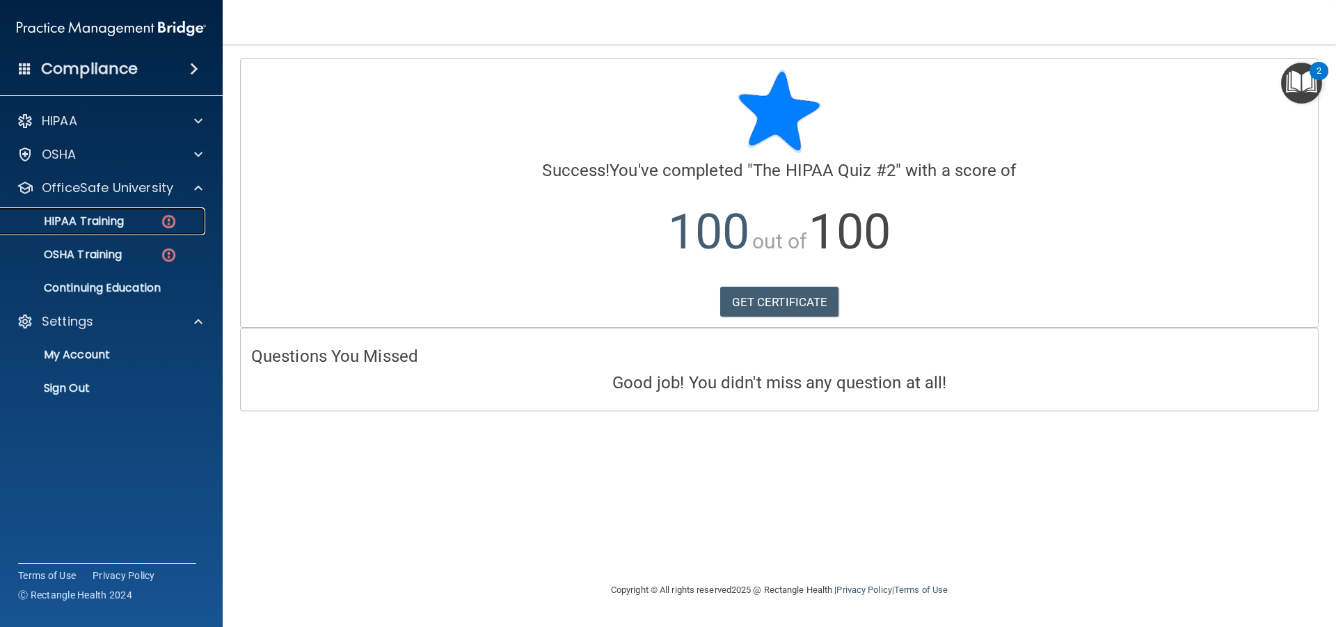
click at [83, 214] on p "HIPAA Training" at bounding box center [66, 221] width 115 height 14
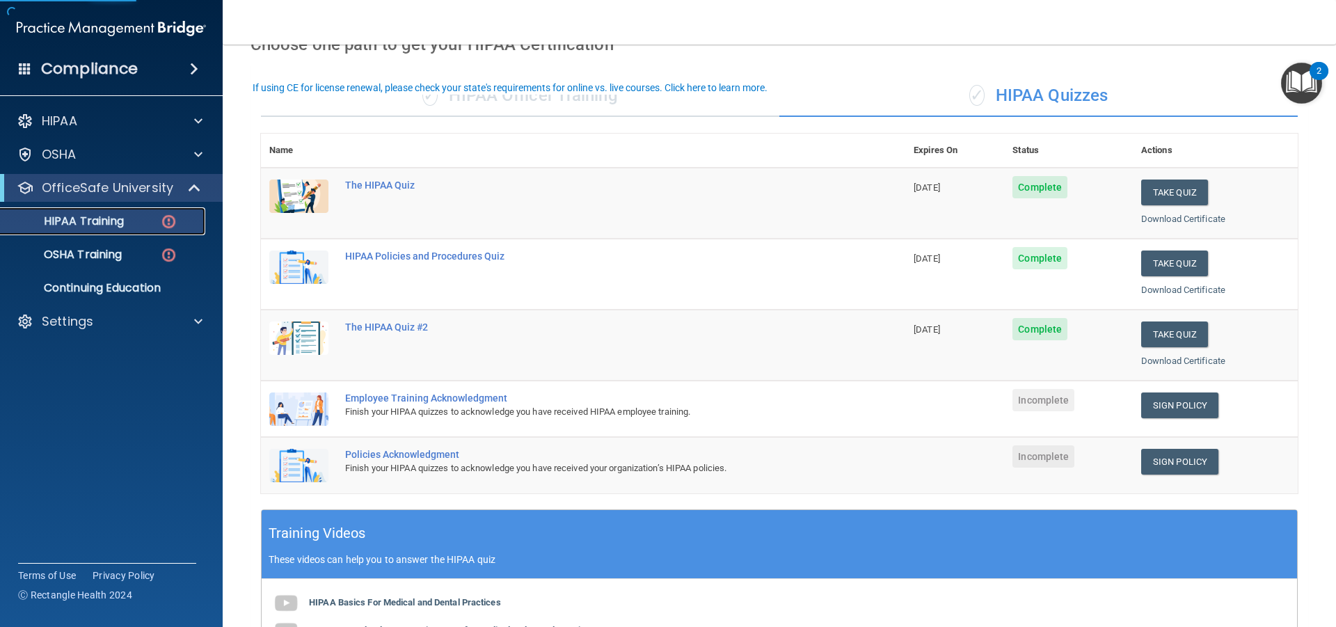
scroll to position [209, 0]
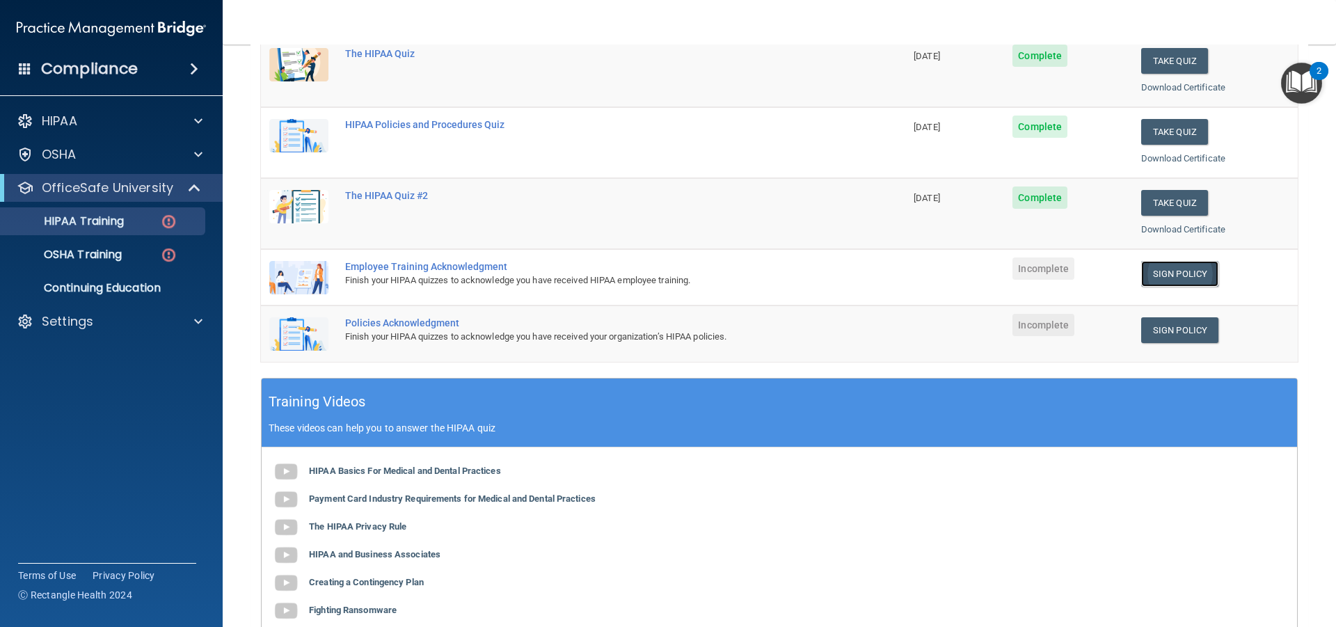
click at [1184, 284] on link "Sign Policy" at bounding box center [1179, 274] width 77 height 26
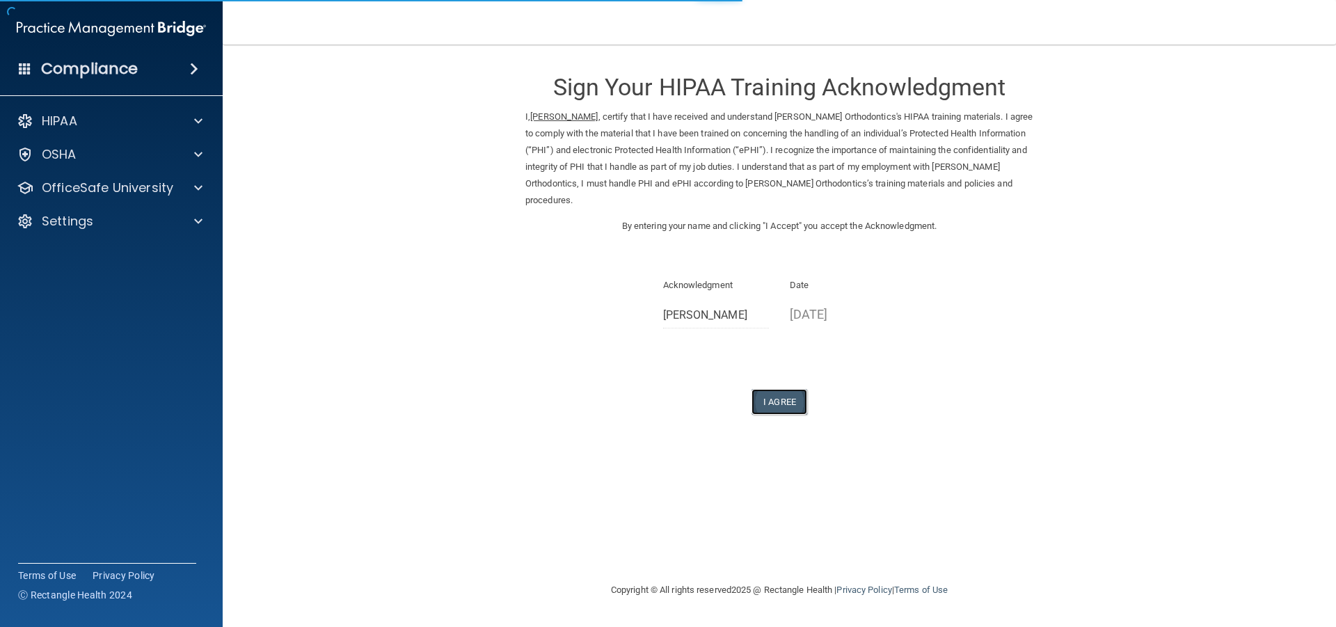
click at [789, 389] on button "I Agree" at bounding box center [780, 402] width 56 height 26
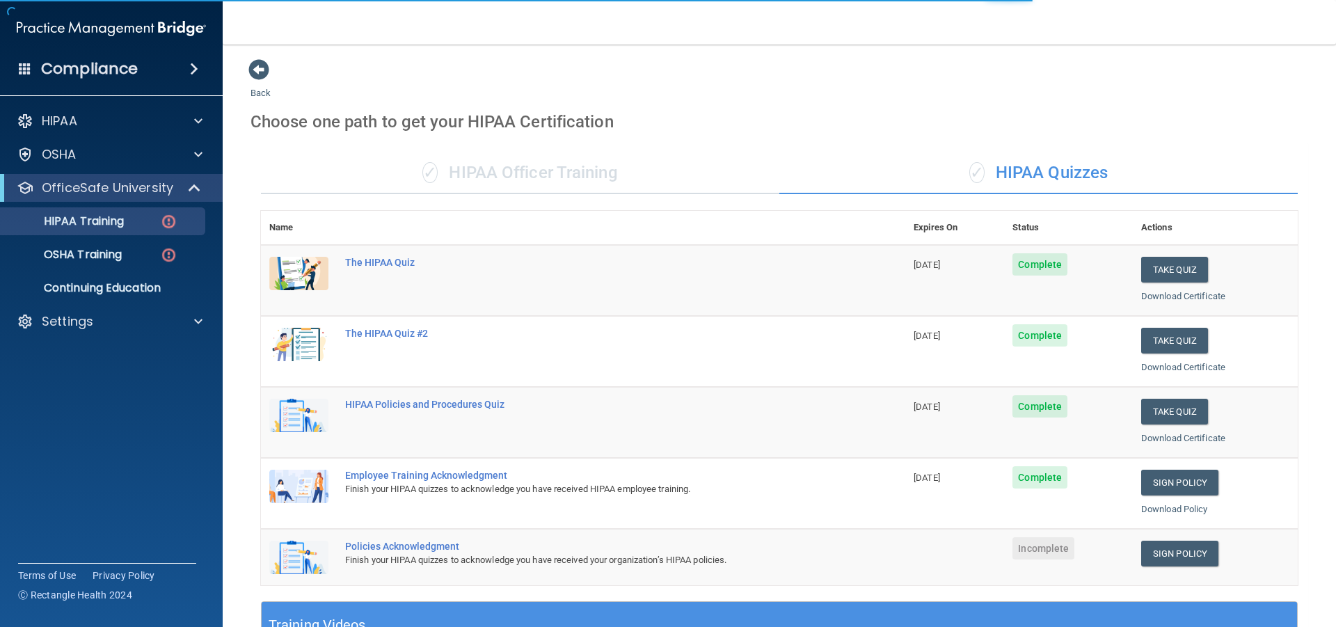
scroll to position [209, 0]
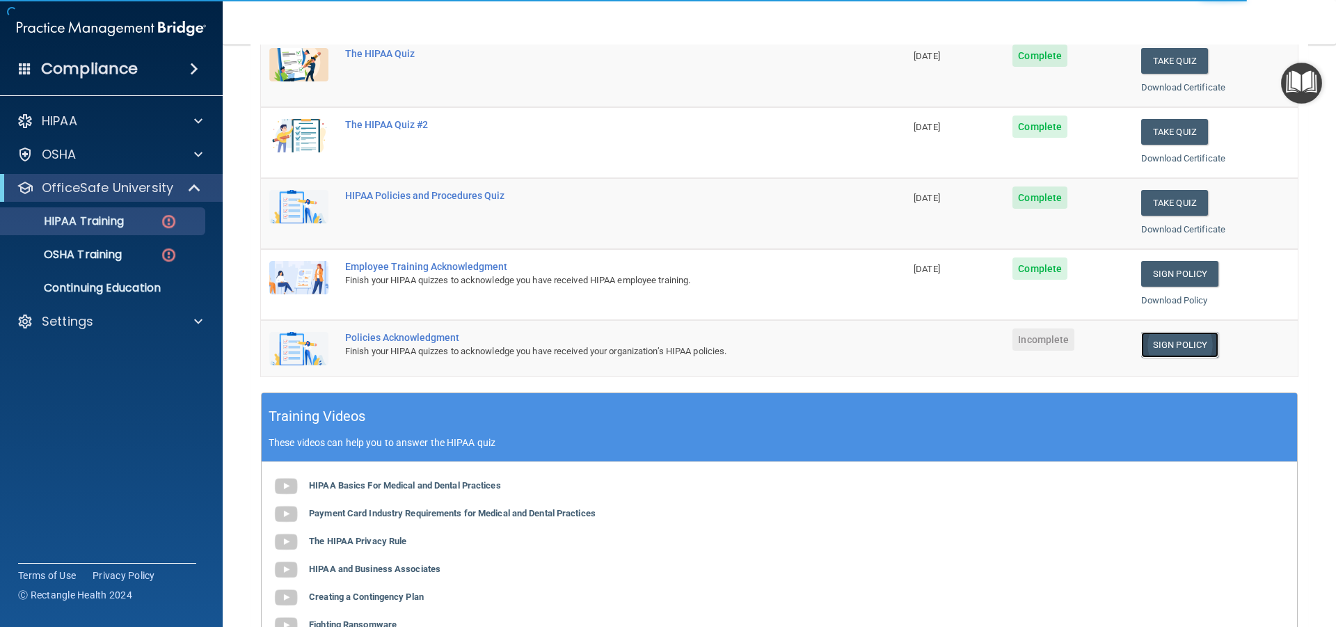
click at [1166, 347] on link "Sign Policy" at bounding box center [1179, 345] width 77 height 26
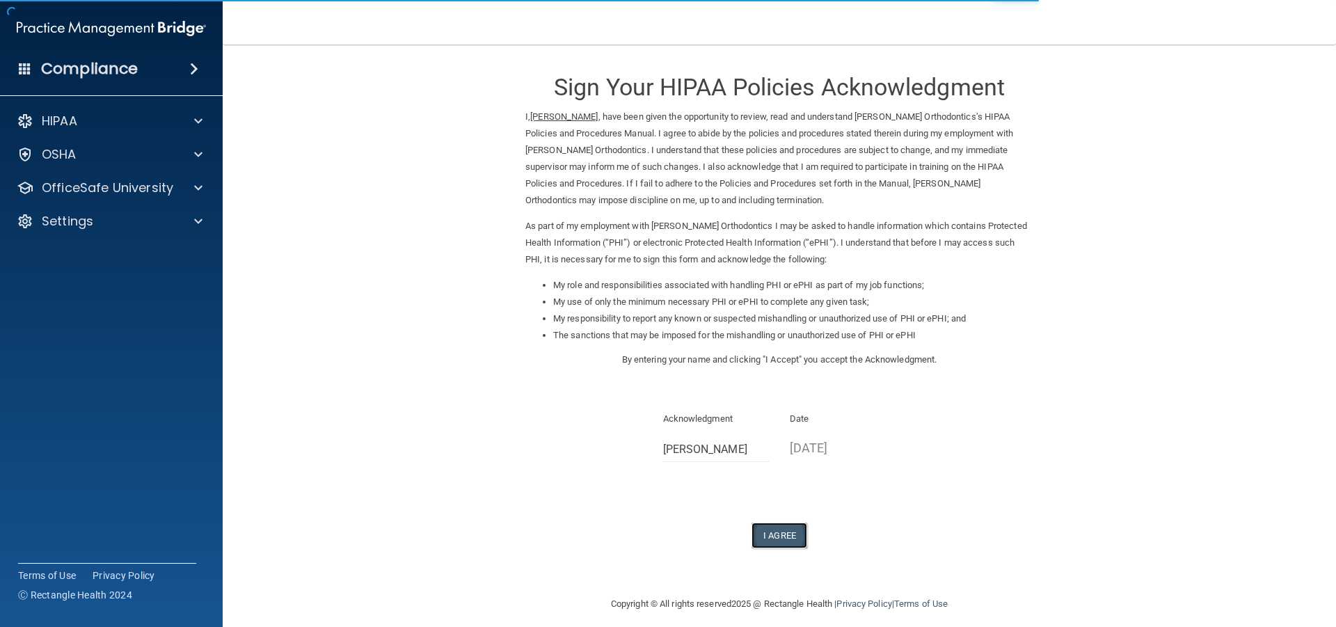
click at [782, 523] on button "I Agree" at bounding box center [780, 536] width 56 height 26
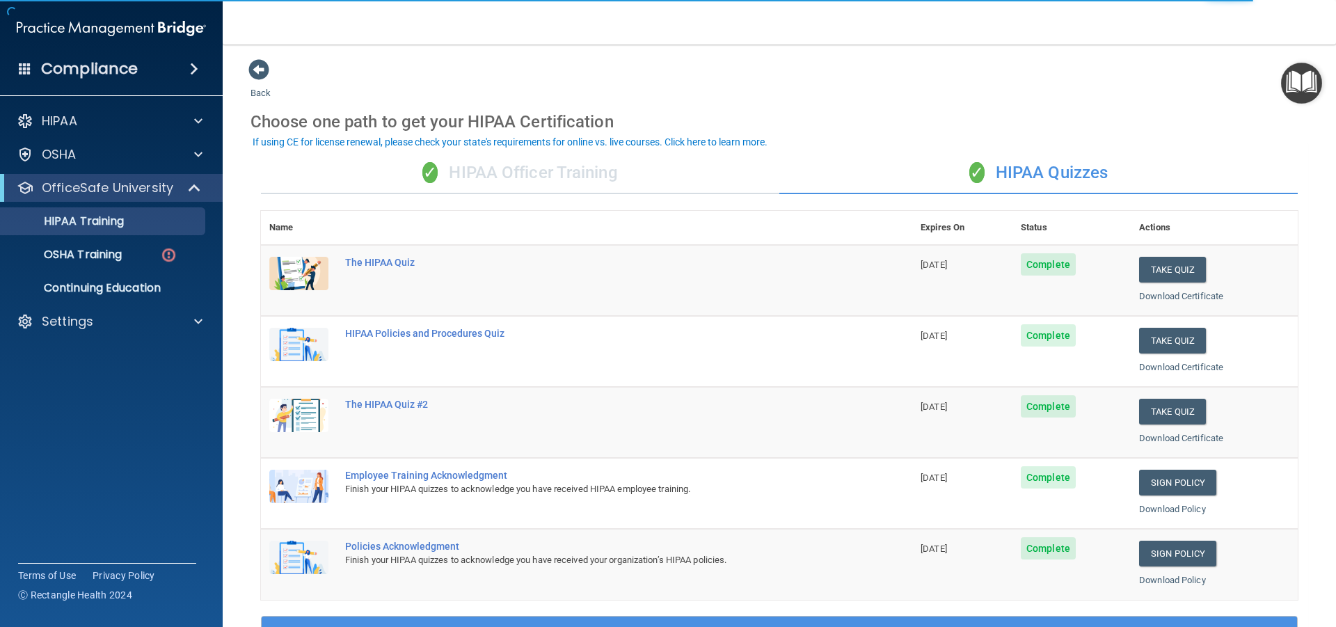
click at [552, 167] on div "✓ HIPAA Officer Training" at bounding box center [520, 173] width 518 height 42
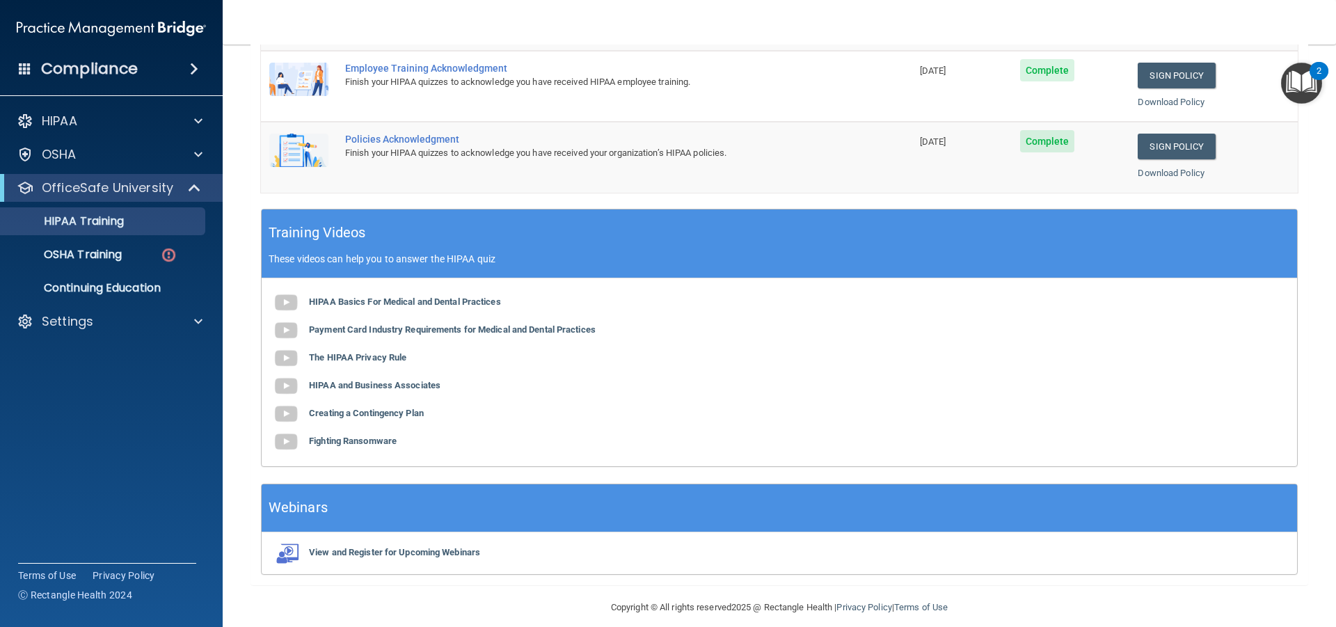
scroll to position [70, 0]
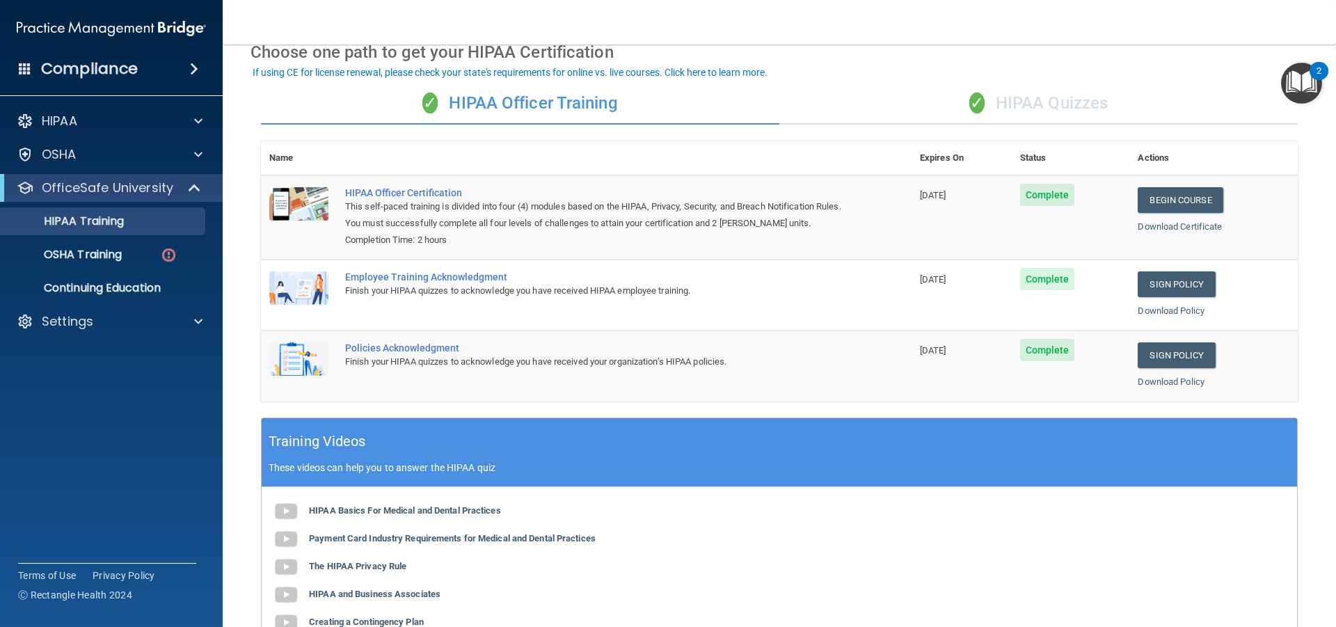
click at [998, 97] on div "✓ HIPAA Quizzes" at bounding box center [1038, 104] width 518 height 42
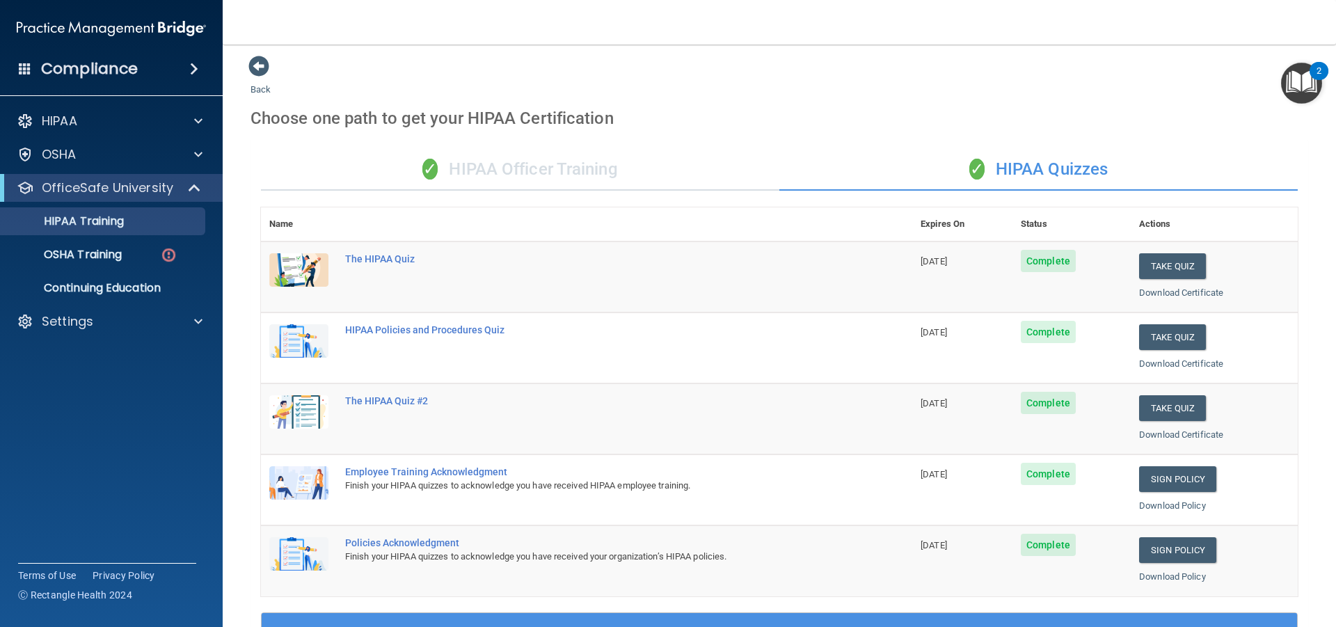
scroll to position [0, 0]
